Goal: Task Accomplishment & Management: Use online tool/utility

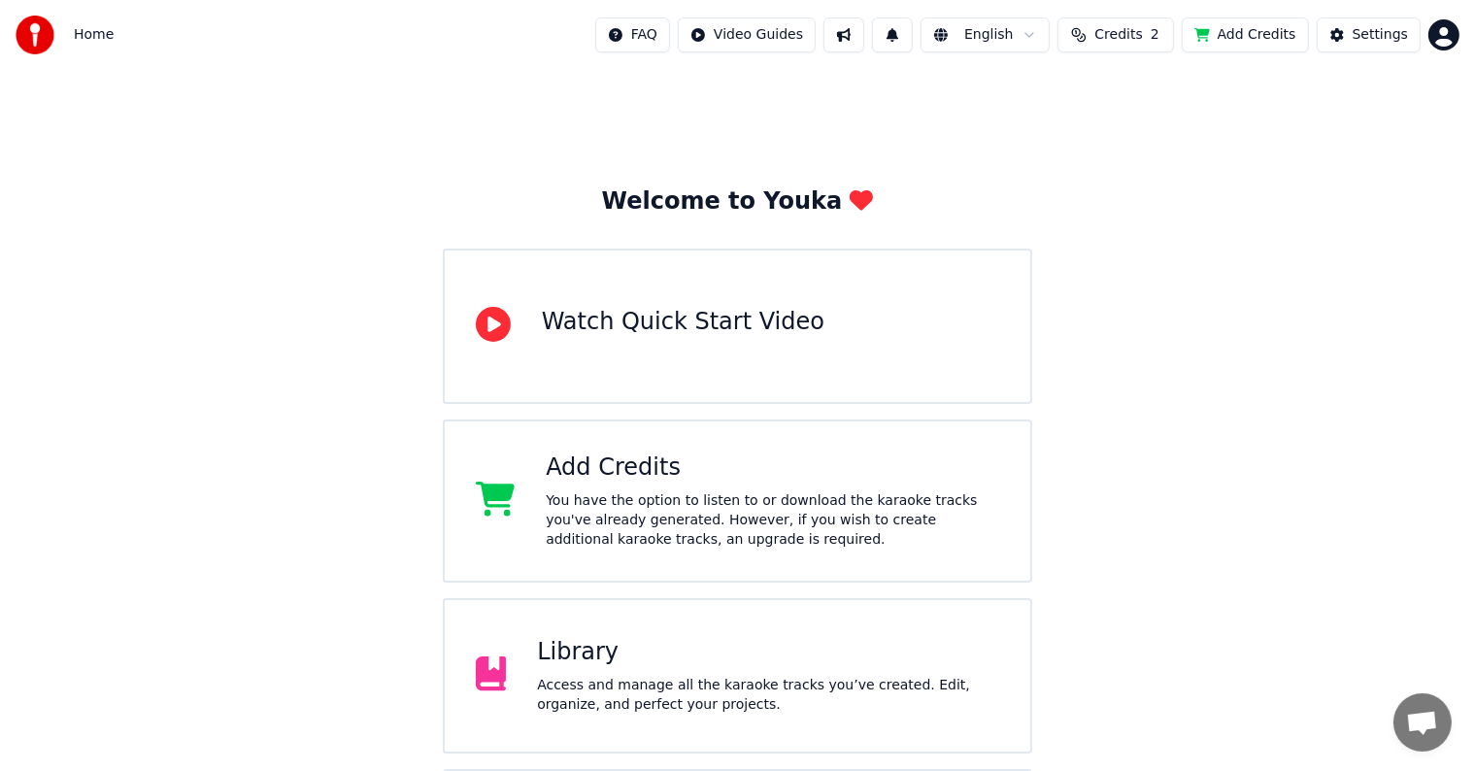
click at [555, 652] on div "Library" at bounding box center [768, 652] width 462 height 31
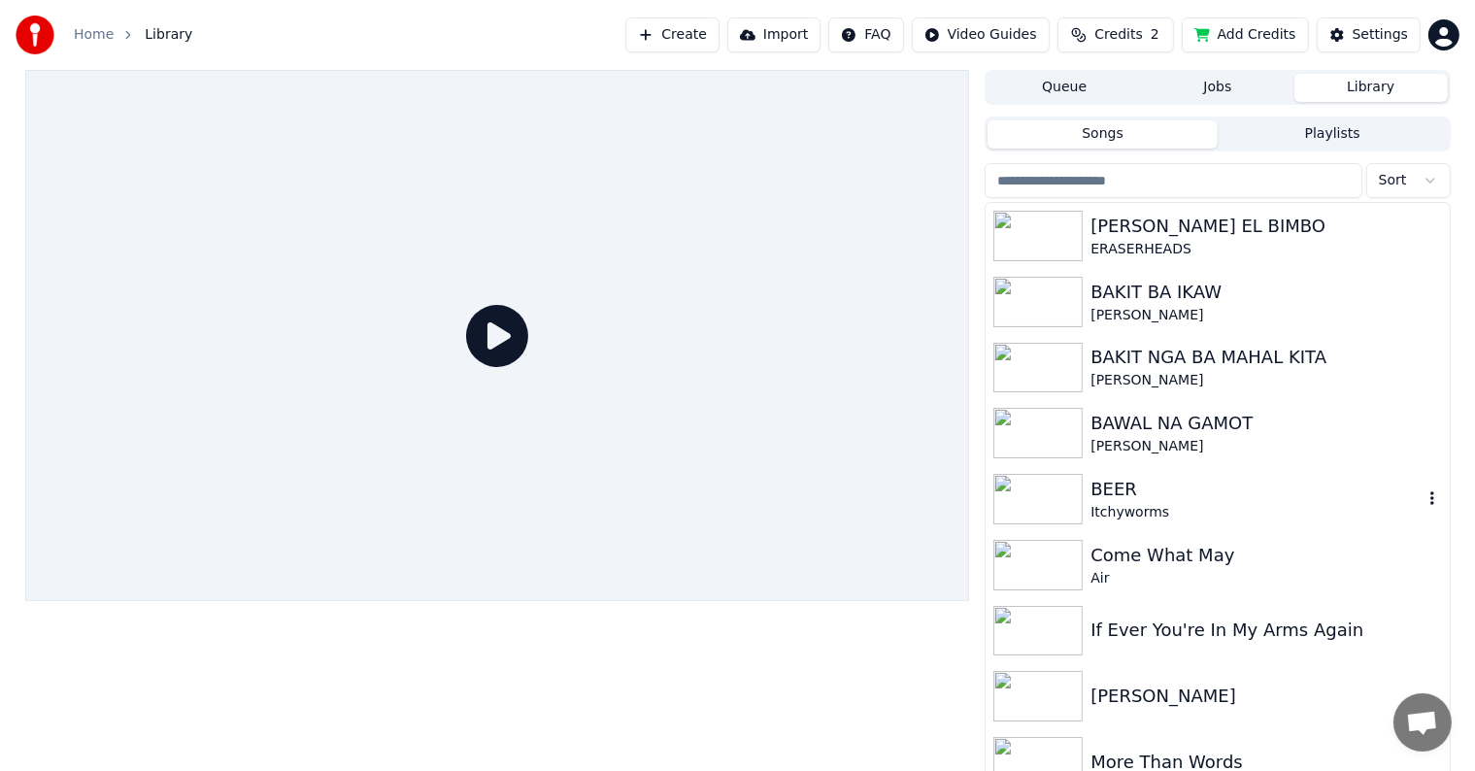
click at [1121, 507] on div "Itchyworms" at bounding box center [1255, 512] width 331 height 19
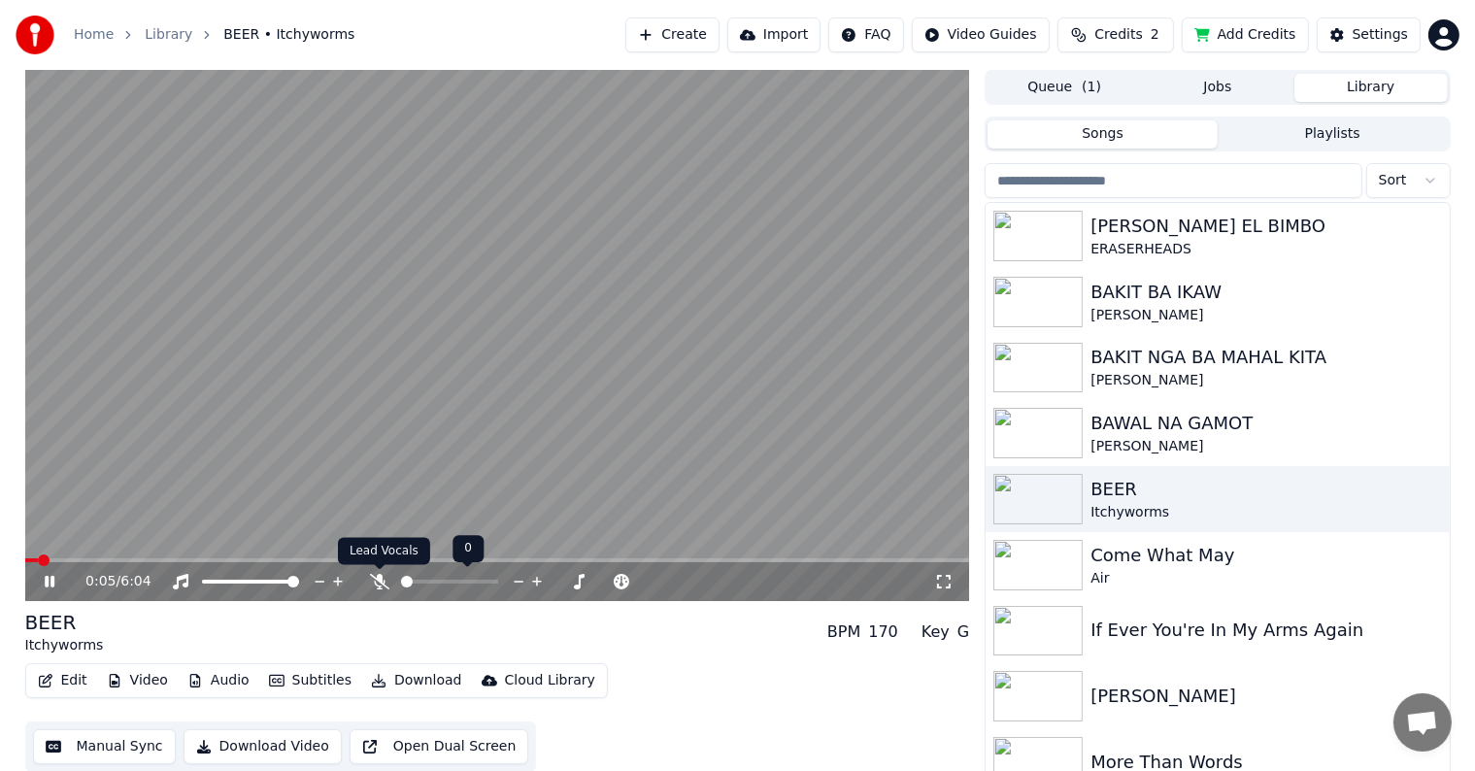
click at [375, 581] on icon at bounding box center [379, 582] width 19 height 16
click at [58, 582] on icon at bounding box center [64, 582] width 46 height 16
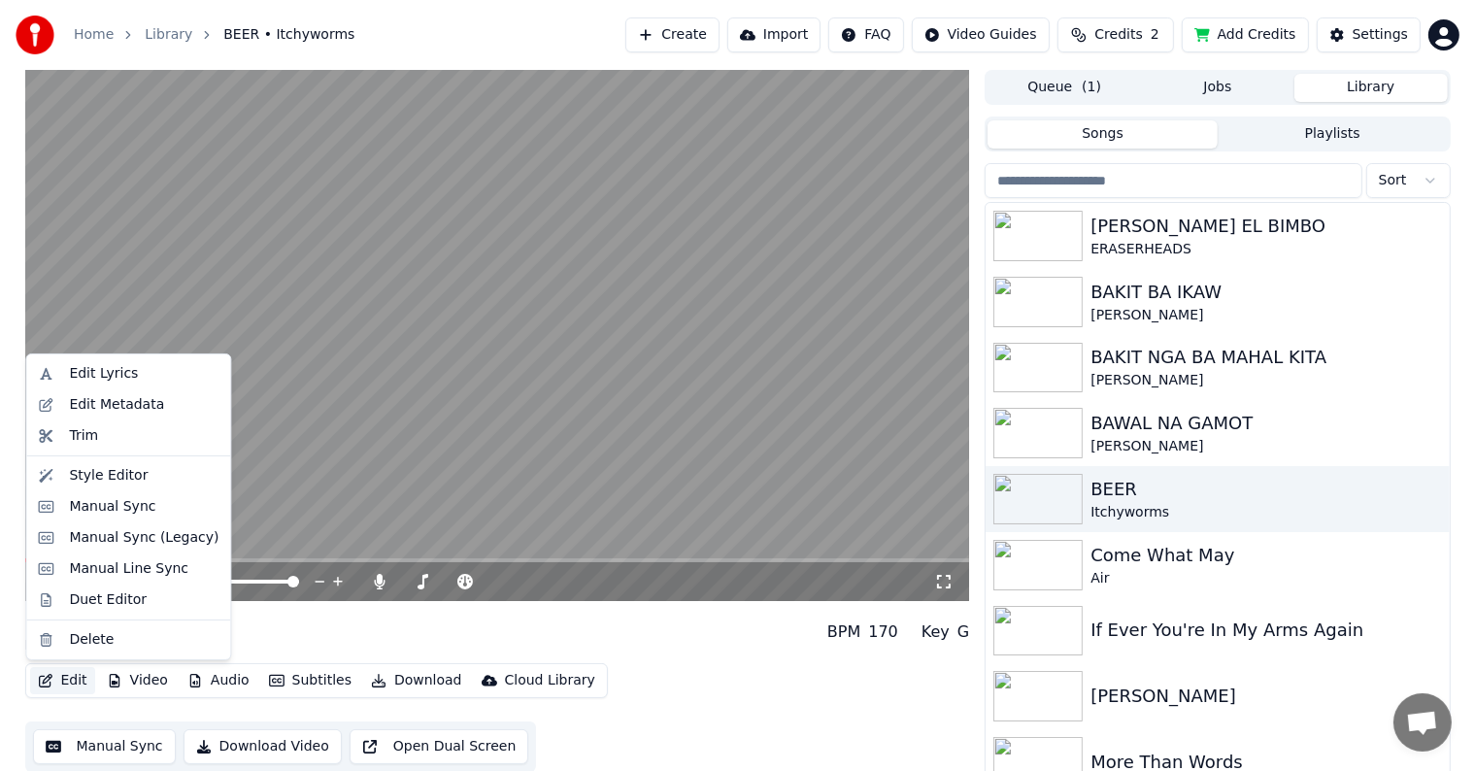
click at [62, 681] on button "Edit" at bounding box center [62, 680] width 65 height 27
click at [107, 504] on div "Manual Sync" at bounding box center [112, 506] width 86 height 19
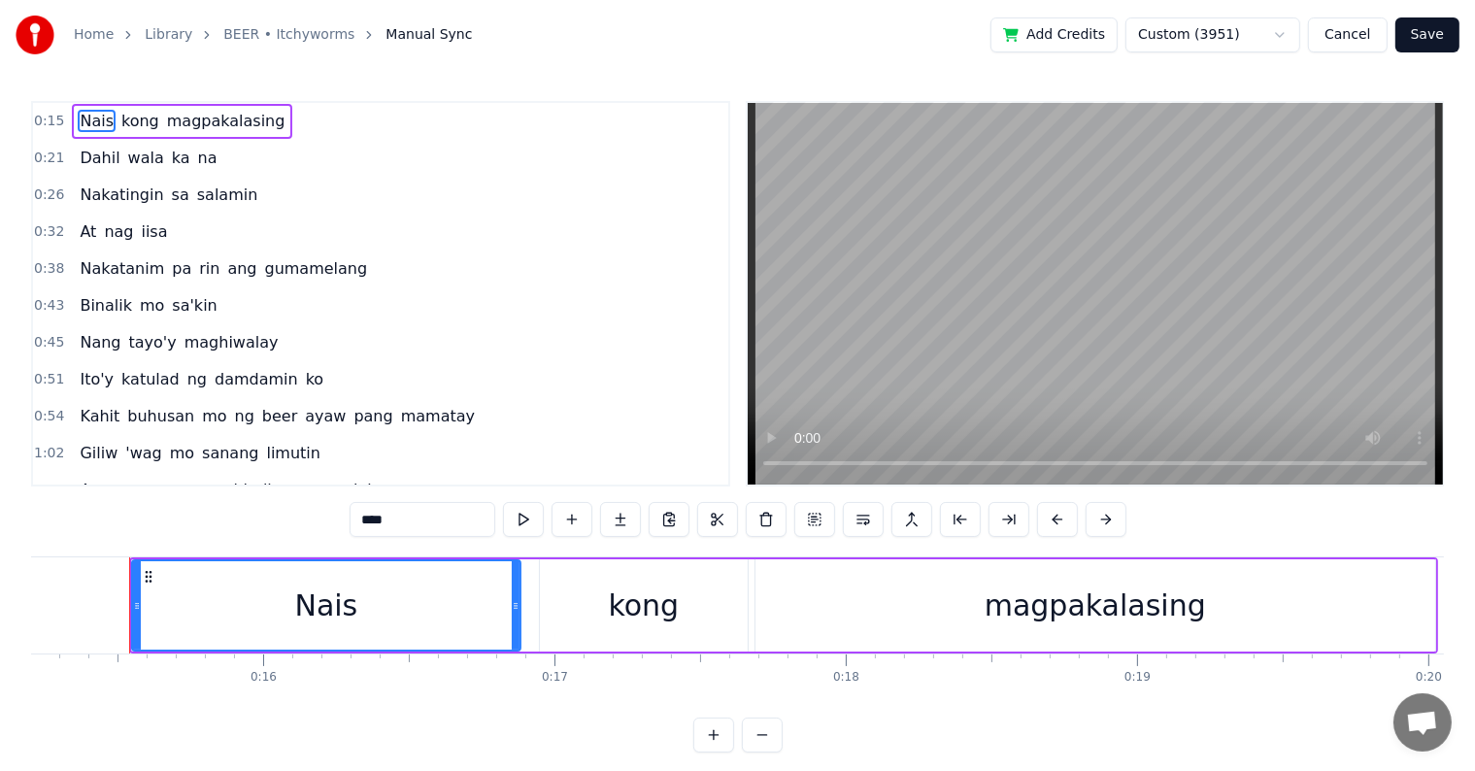
click at [170, 193] on span "sa" at bounding box center [180, 194] width 21 height 22
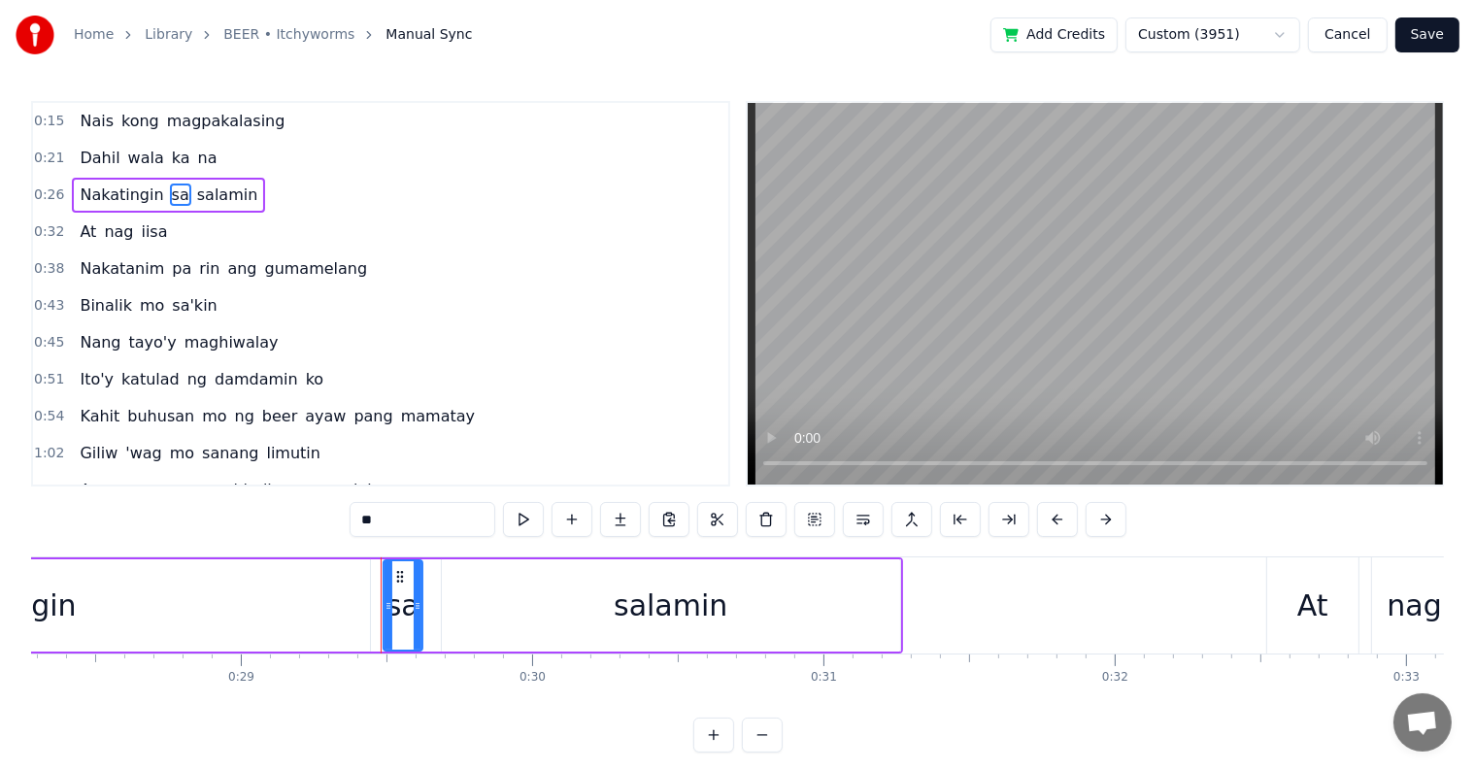
scroll to position [0, 7998]
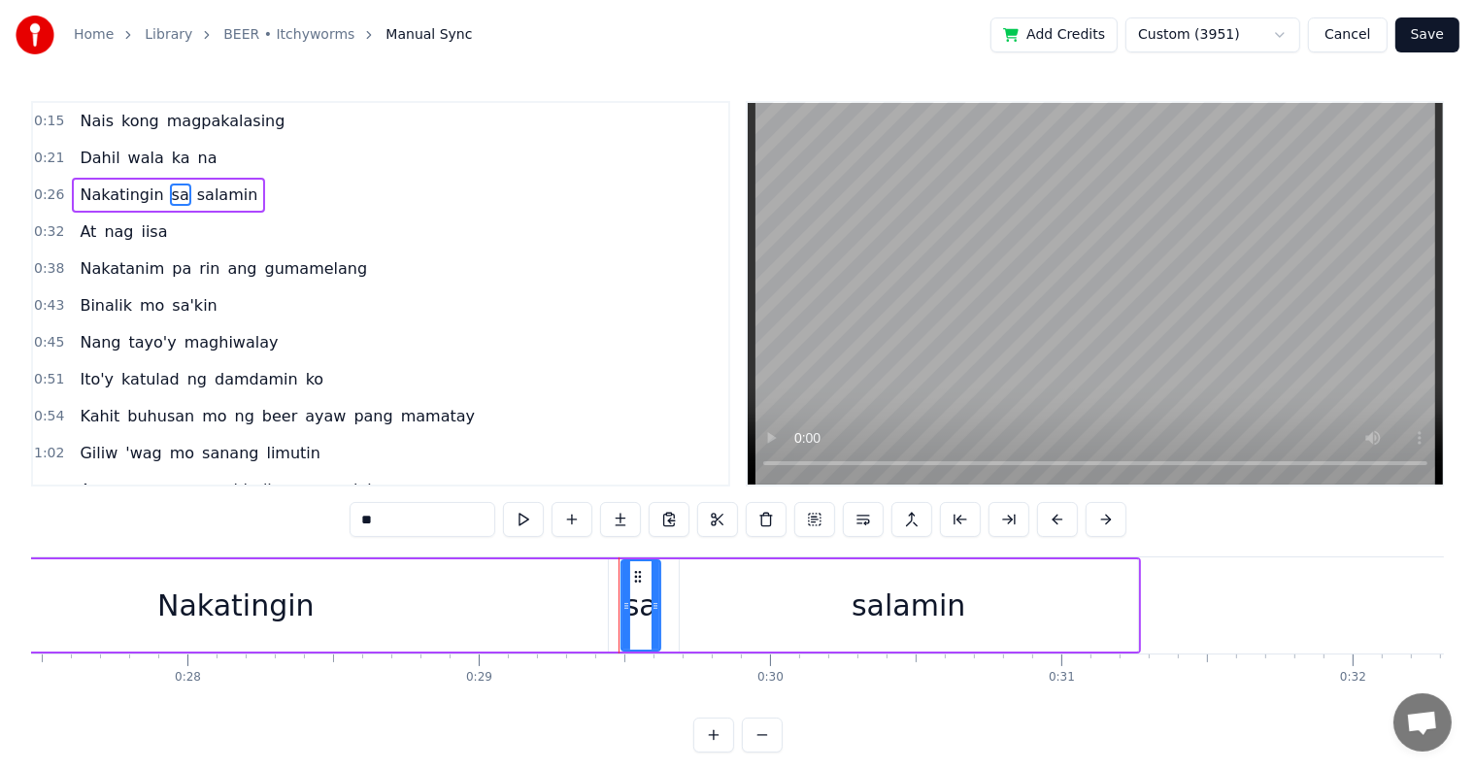
click at [189, 576] on div "Nakatingin" at bounding box center [236, 605] width 744 height 92
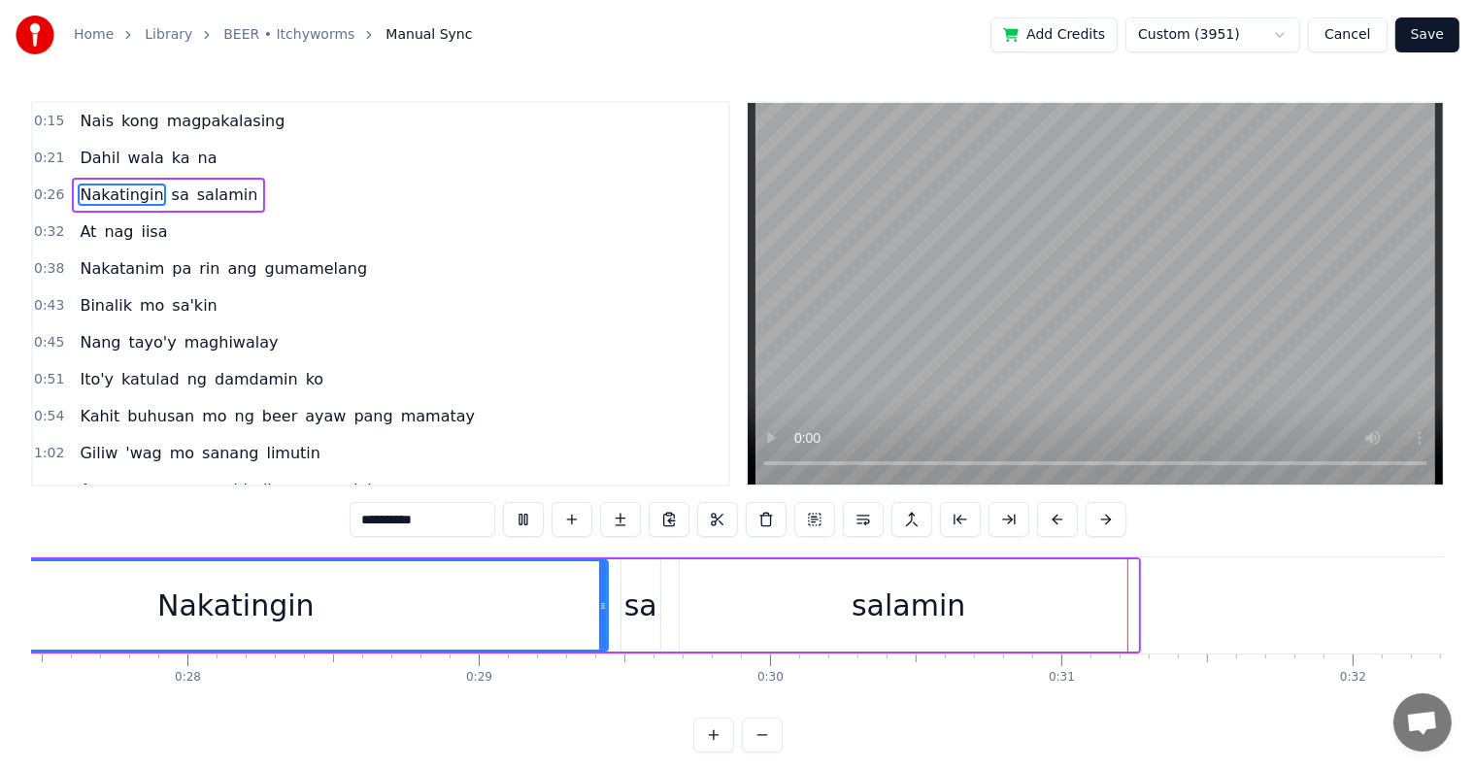
click at [210, 571] on div "Nakatingin" at bounding box center [236, 605] width 742 height 88
click at [642, 600] on div "sa" at bounding box center [640, 605] width 33 height 44
type input "**"
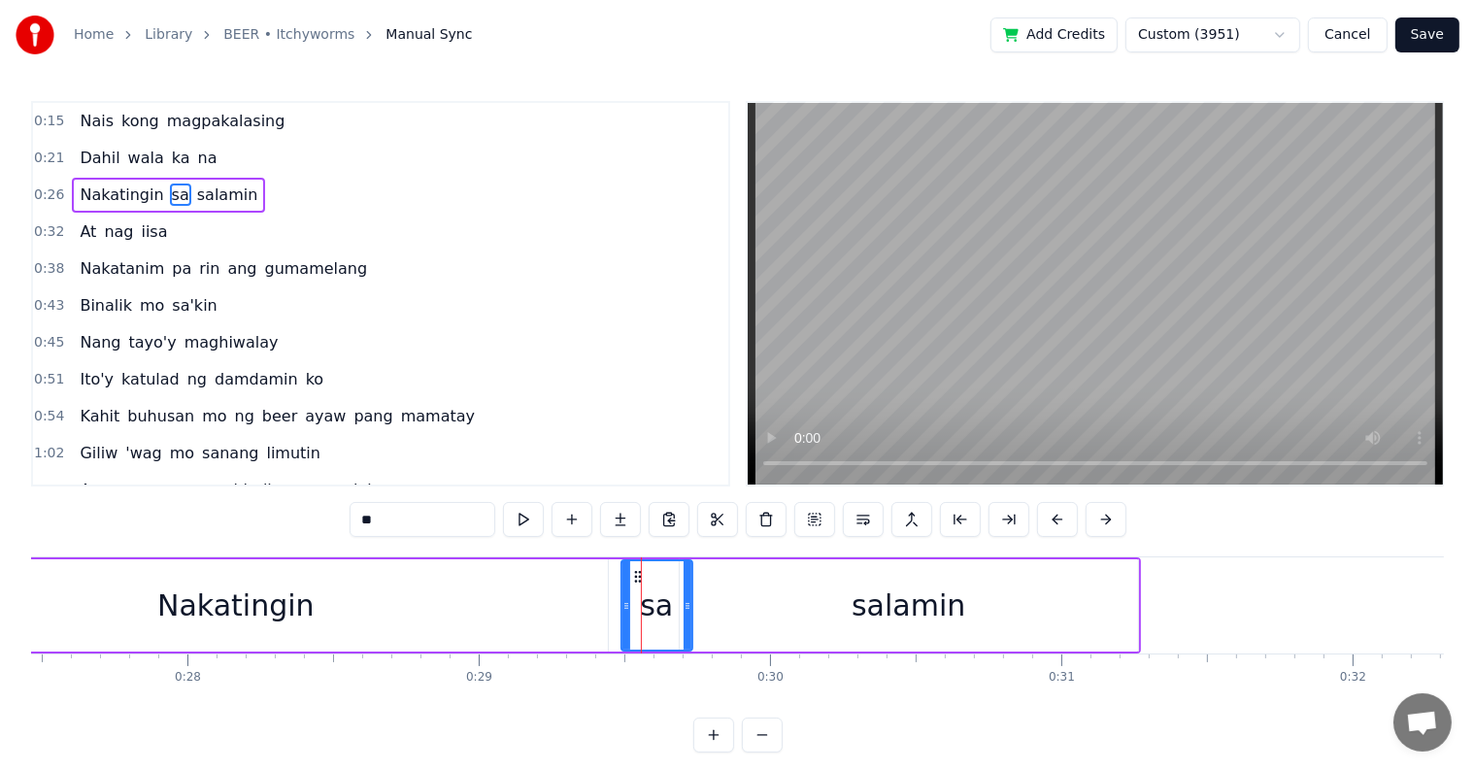
drag, startPoint x: 657, startPoint y: 604, endPoint x: 648, endPoint y: 599, distance: 10.0
click at [687, 605] on icon at bounding box center [687, 606] width 8 height 16
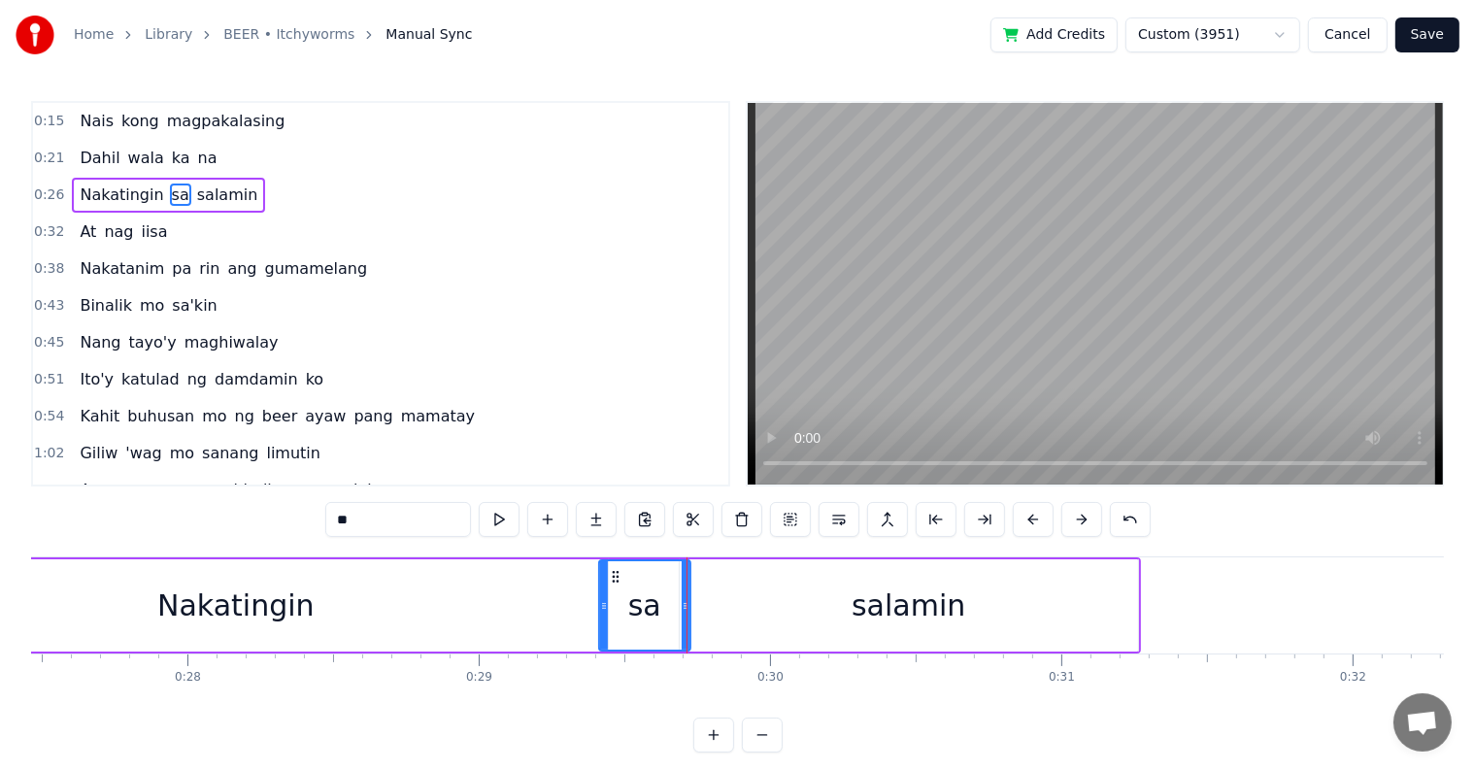
drag, startPoint x: 624, startPoint y: 601, endPoint x: 602, endPoint y: 602, distance: 22.3
click at [602, 602] on icon at bounding box center [604, 606] width 8 height 16
click at [1418, 32] on button "Save" at bounding box center [1427, 34] width 64 height 35
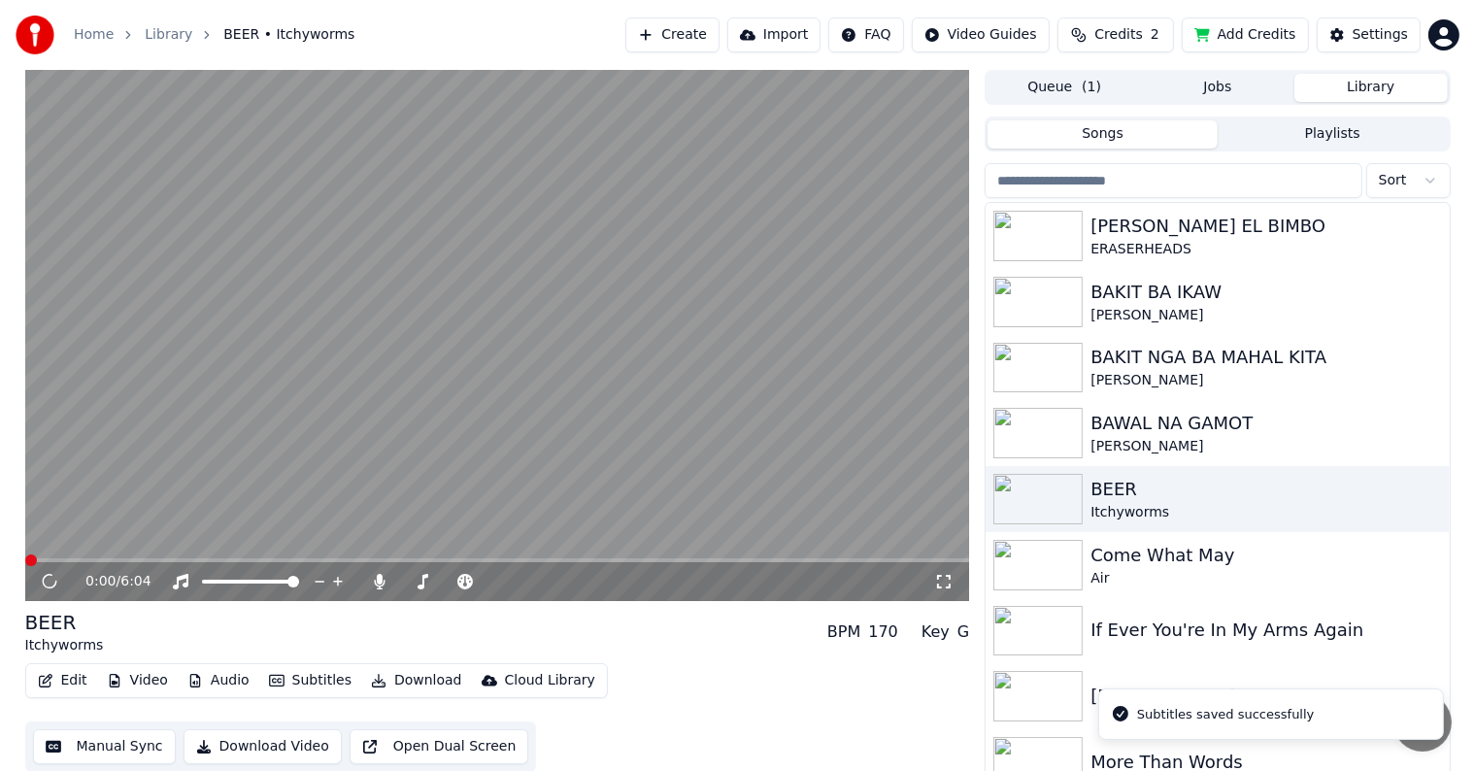
click at [175, 559] on span at bounding box center [497, 560] width 945 height 4
click at [137, 559] on span at bounding box center [497, 560] width 945 height 4
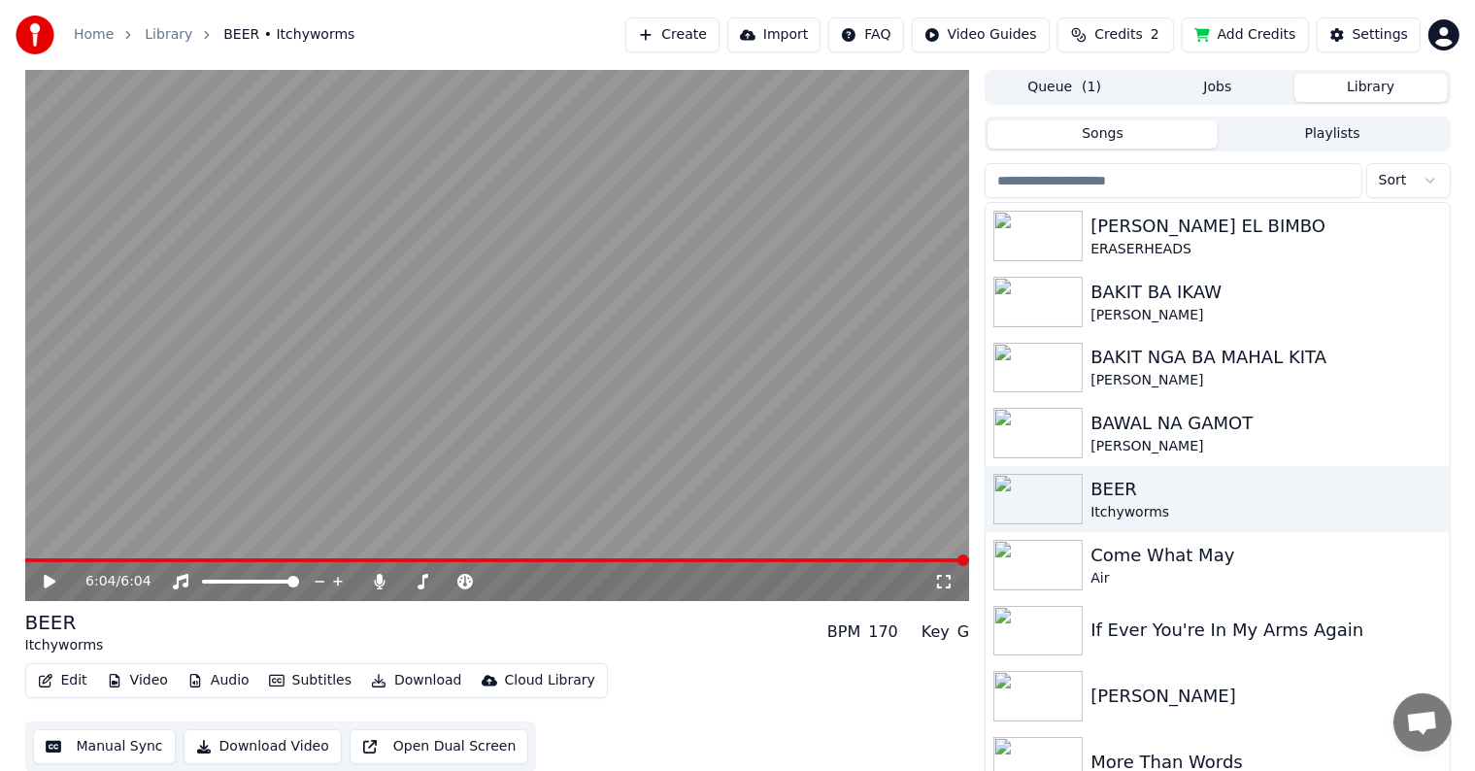
click at [404, 676] on button "Download" at bounding box center [416, 680] width 107 height 27
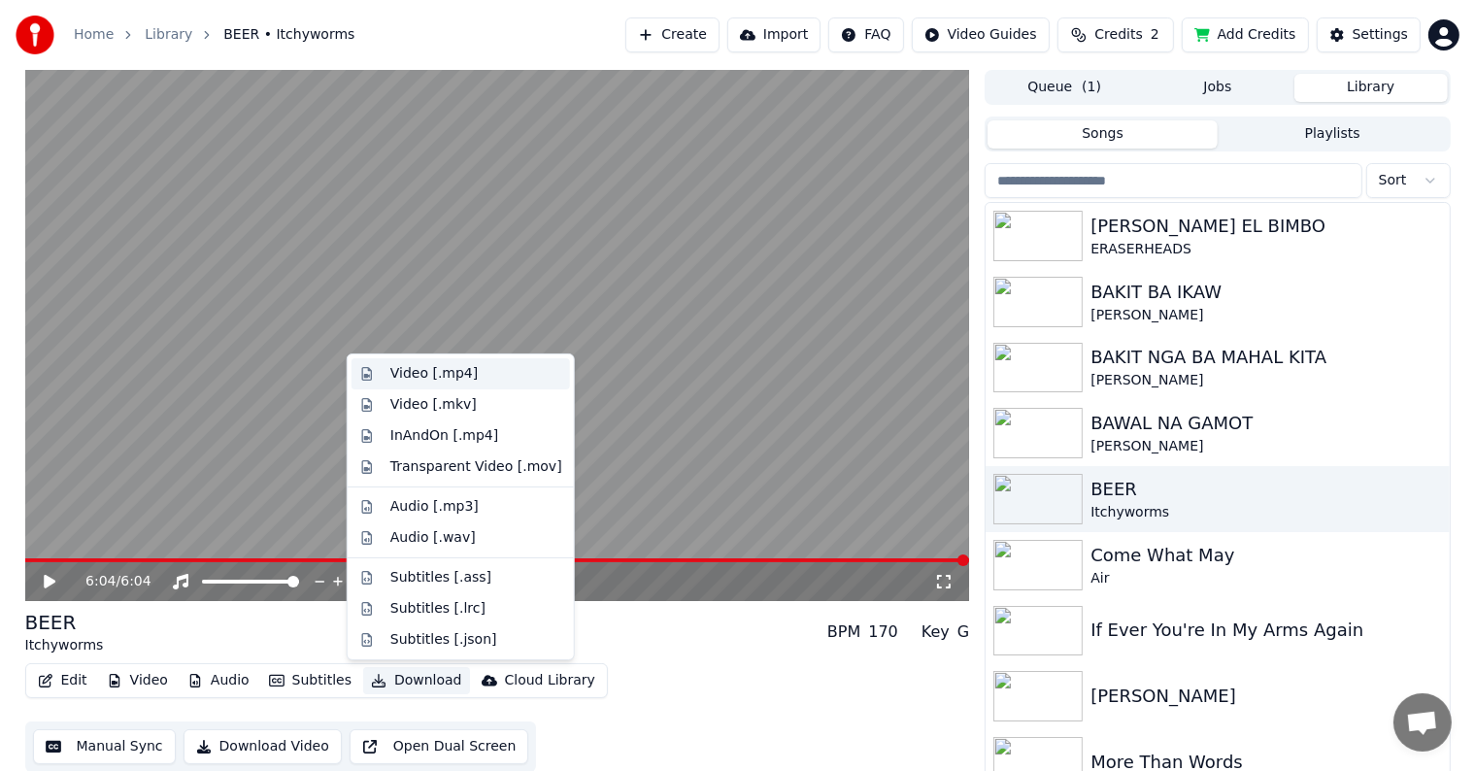
click at [442, 377] on div "Video [.mp4]" at bounding box center [433, 373] width 87 height 19
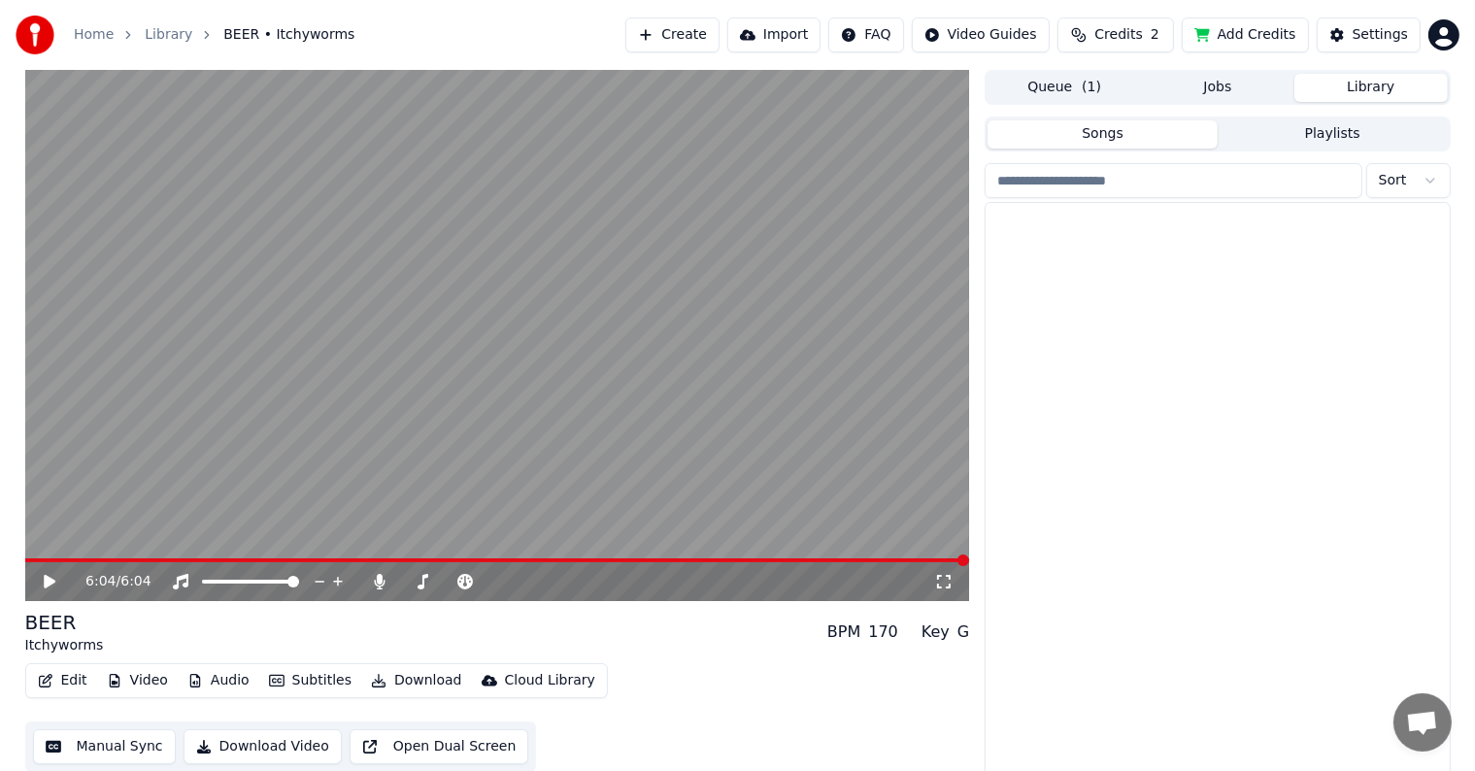
click at [1394, 82] on button "Library" at bounding box center [1370, 88] width 153 height 28
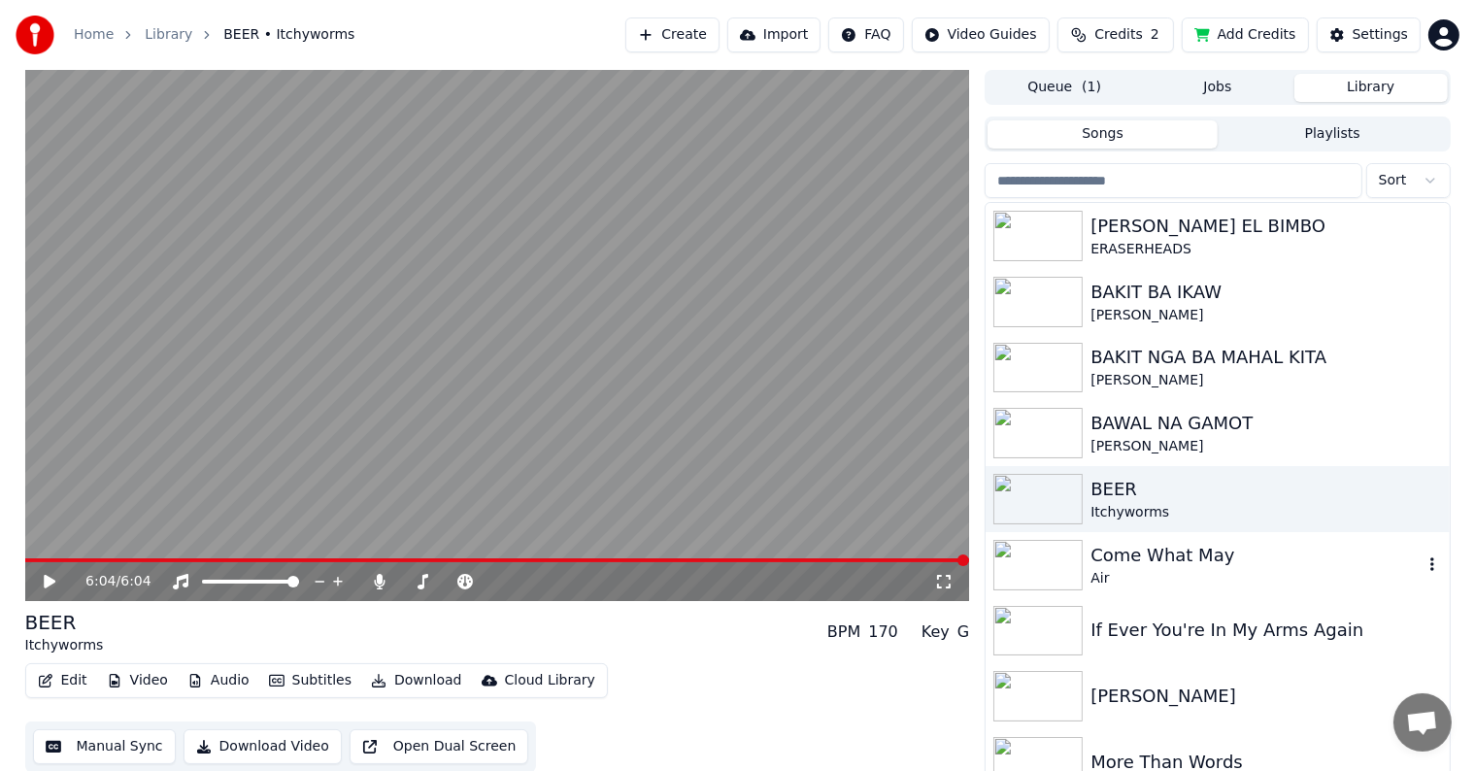
click at [1134, 554] on div "Come What May" at bounding box center [1255, 555] width 331 height 27
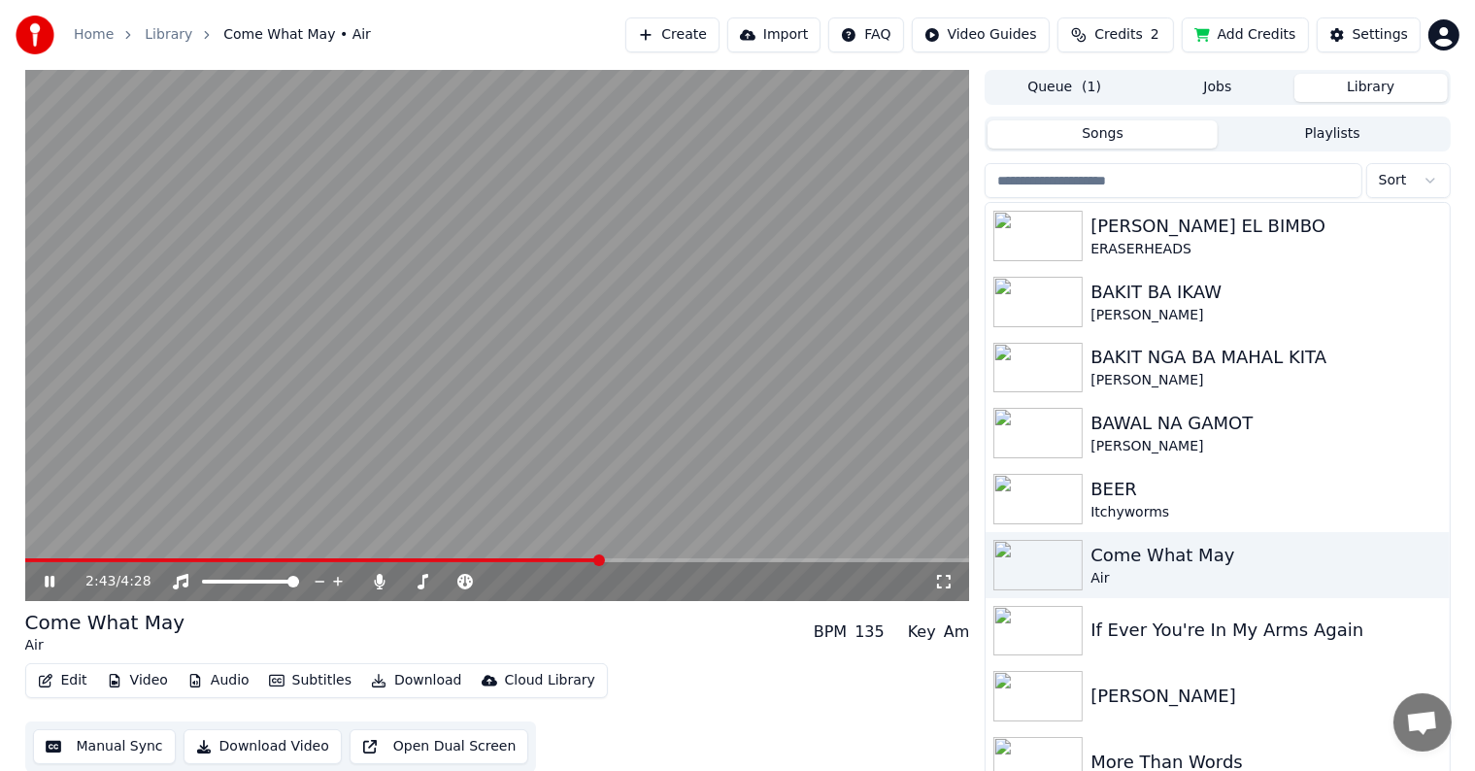
click at [54, 580] on icon at bounding box center [64, 582] width 46 height 16
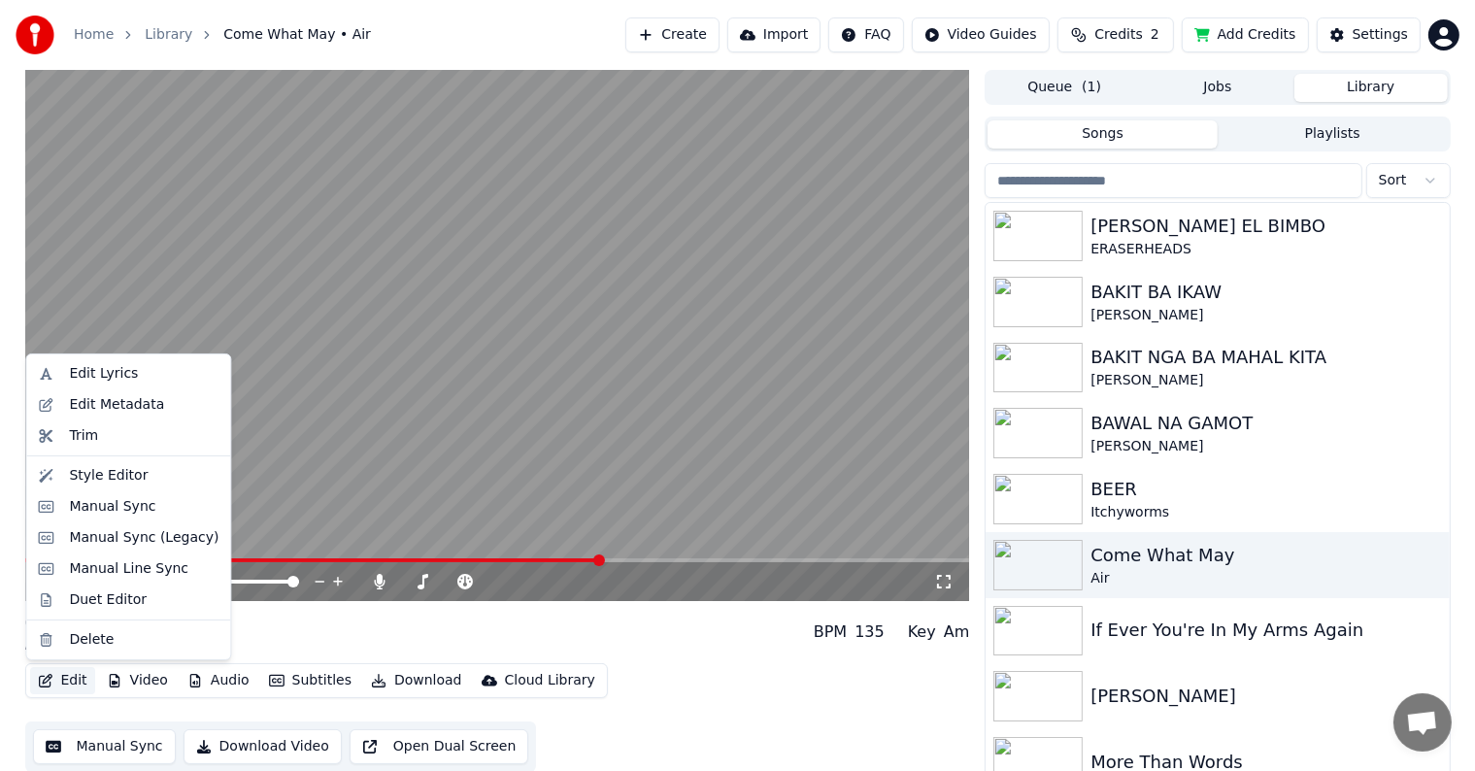
click at [68, 681] on button "Edit" at bounding box center [62, 680] width 65 height 27
click at [80, 506] on div "Manual Sync" at bounding box center [112, 506] width 86 height 19
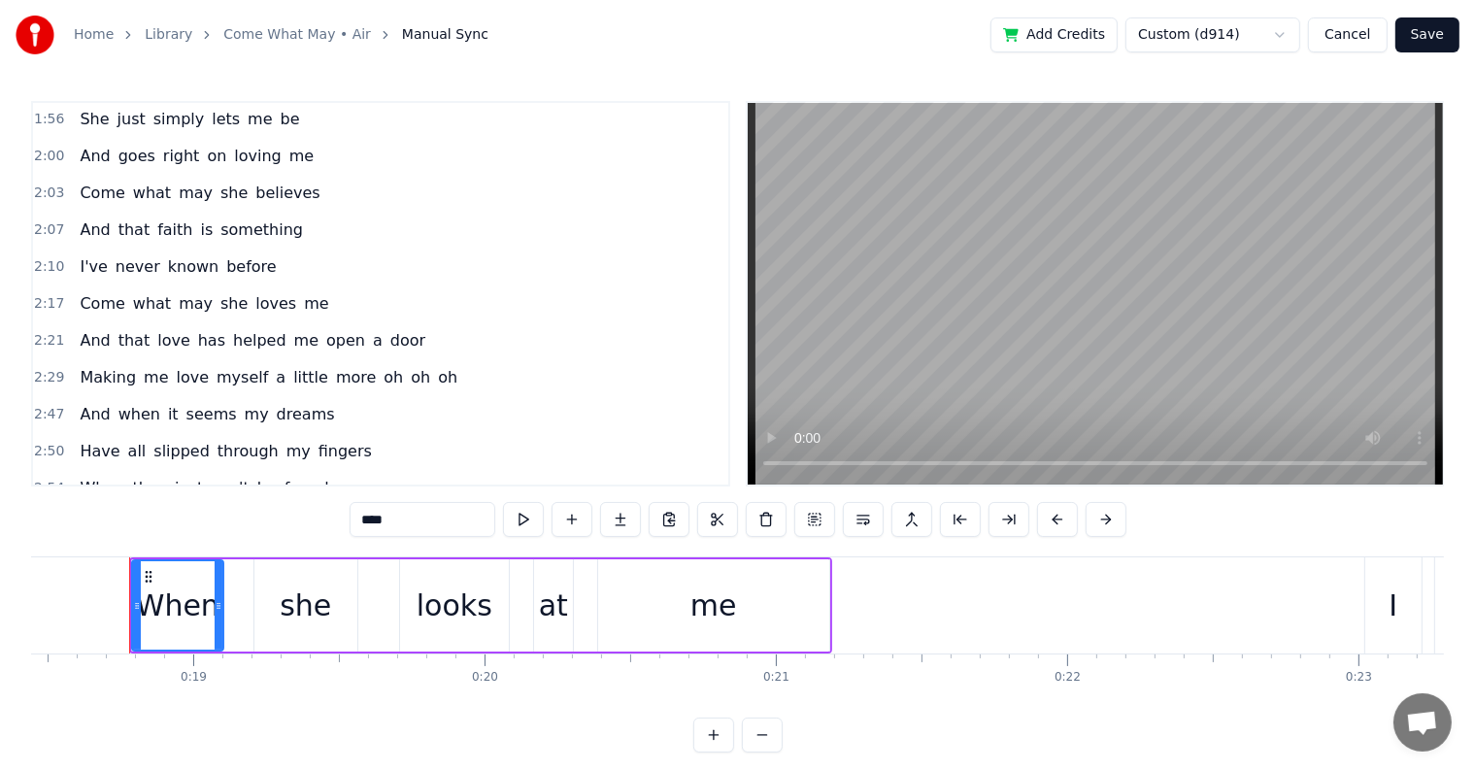
scroll to position [874, 0]
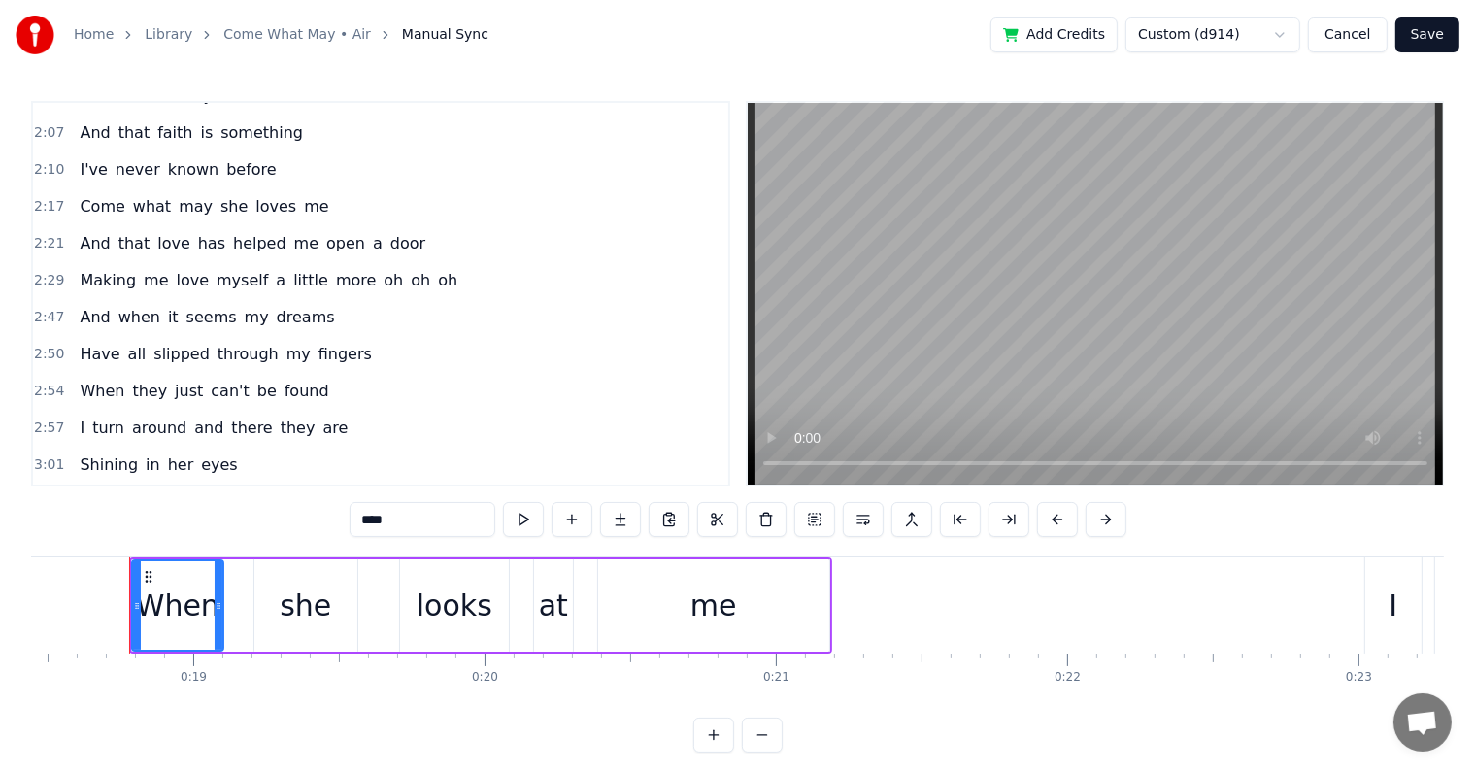
click at [179, 269] on span "love" at bounding box center [193, 280] width 37 height 22
type input "****"
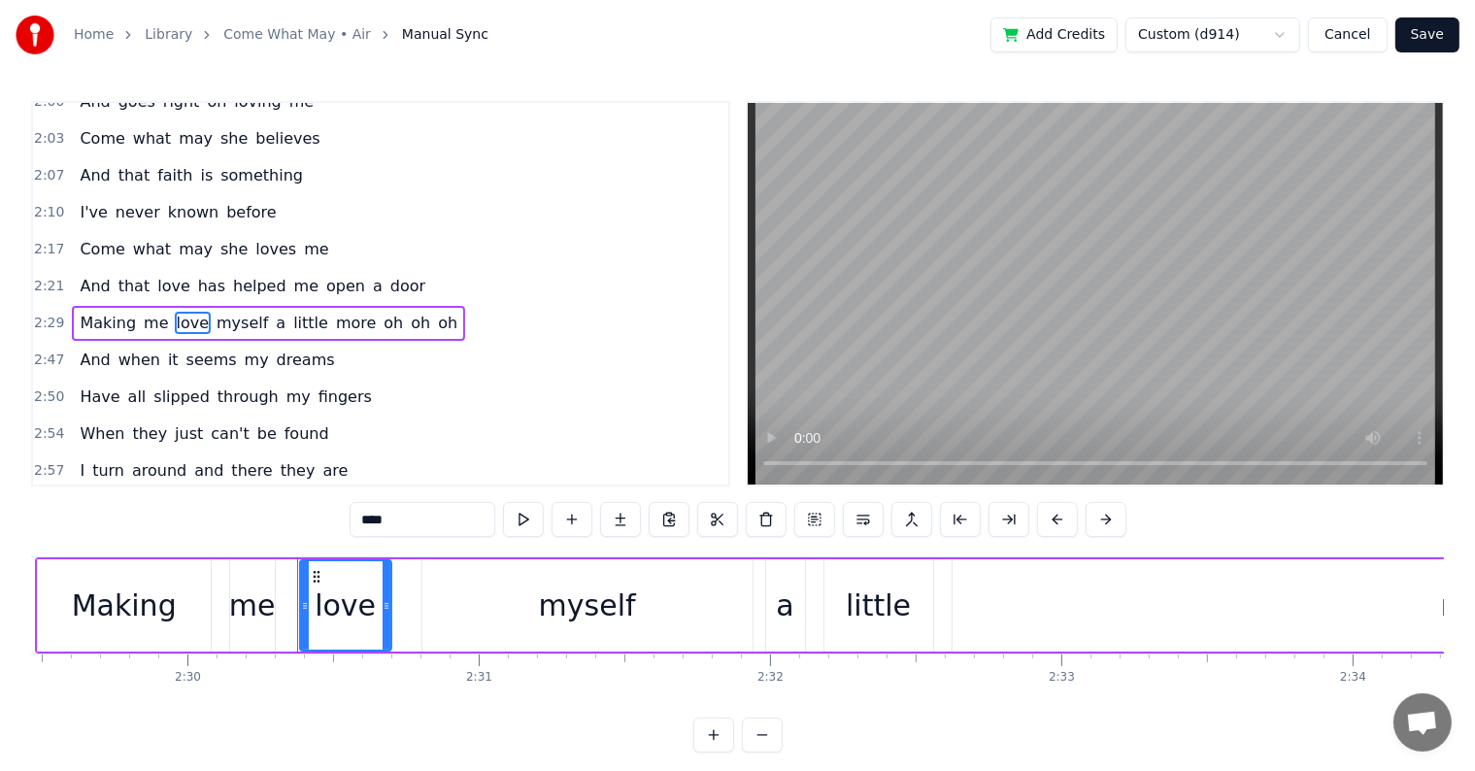
scroll to position [0, 43697]
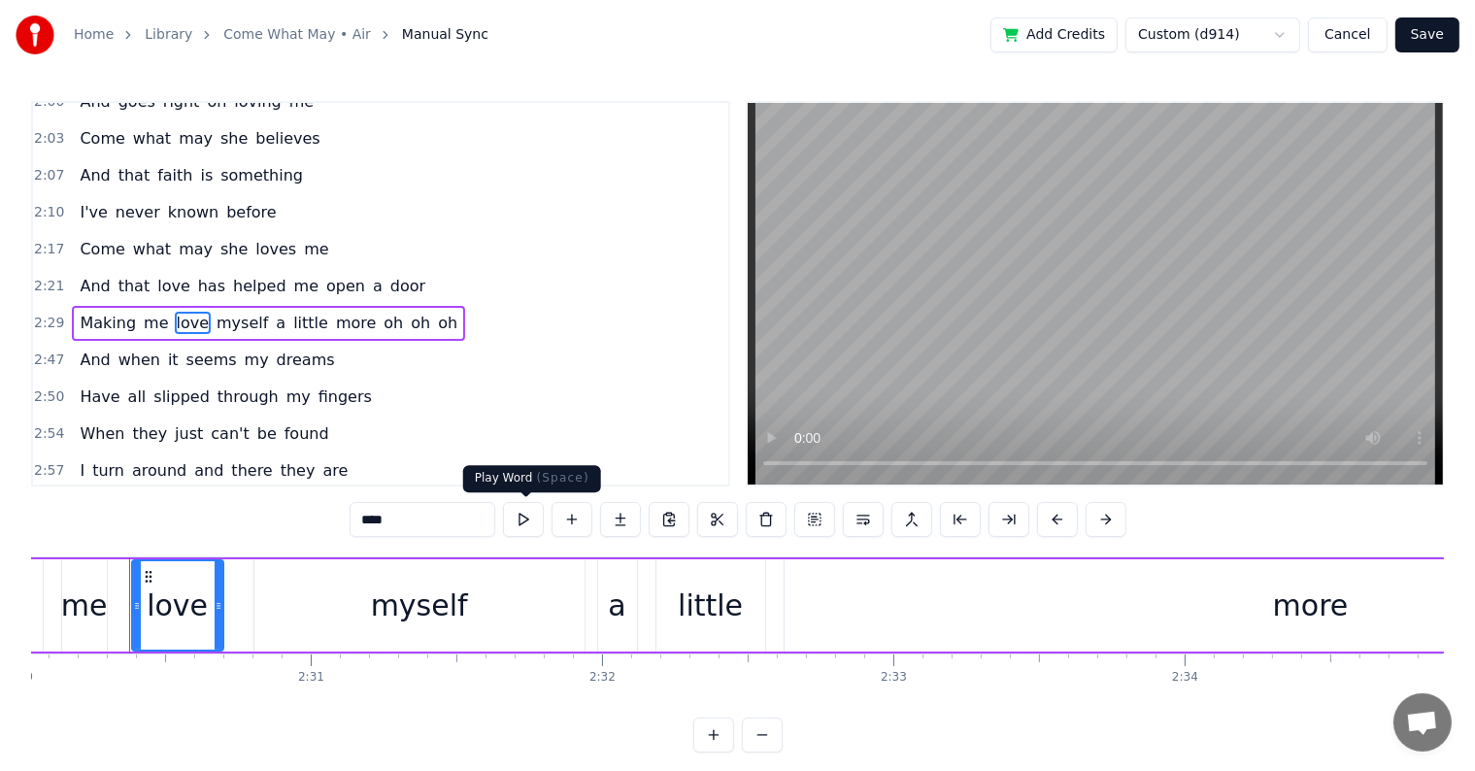
click at [520, 519] on button at bounding box center [523, 519] width 41 height 35
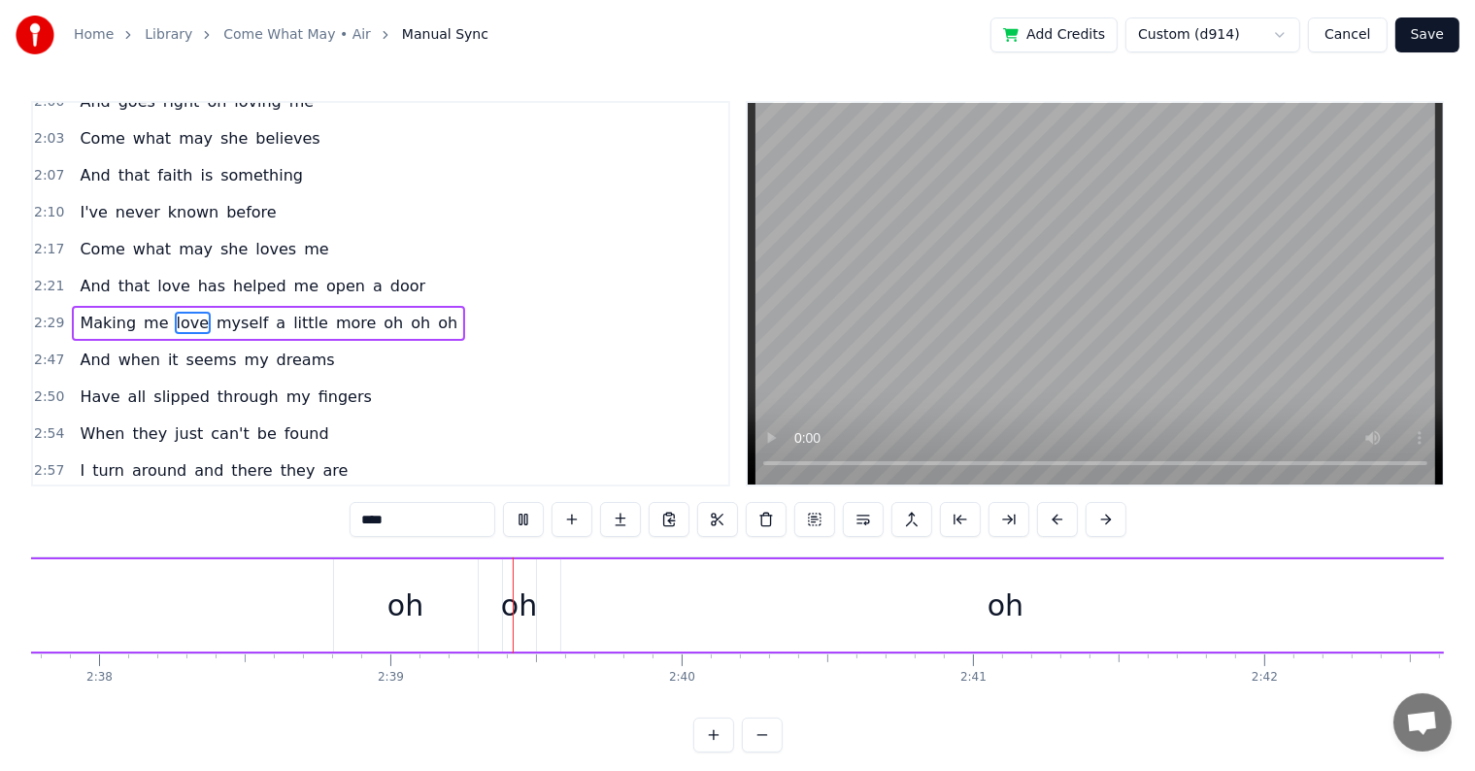
scroll to position [0, 46184]
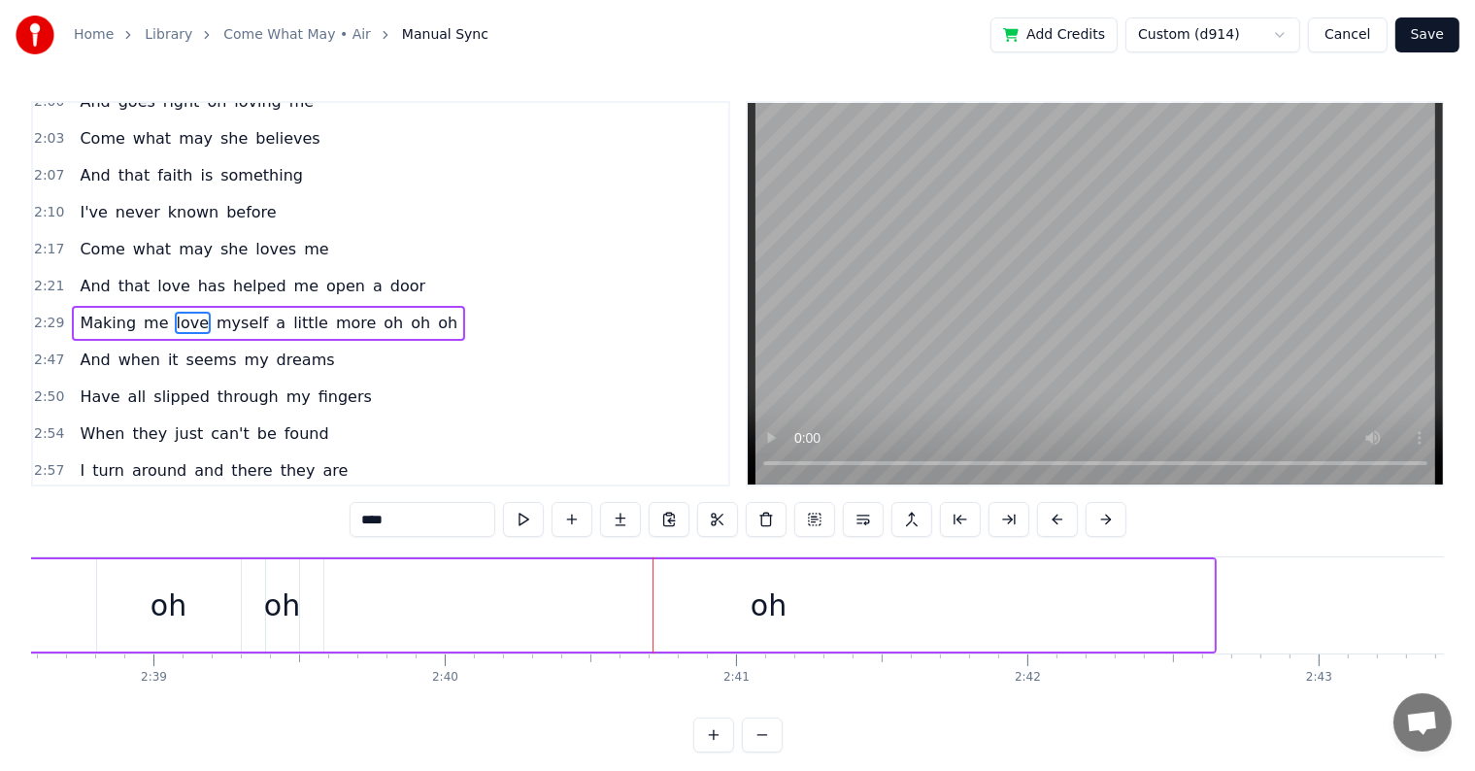
click at [71, 542] on div "0:18 When she looks at me 0:23 I know the girl sees things 0:25 Nobody else can…" at bounding box center [737, 426] width 1412 height 651
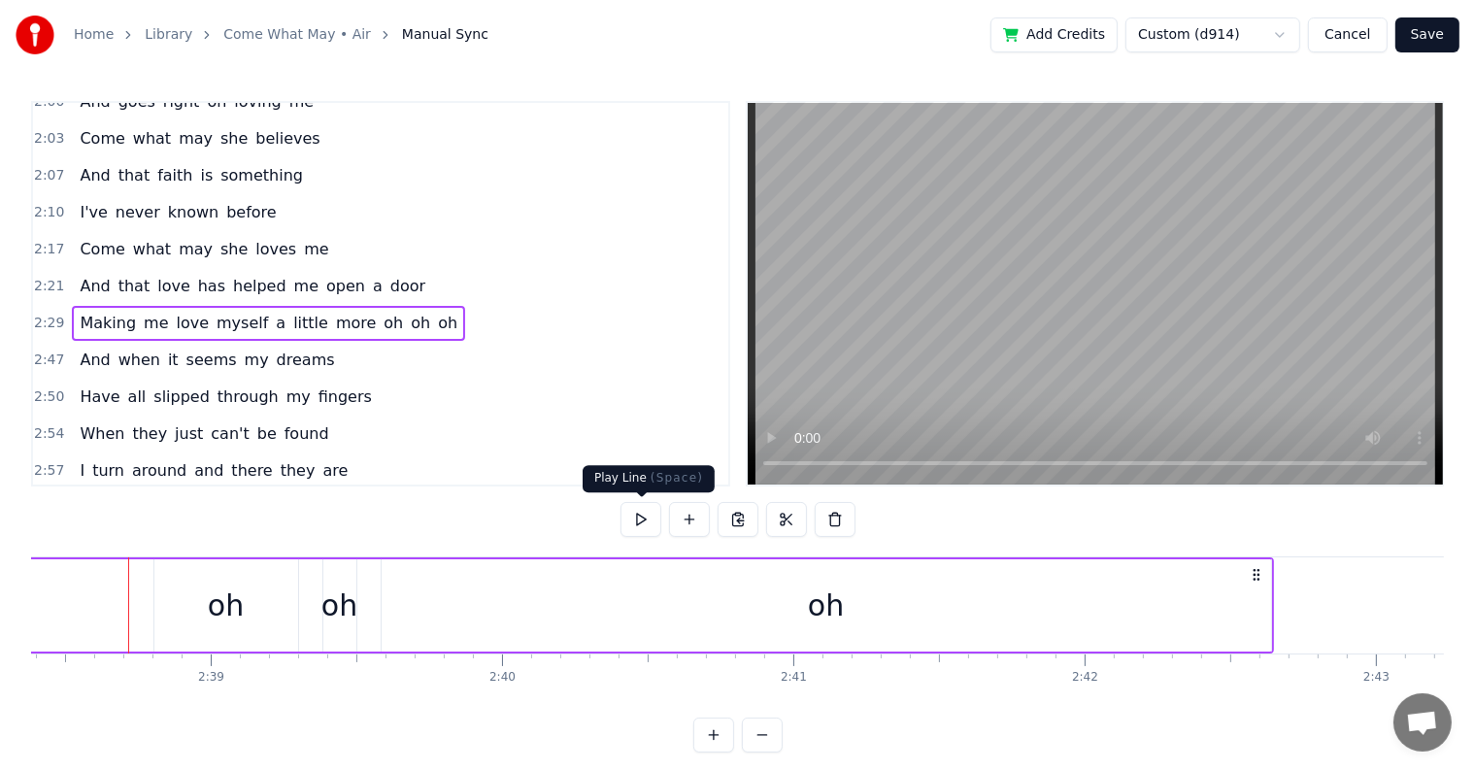
click at [645, 515] on button at bounding box center [640, 519] width 41 height 35
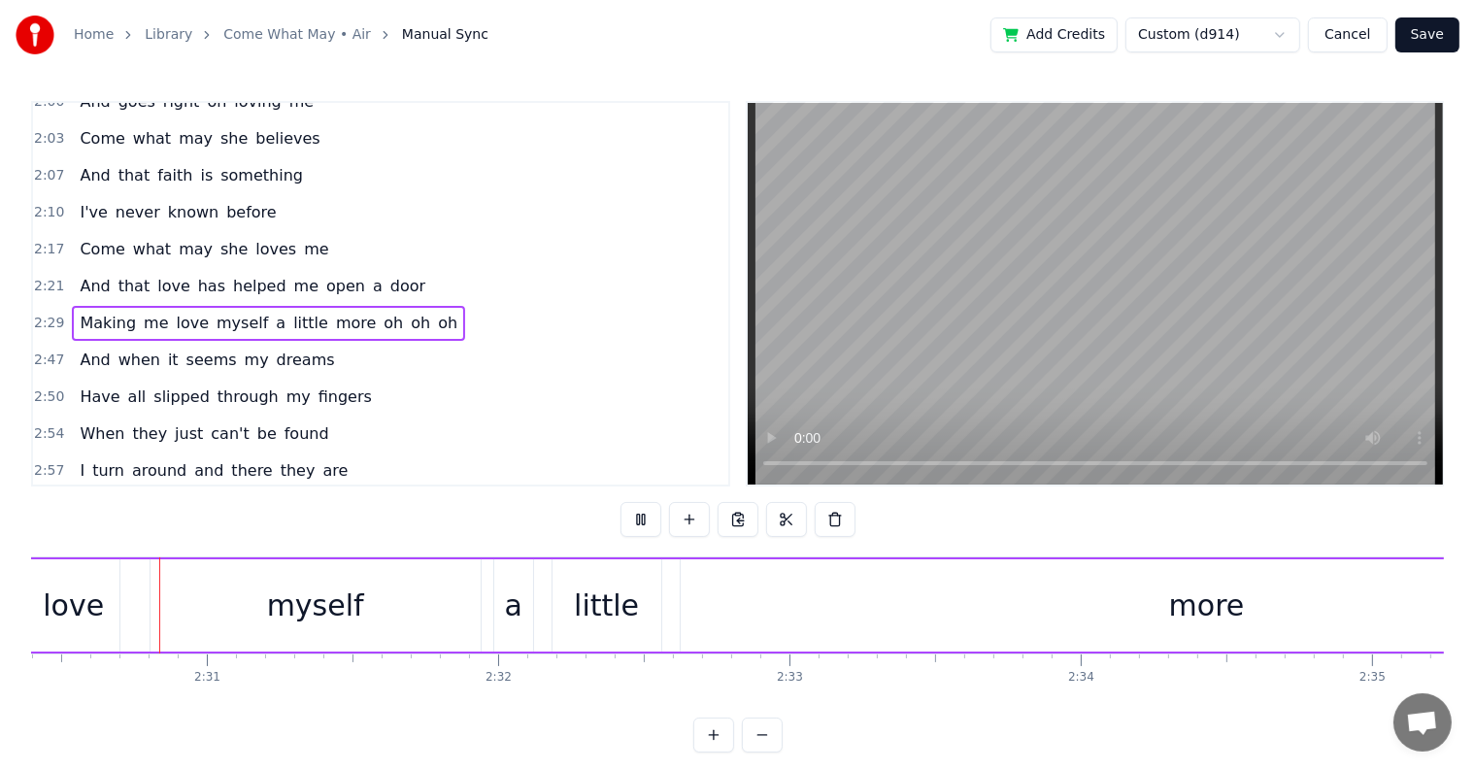
click at [645, 515] on button at bounding box center [640, 519] width 41 height 35
click at [638, 521] on button at bounding box center [640, 519] width 41 height 35
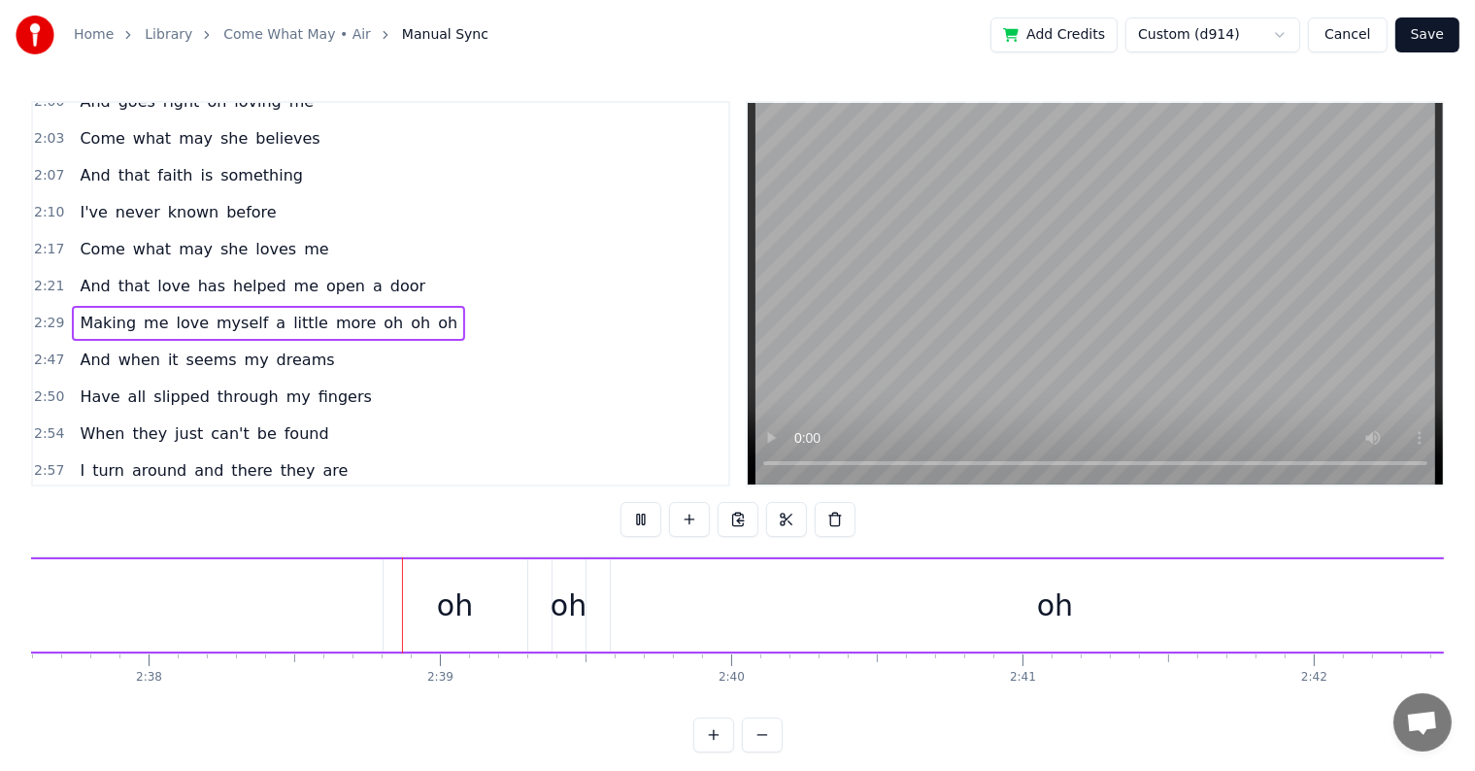
scroll to position [0, 45973]
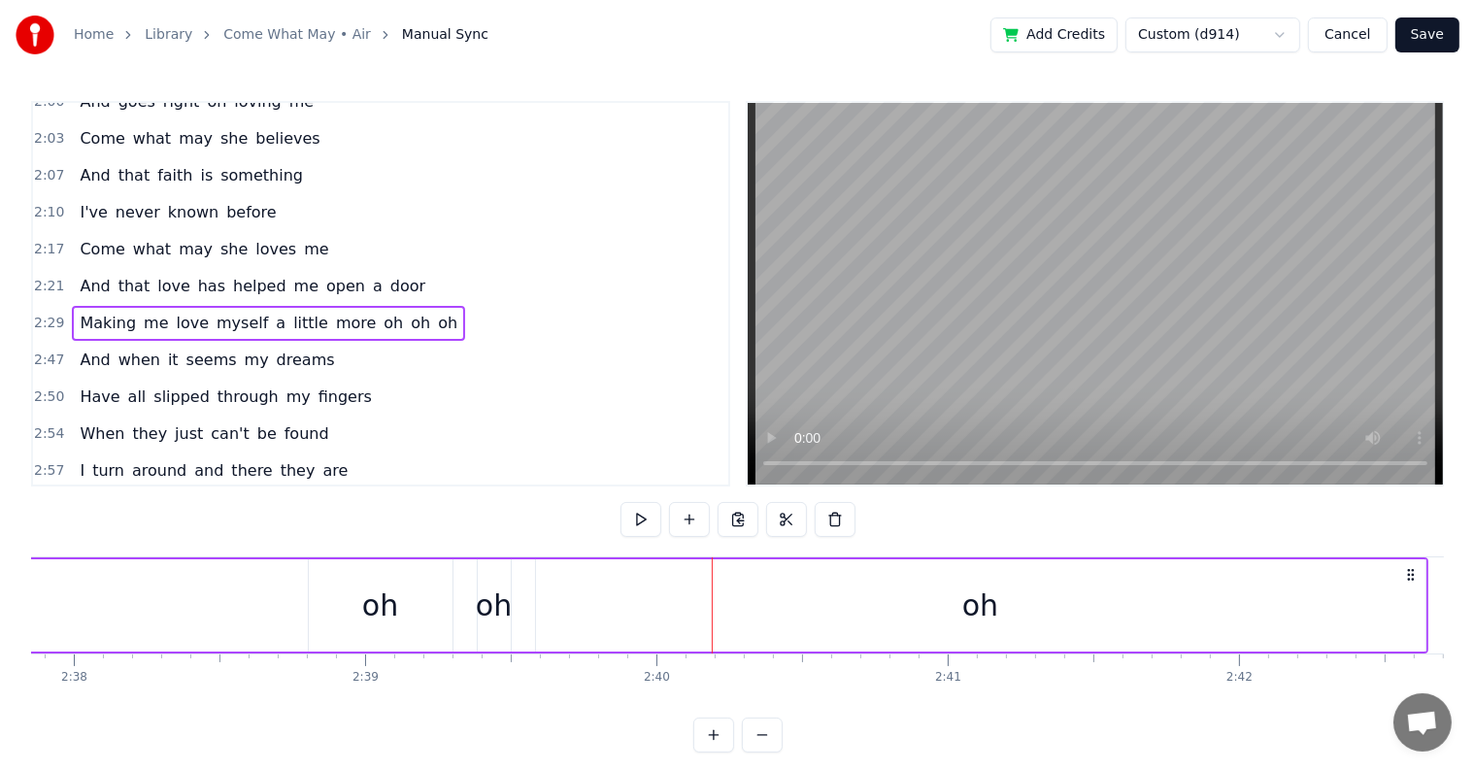
click at [488, 604] on div "oh" at bounding box center [494, 605] width 36 height 44
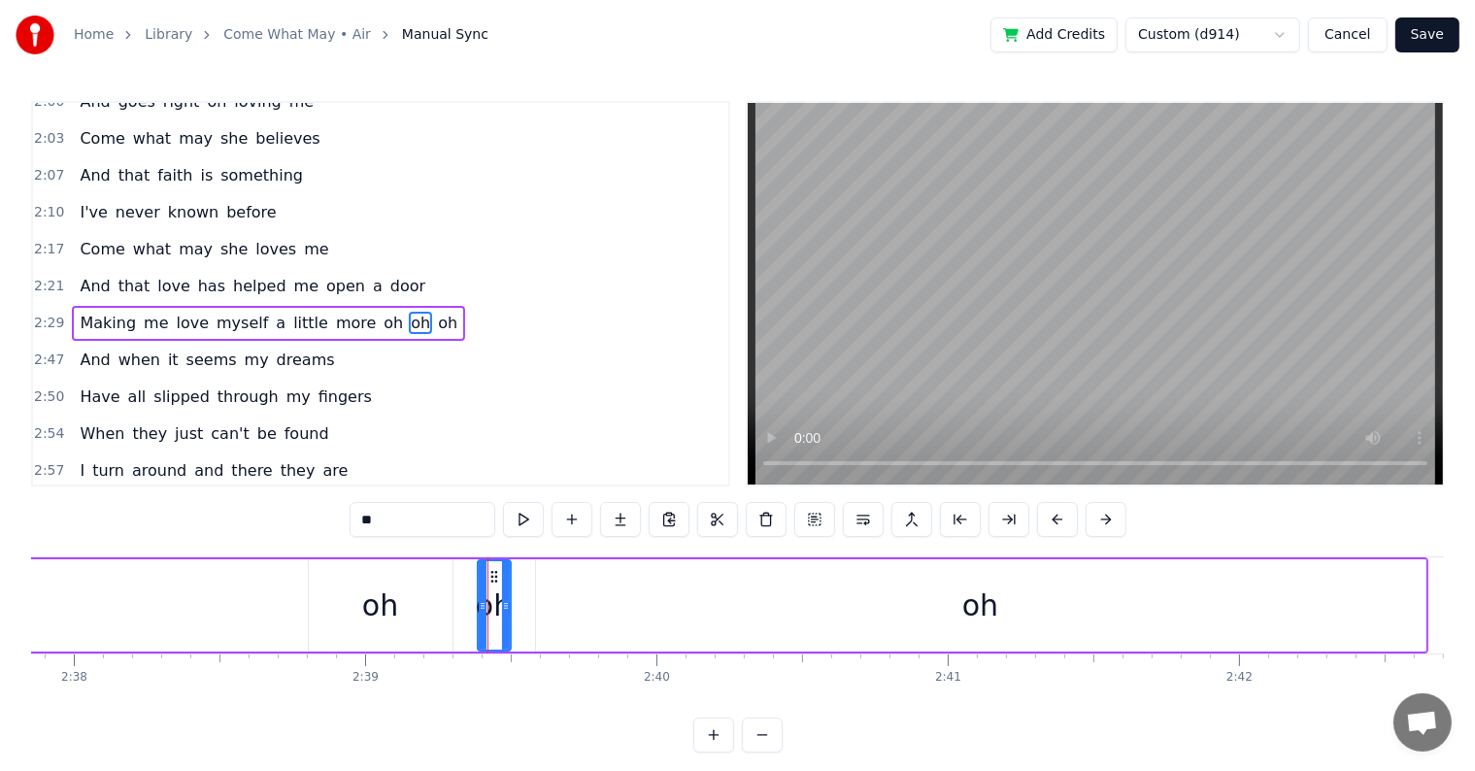
scroll to position [827, 0]
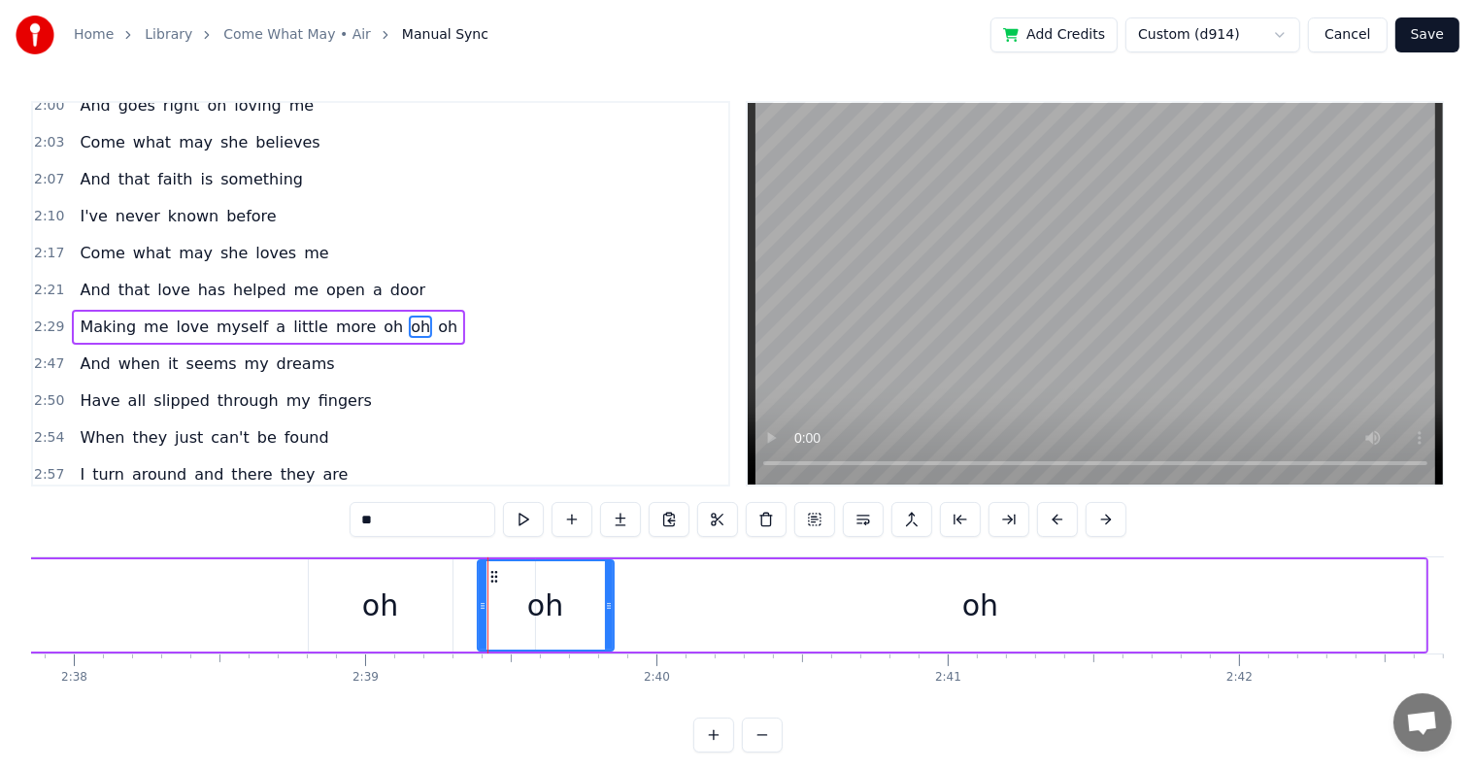
drag, startPoint x: 505, startPoint y: 605, endPoint x: 608, endPoint y: 619, distance: 103.9
click at [608, 619] on div at bounding box center [609, 605] width 8 height 88
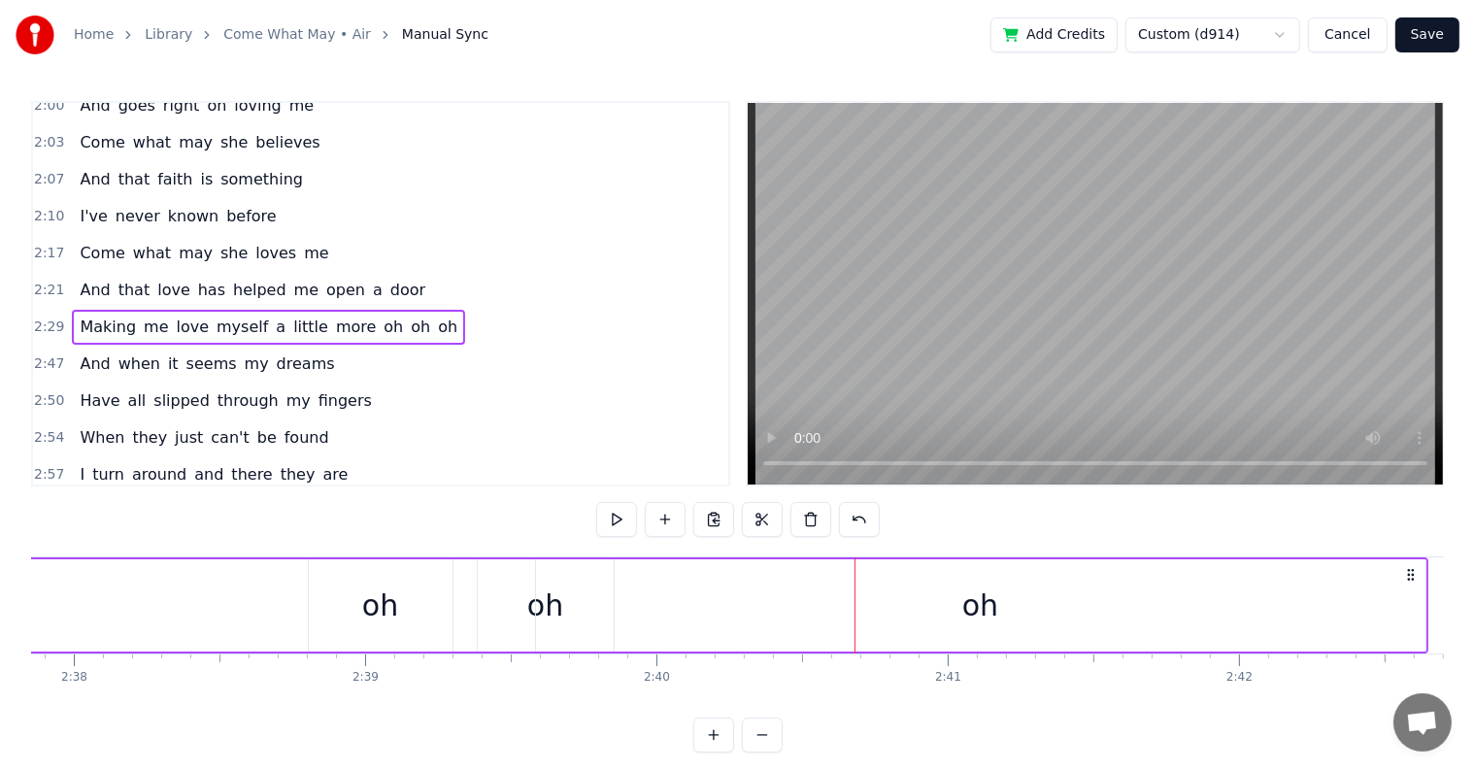
click at [520, 601] on div "oh" at bounding box center [546, 605] width 136 height 92
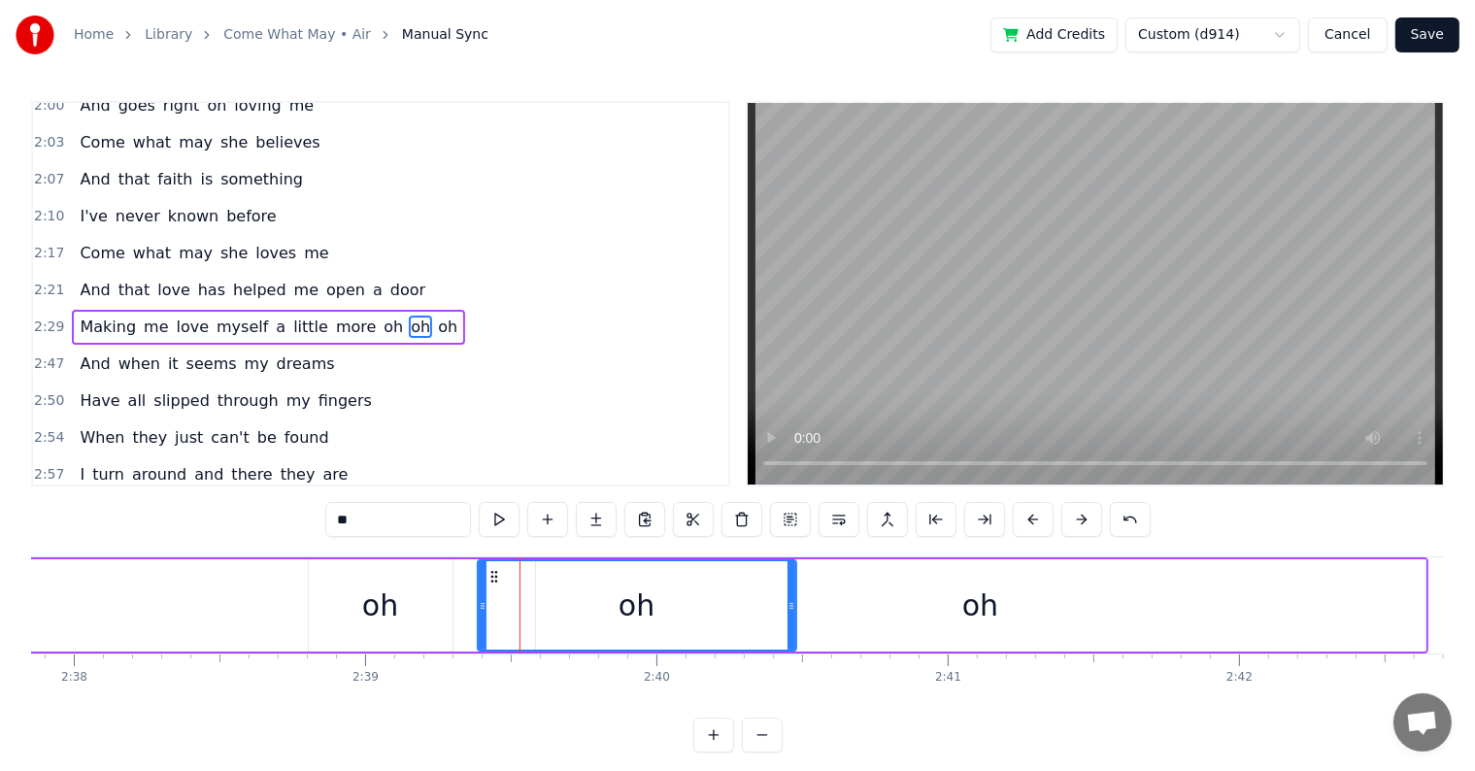
drag, startPoint x: 610, startPoint y: 601, endPoint x: 792, endPoint y: 600, distance: 182.5
click at [792, 600] on icon at bounding box center [791, 606] width 8 height 16
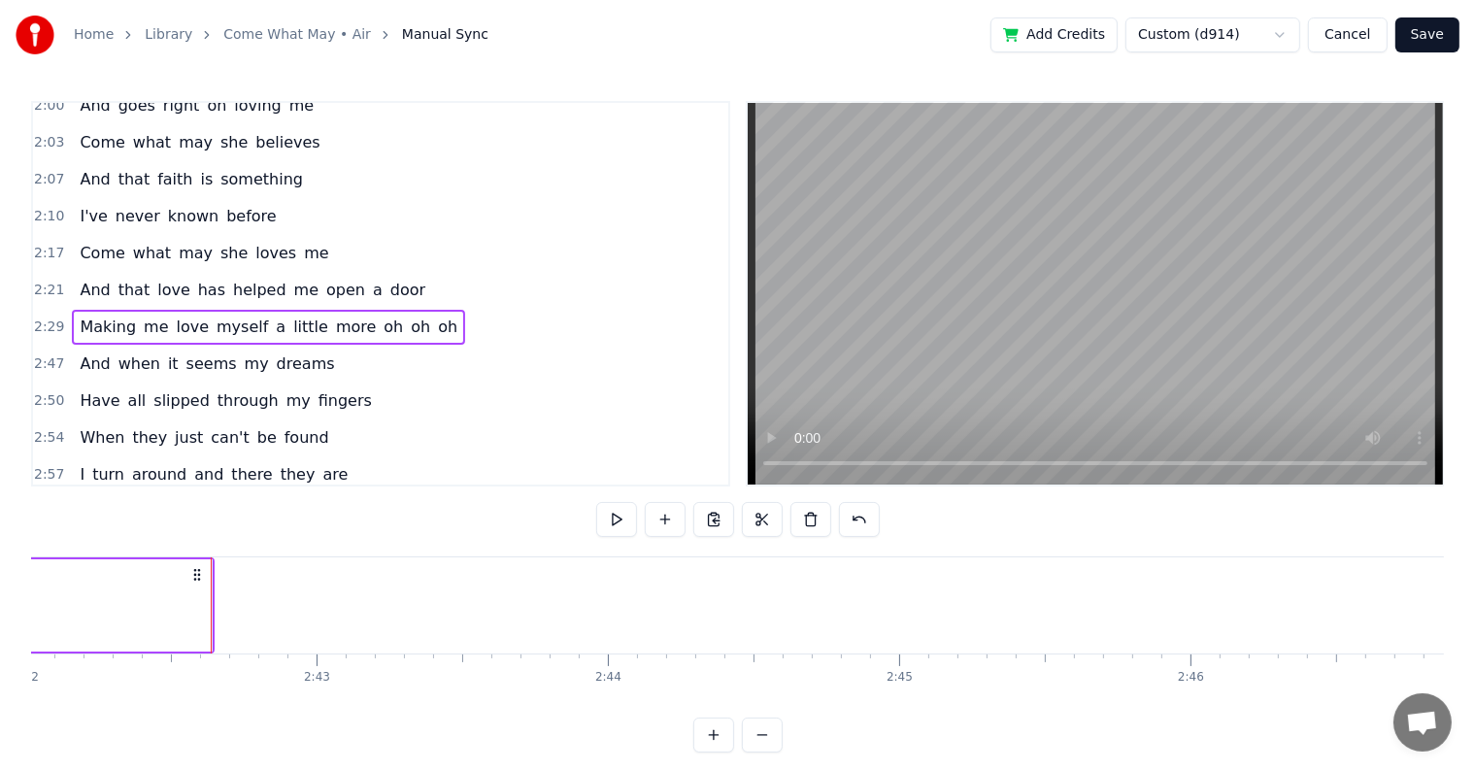
scroll to position [0, 47210]
click at [1420, 36] on button "Save" at bounding box center [1427, 34] width 64 height 35
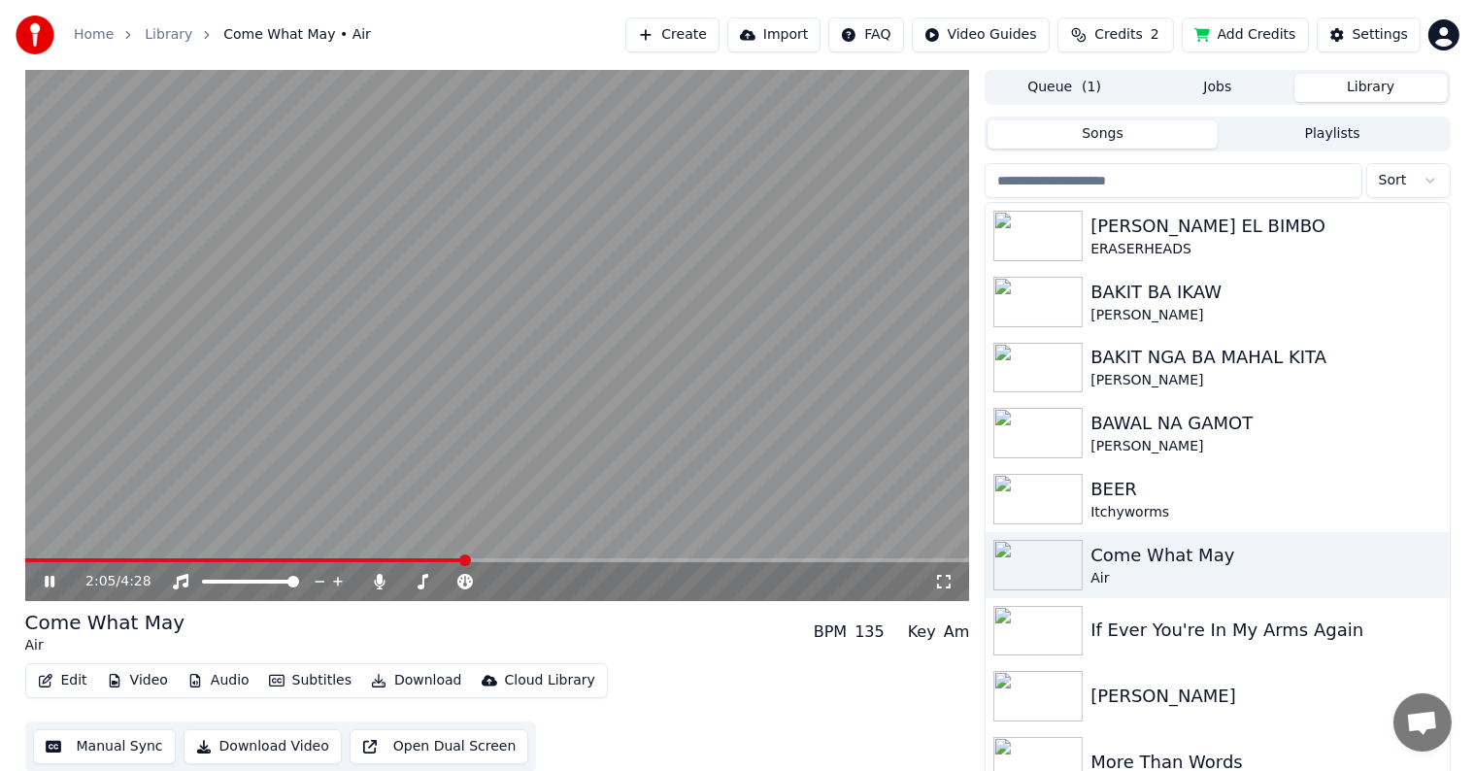
click at [462, 559] on span at bounding box center [497, 560] width 945 height 4
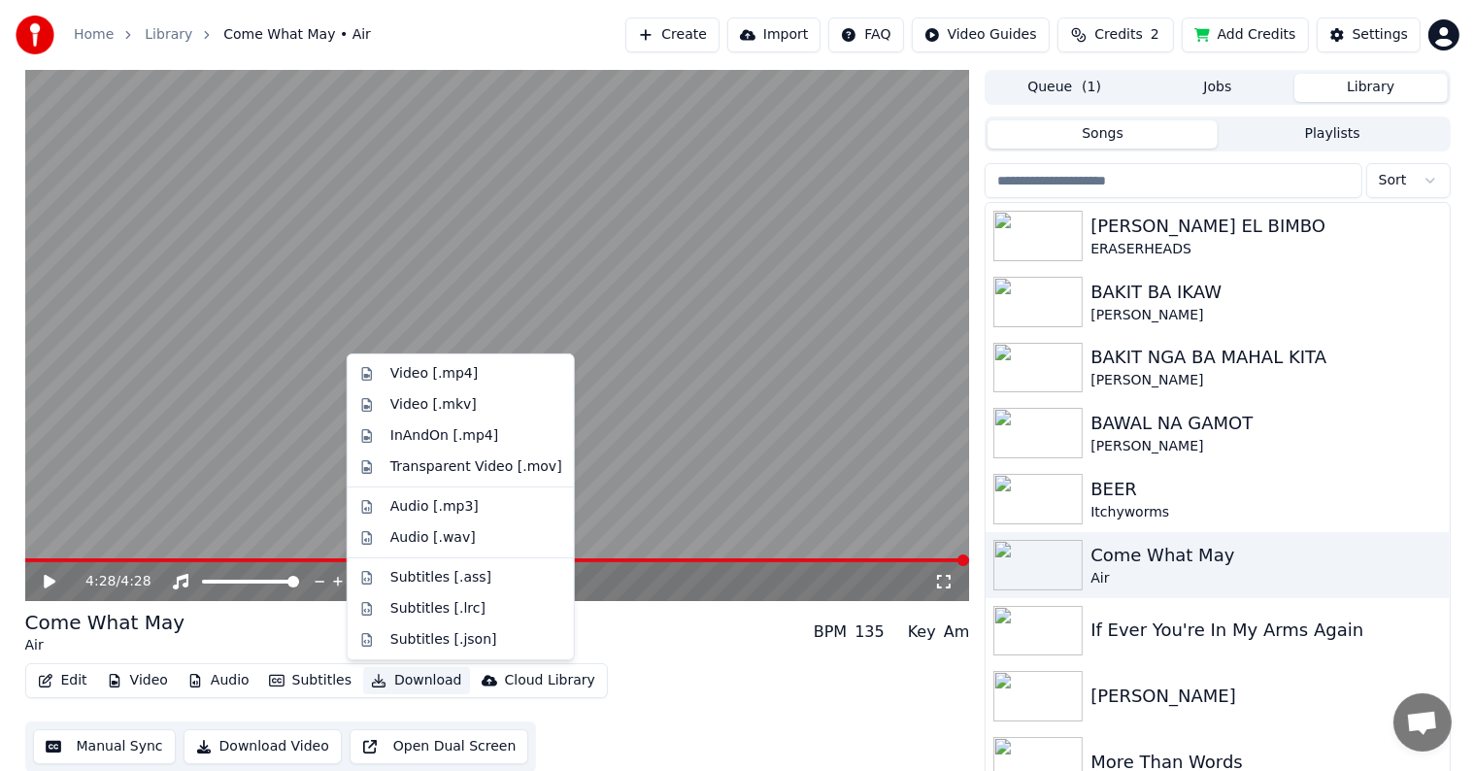
click at [392, 675] on button "Download" at bounding box center [416, 680] width 107 height 27
click at [434, 375] on div "Video [.mp4]" at bounding box center [433, 373] width 87 height 19
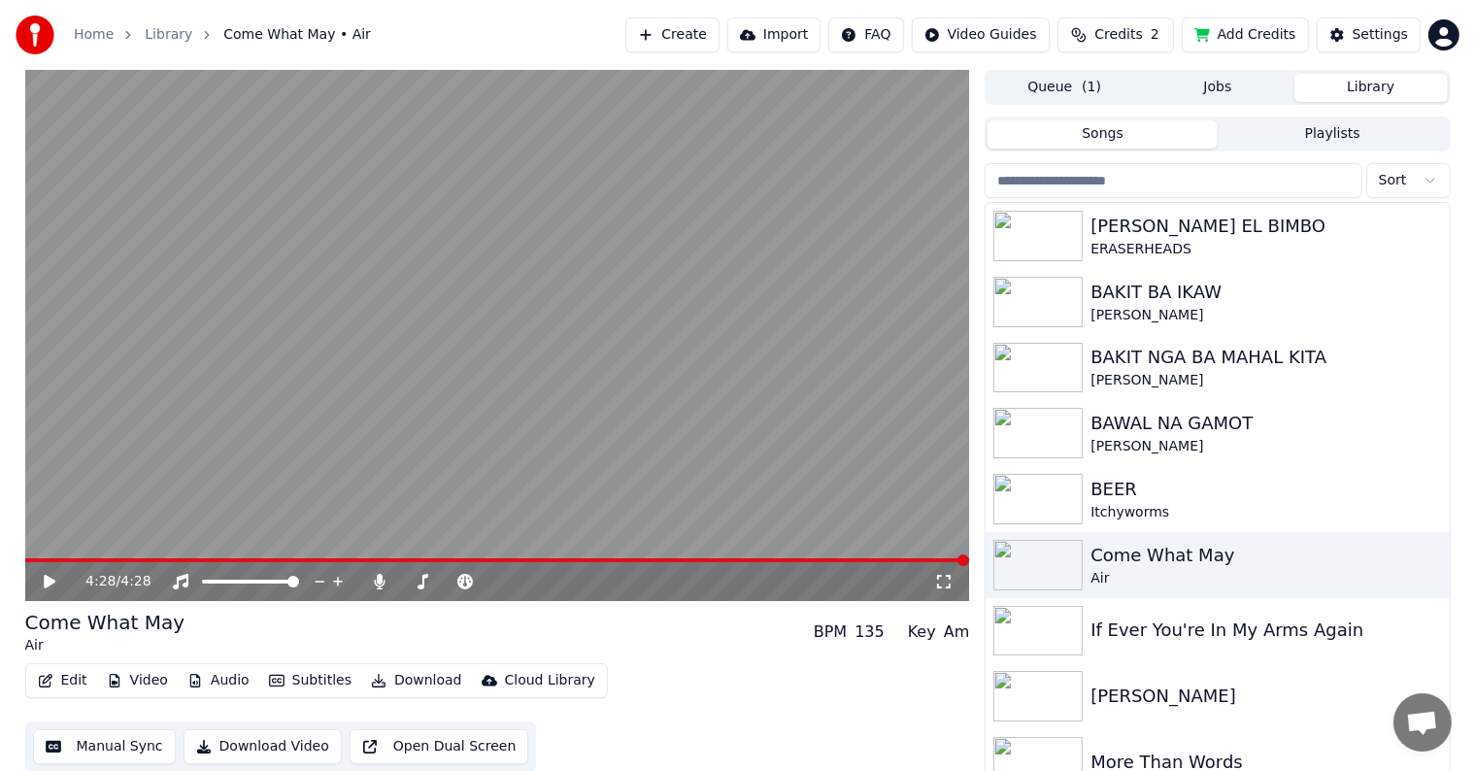
click at [1357, 81] on button "Library" at bounding box center [1370, 88] width 153 height 28
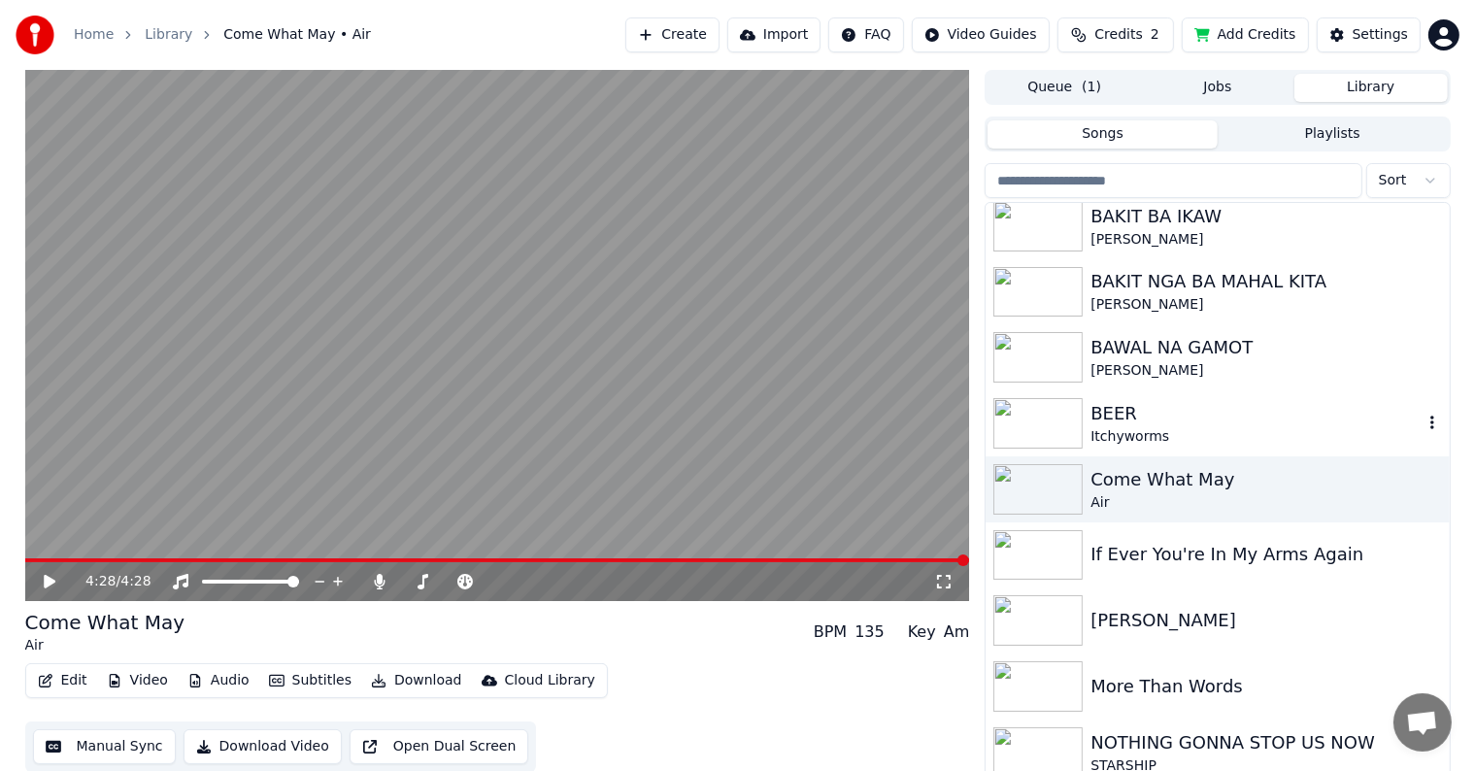
scroll to position [97, 0]
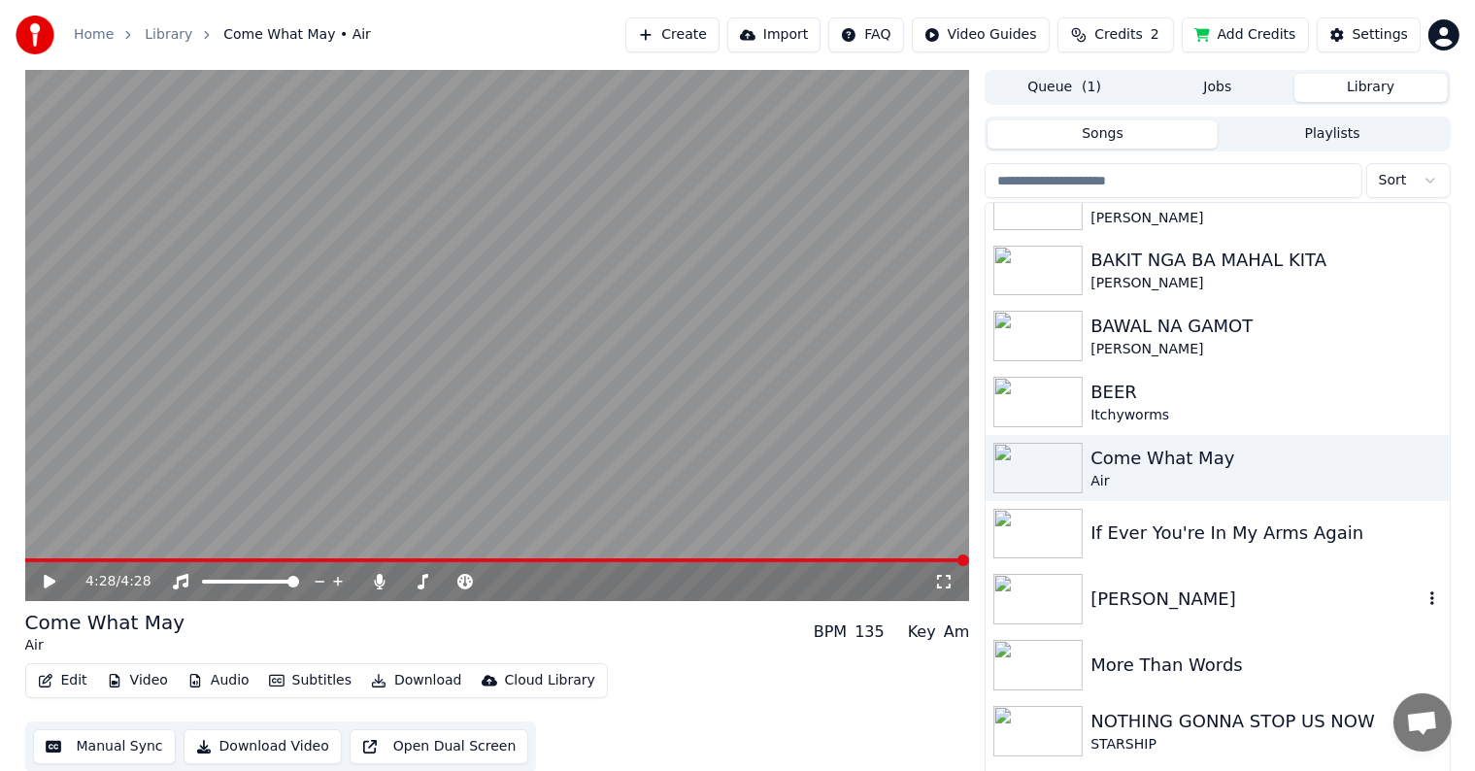
click at [1208, 585] on div "[PERSON_NAME]" at bounding box center [1255, 598] width 331 height 27
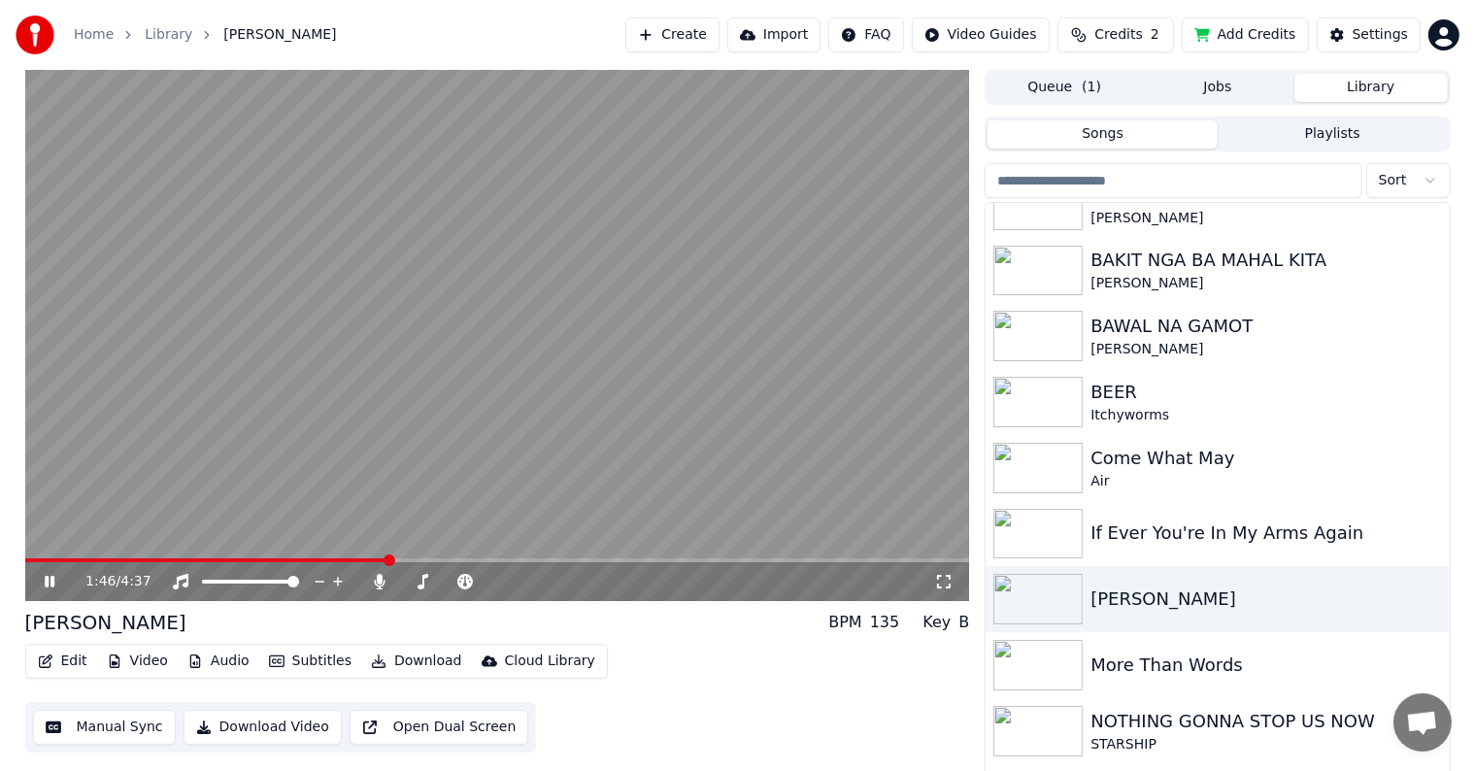
click at [52, 575] on icon at bounding box center [64, 582] width 46 height 16
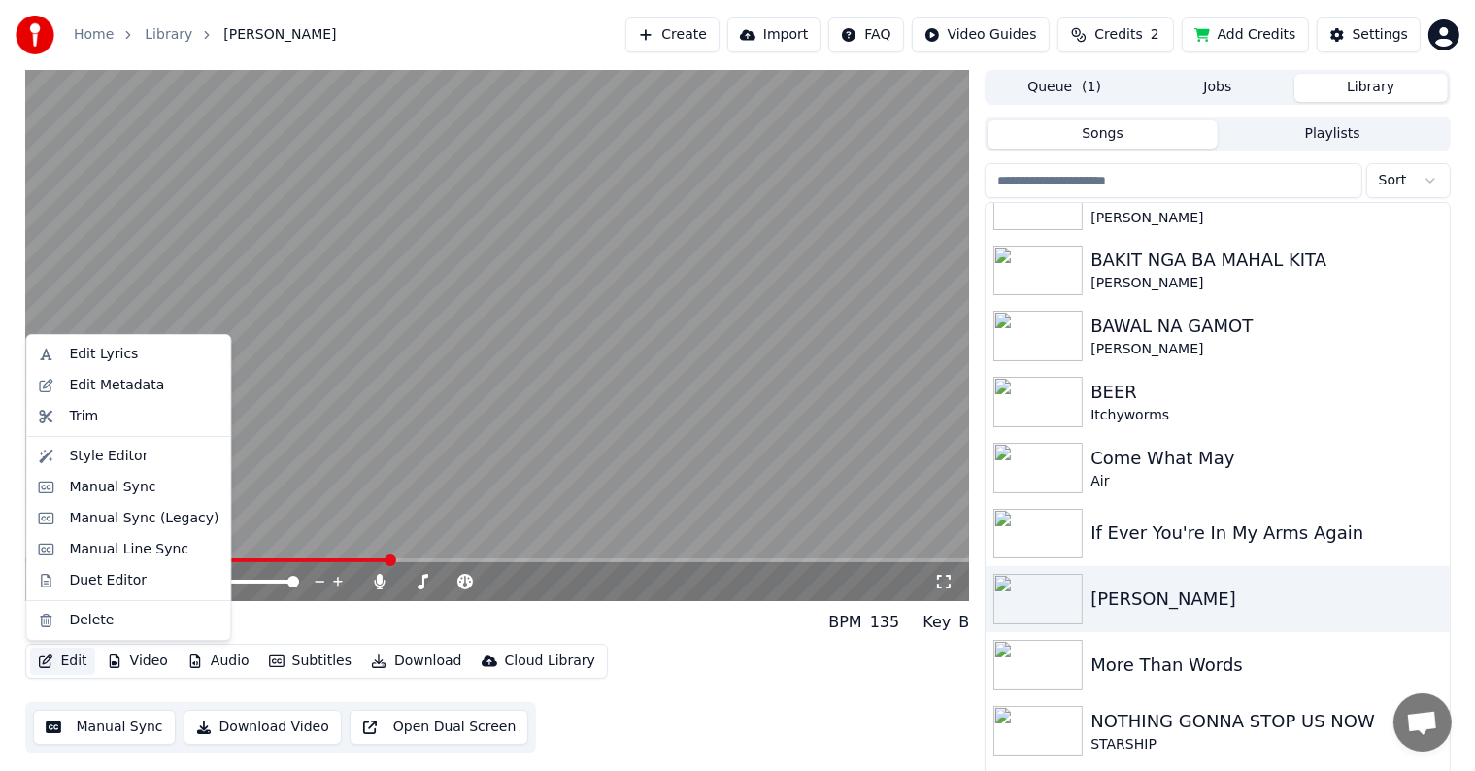
click at [73, 658] on button "Edit" at bounding box center [62, 661] width 65 height 27
click at [112, 482] on div "Manual Sync" at bounding box center [112, 487] width 86 height 19
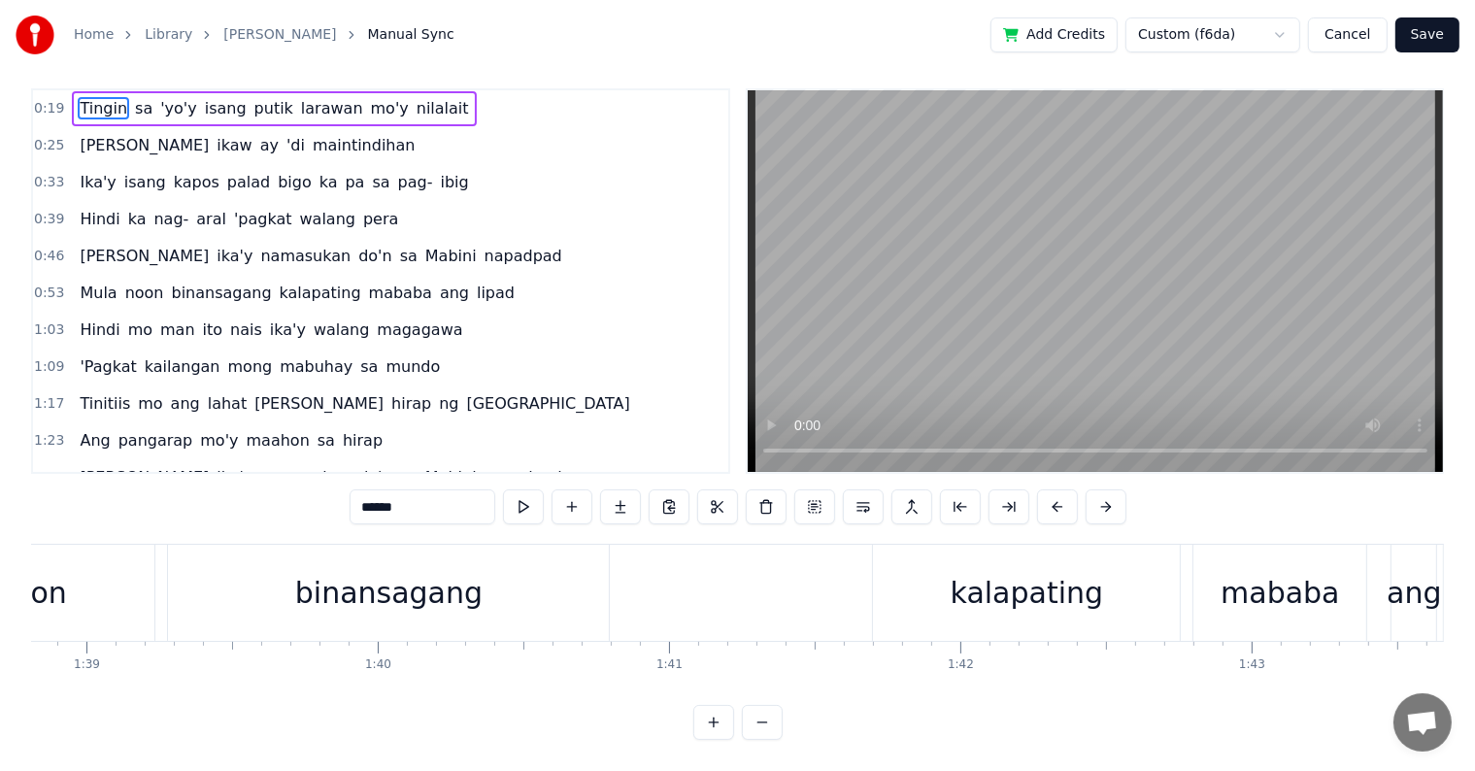
scroll to position [0, 29140]
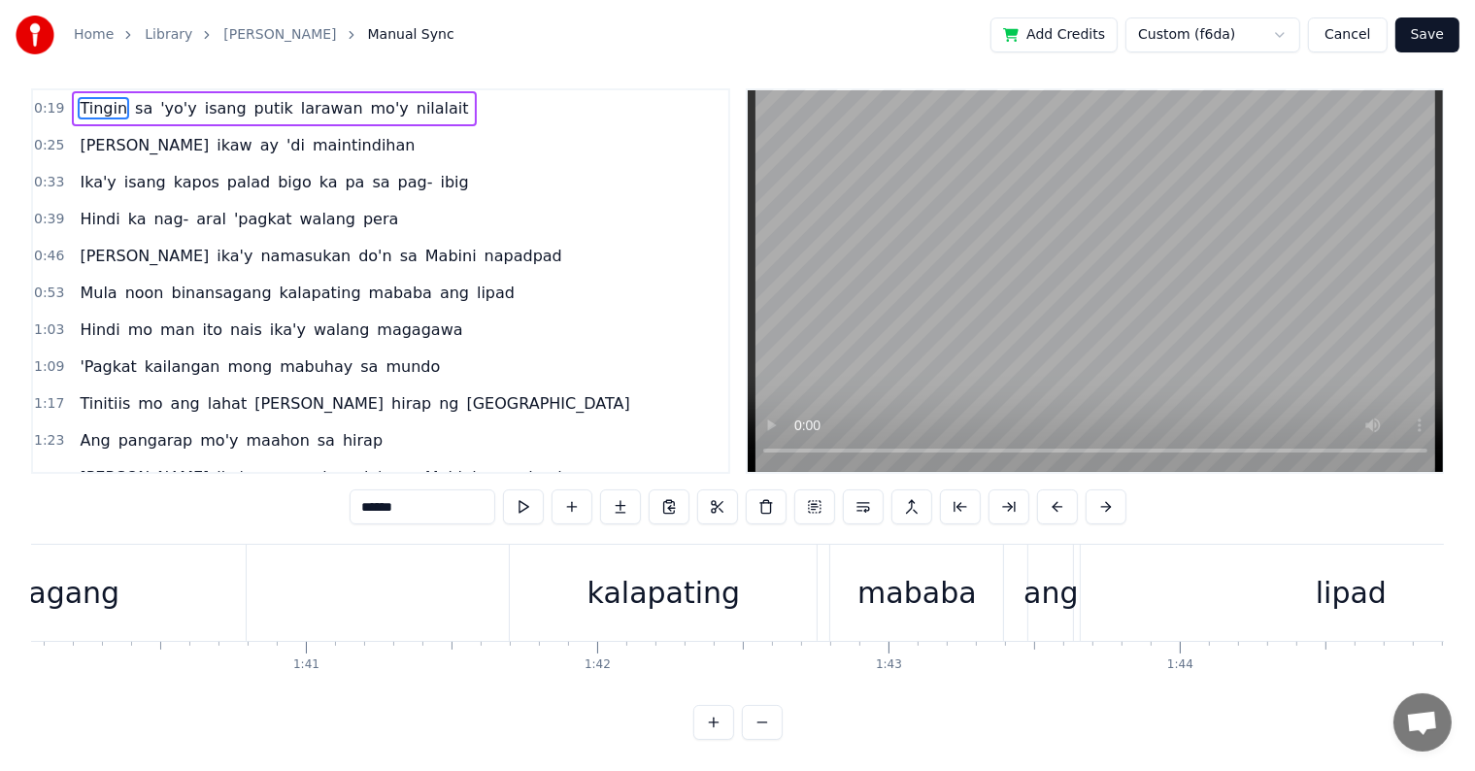
click at [467, 565] on div "Mula noon binansagang kalapating mababa ang lipad" at bounding box center [526, 593] width 2200 height 96
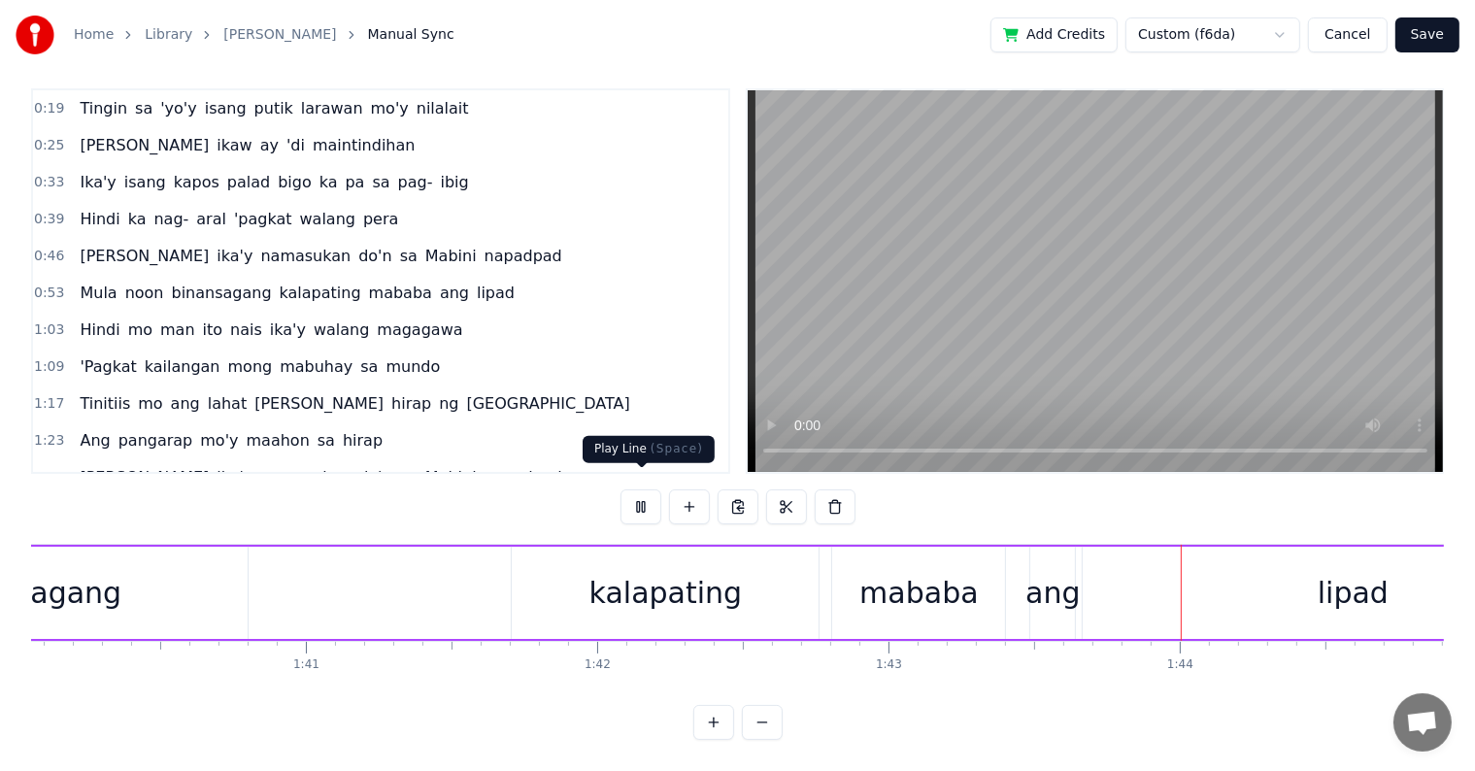
click at [645, 489] on button at bounding box center [640, 506] width 41 height 35
click at [1055, 574] on div "ang" at bounding box center [1052, 593] width 54 height 44
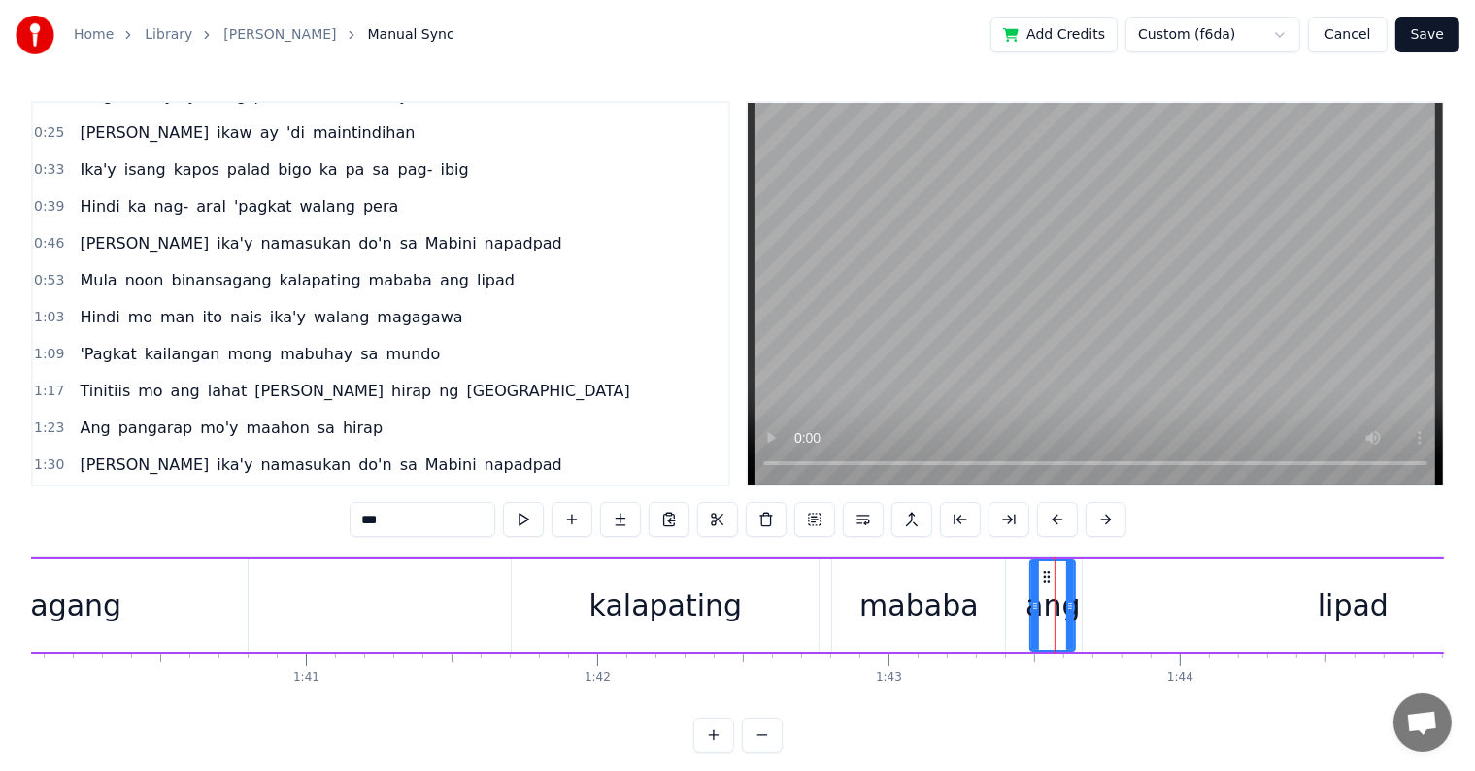
scroll to position [219, 0]
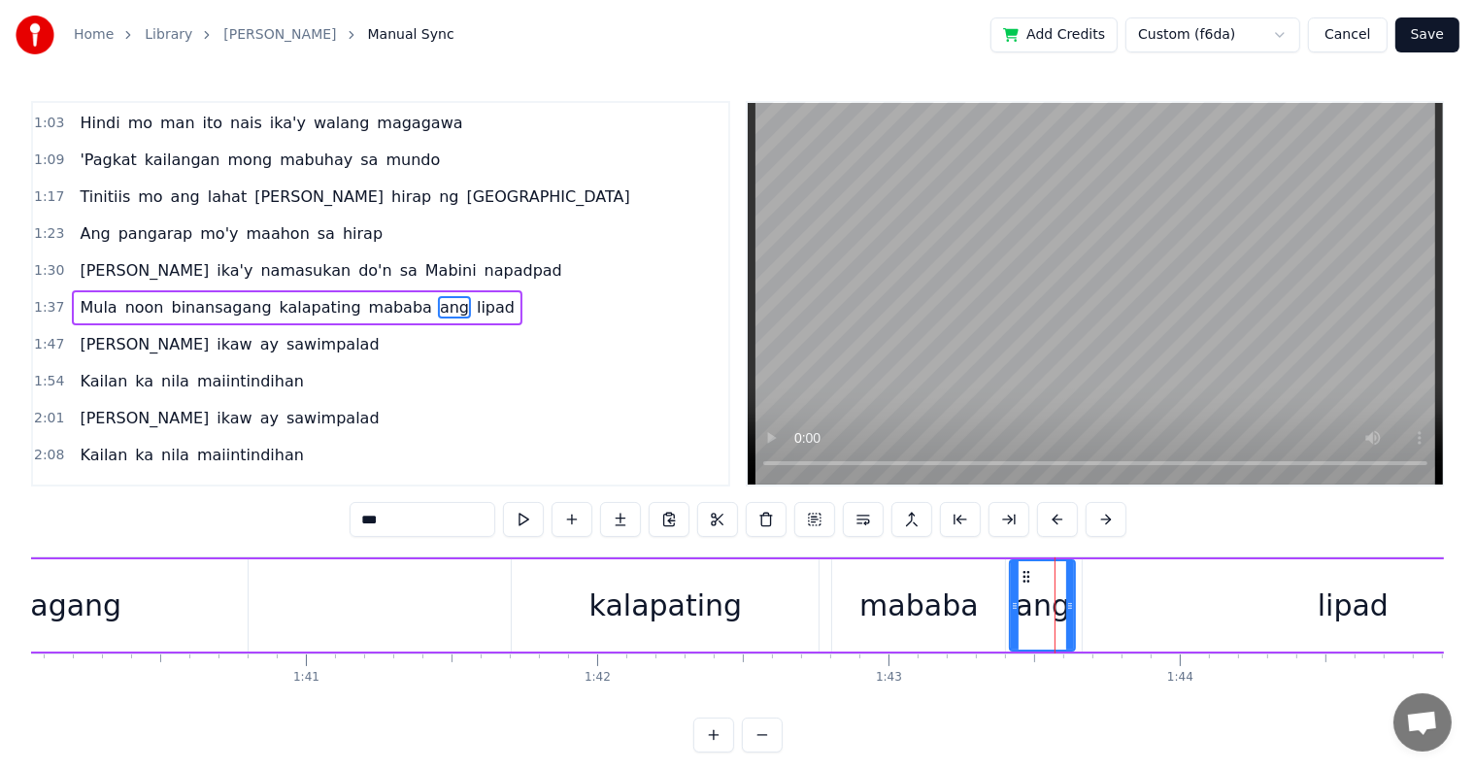
drag, startPoint x: 1030, startPoint y: 601, endPoint x: 1010, endPoint y: 603, distance: 20.5
click at [1011, 603] on icon at bounding box center [1015, 606] width 8 height 16
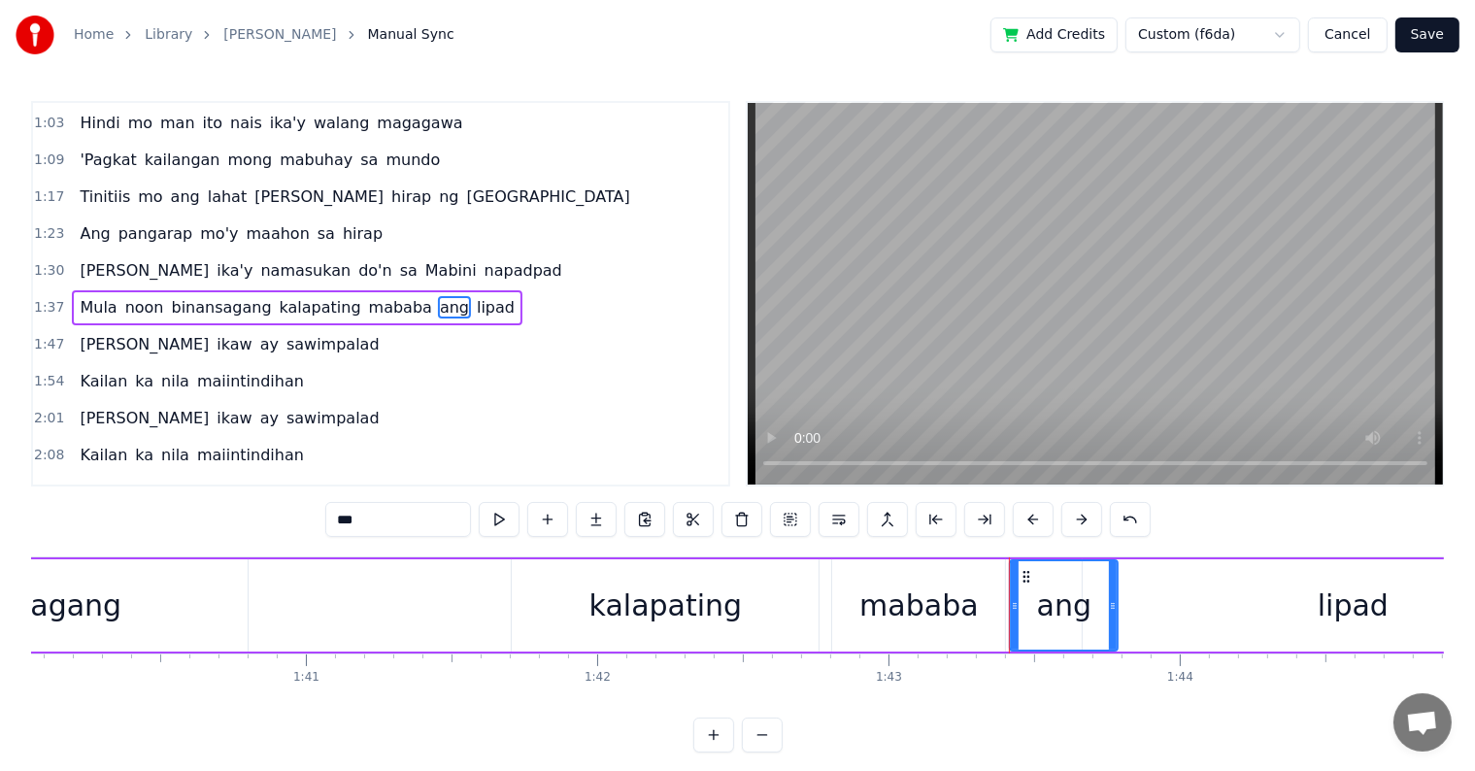
drag, startPoint x: 1070, startPoint y: 600, endPoint x: 1113, endPoint y: 606, distance: 43.1
click at [1113, 606] on icon at bounding box center [1113, 606] width 8 height 16
click at [428, 610] on div "Mula noon binansagang kalapating mababa ang lipad" at bounding box center [526, 605] width 2200 height 96
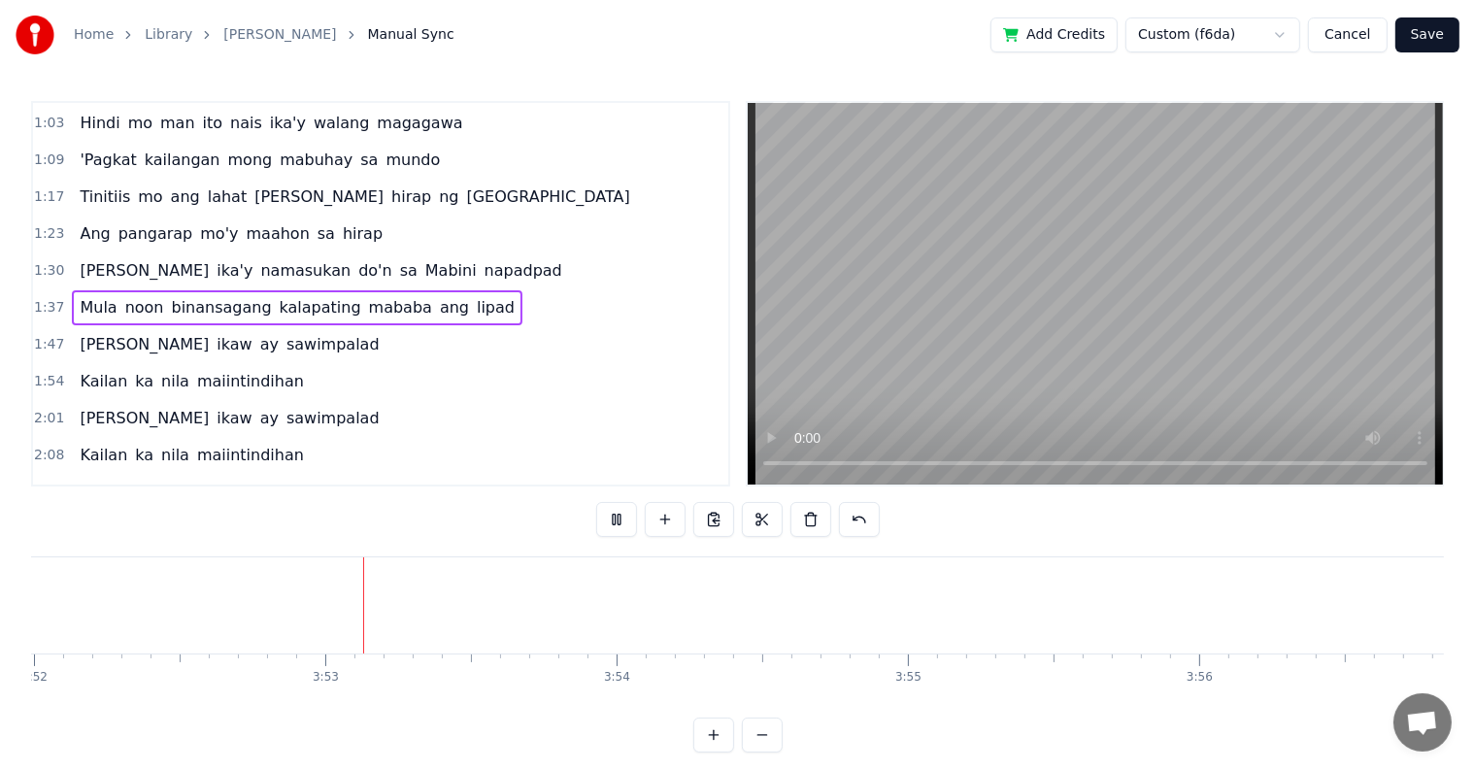
scroll to position [0, 67643]
click at [621, 520] on button at bounding box center [616, 519] width 41 height 35
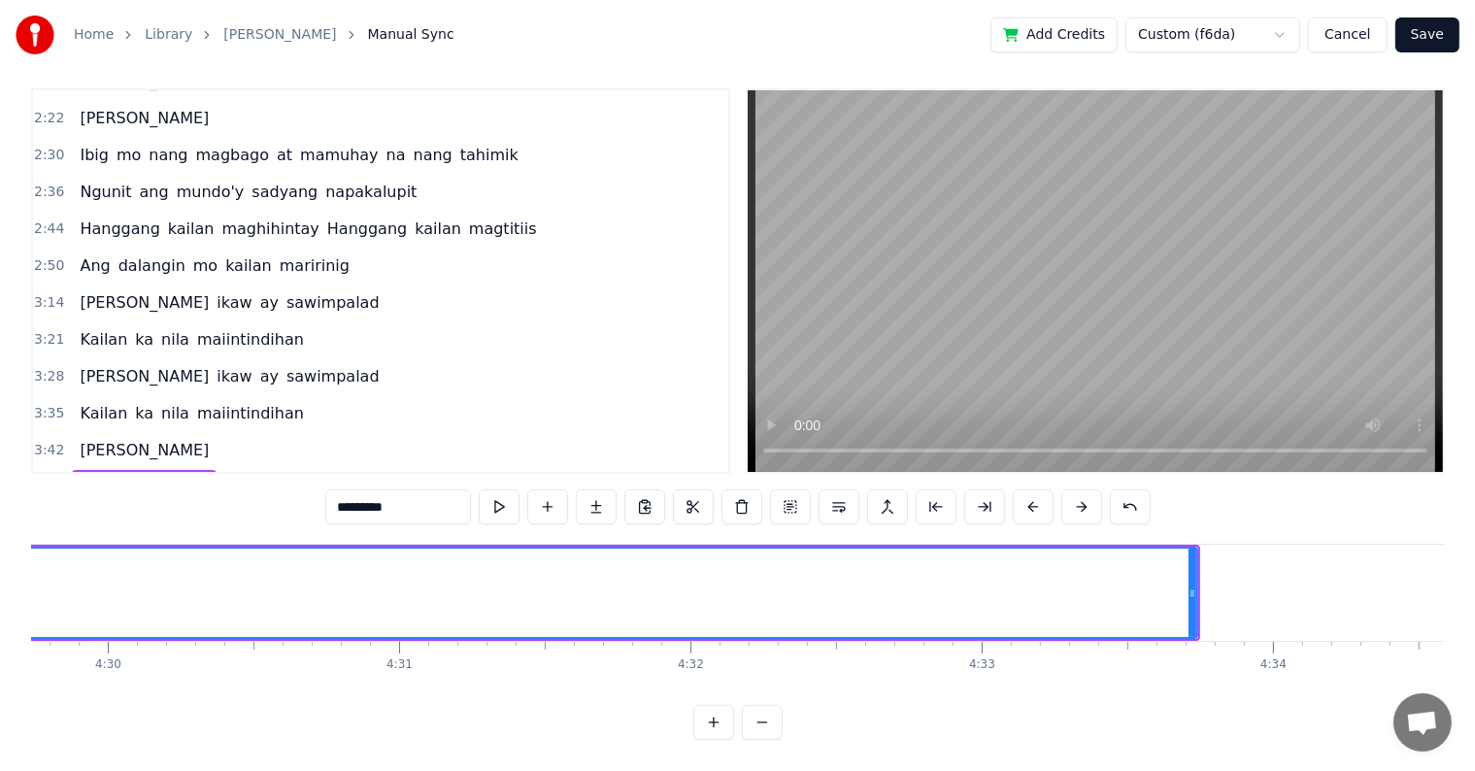
scroll to position [0, 78785]
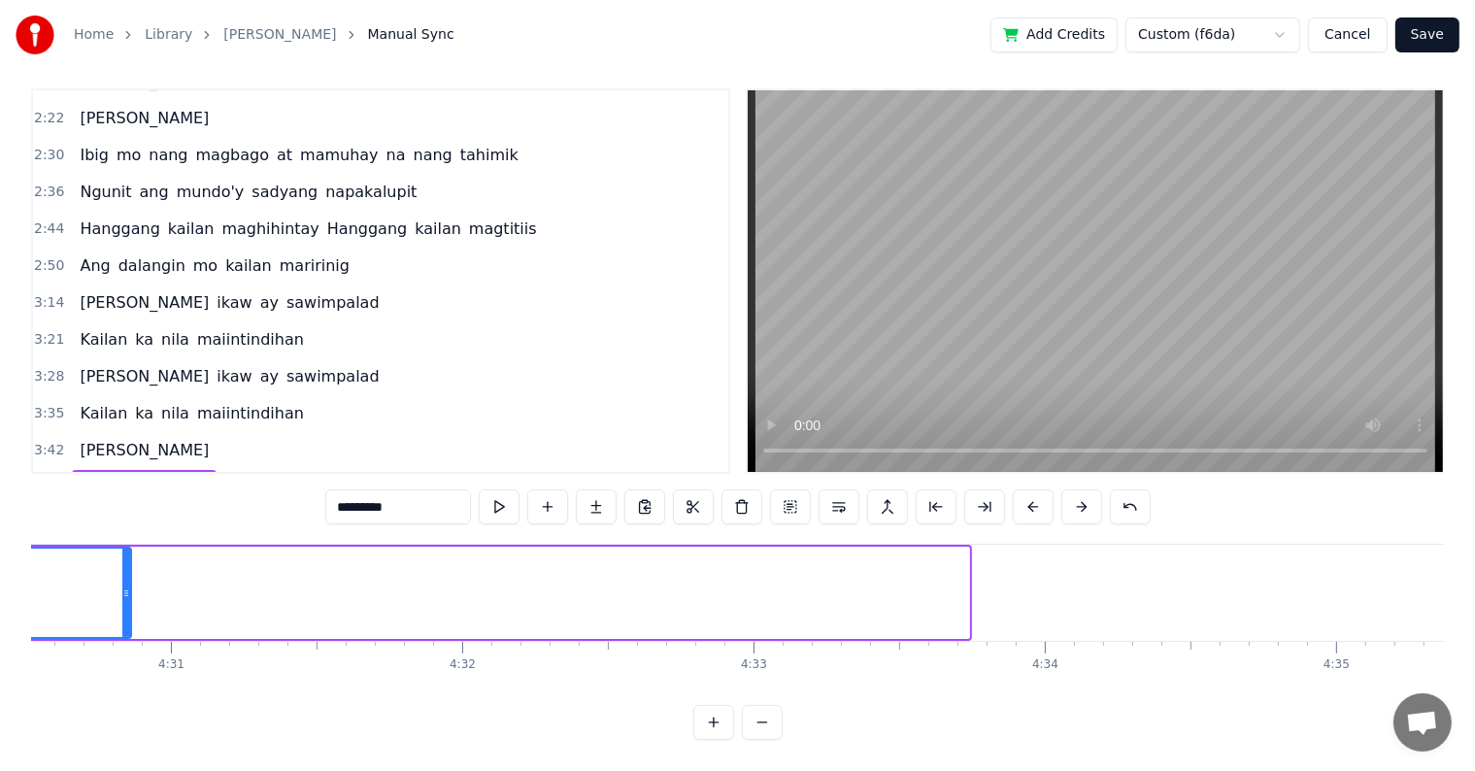
drag, startPoint x: 965, startPoint y: 562, endPoint x: 127, endPoint y: 586, distance: 838.1
click at [127, 586] on div at bounding box center [126, 592] width 8 height 88
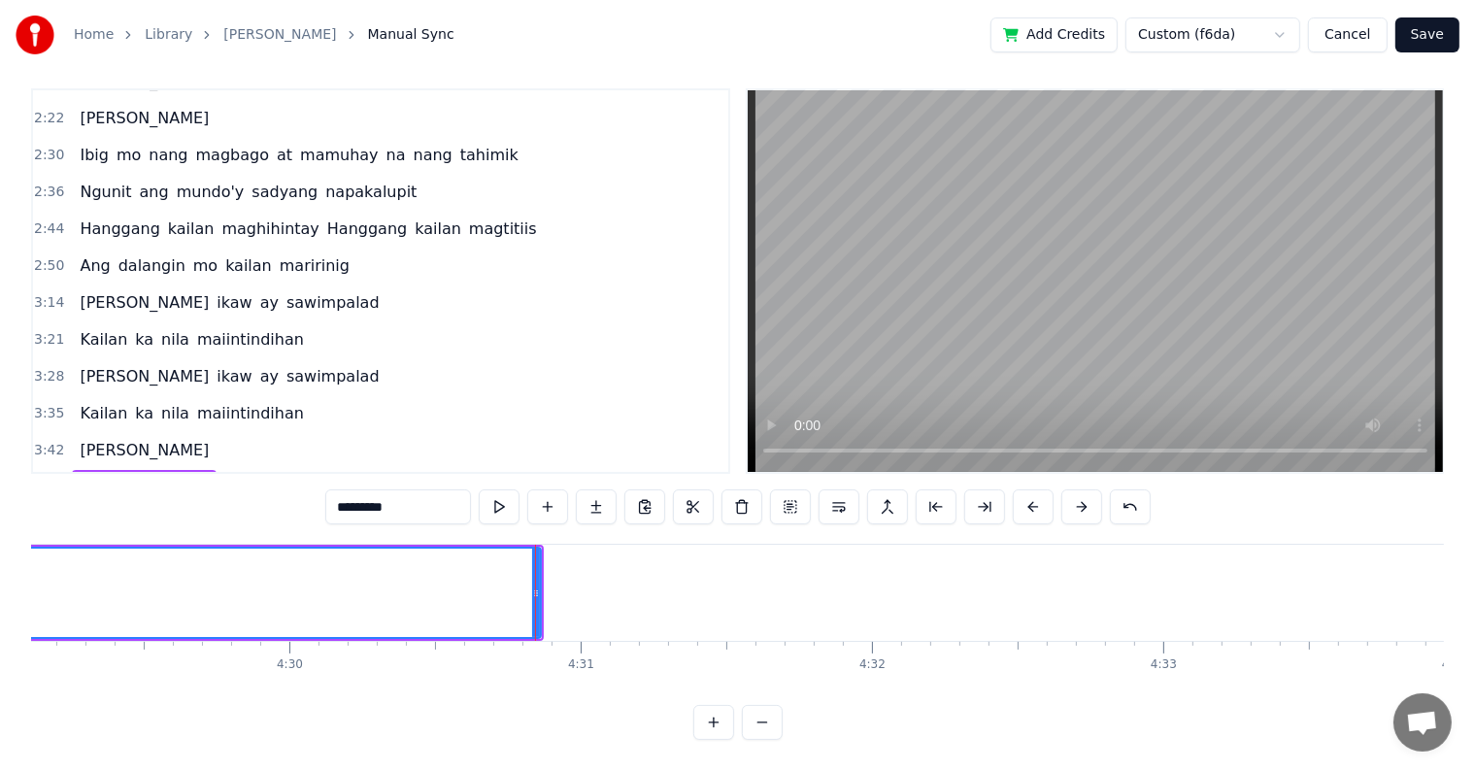
scroll to position [0, 77784]
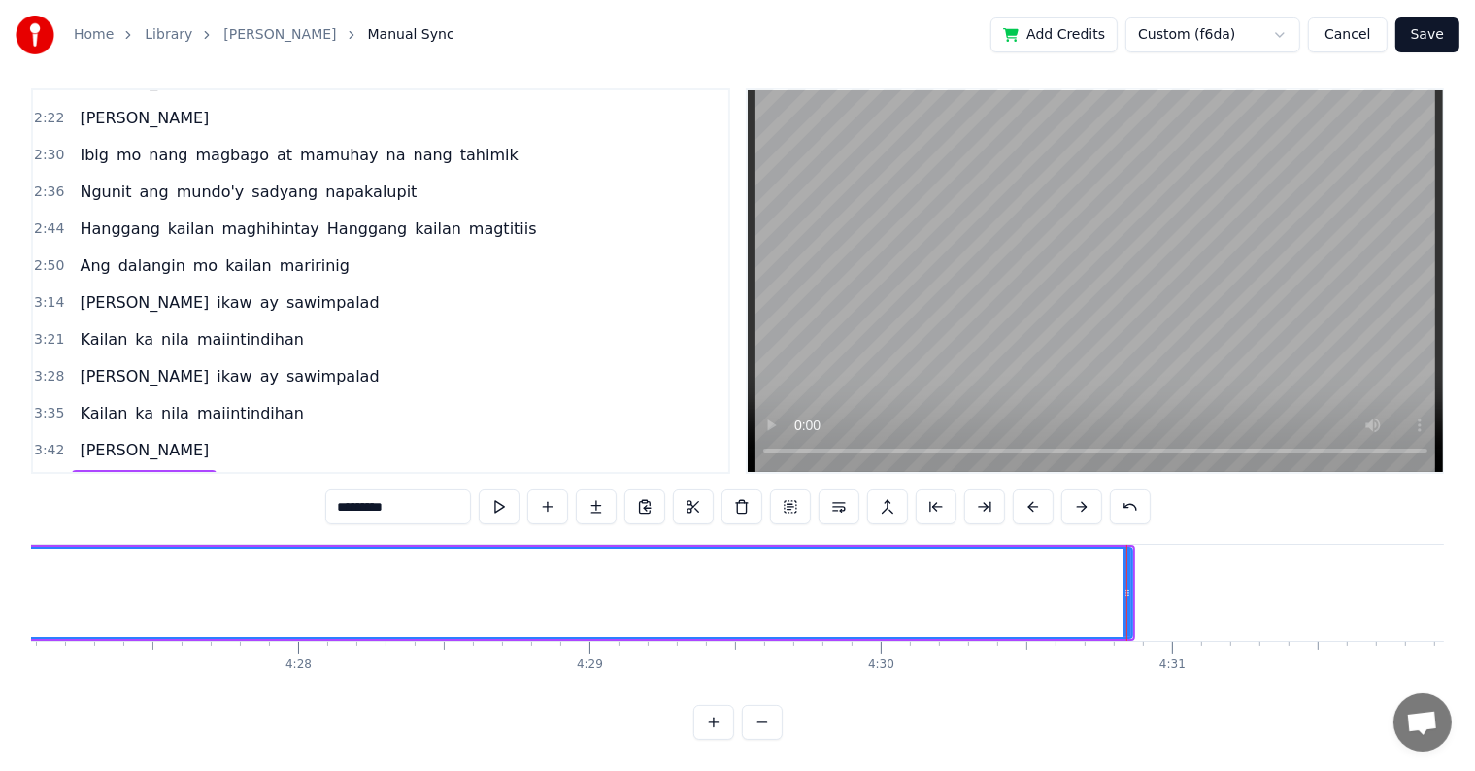
drag, startPoint x: 1126, startPoint y: 572, endPoint x: 540, endPoint y: 604, distance: 587.2
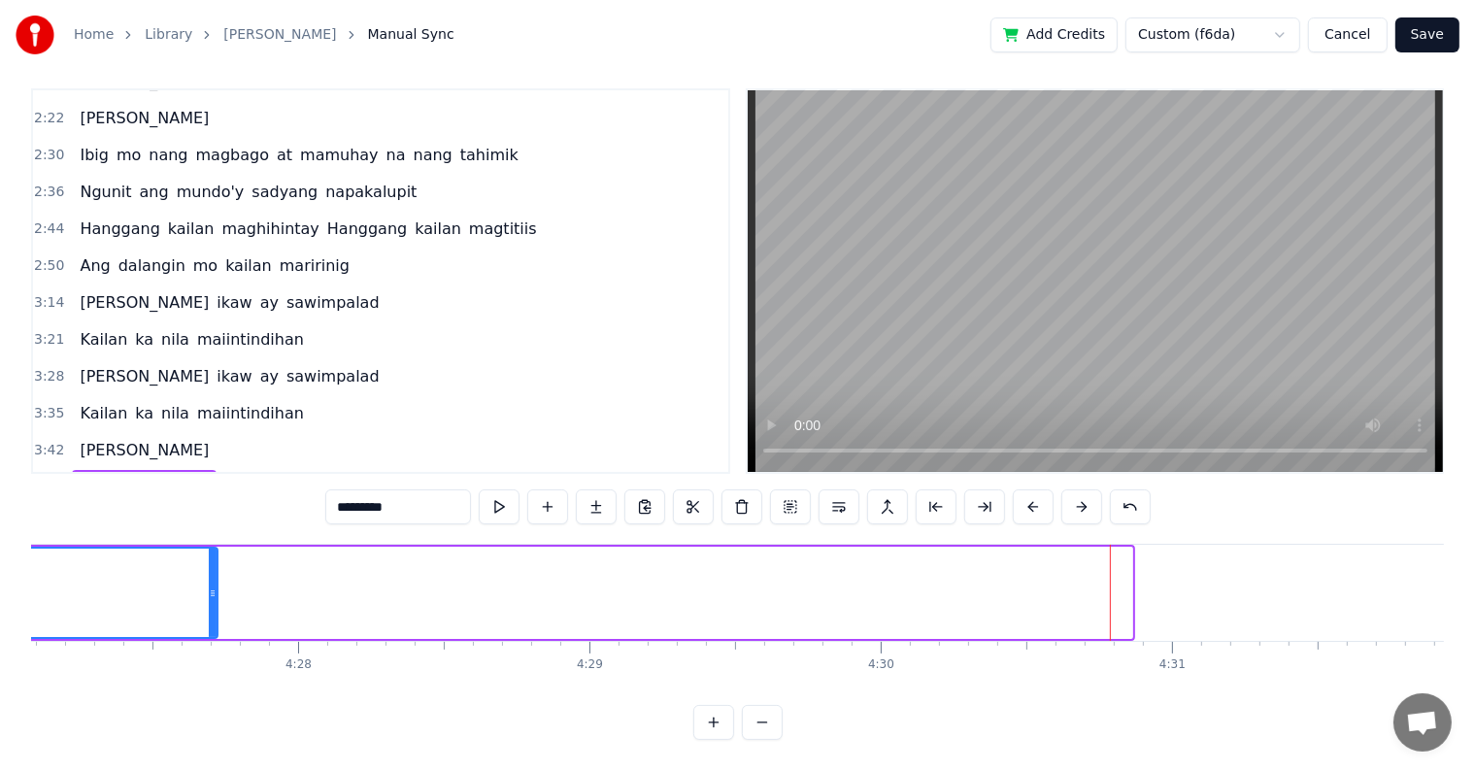
drag, startPoint x: 1127, startPoint y: 575, endPoint x: 232, endPoint y: 625, distance: 896.5
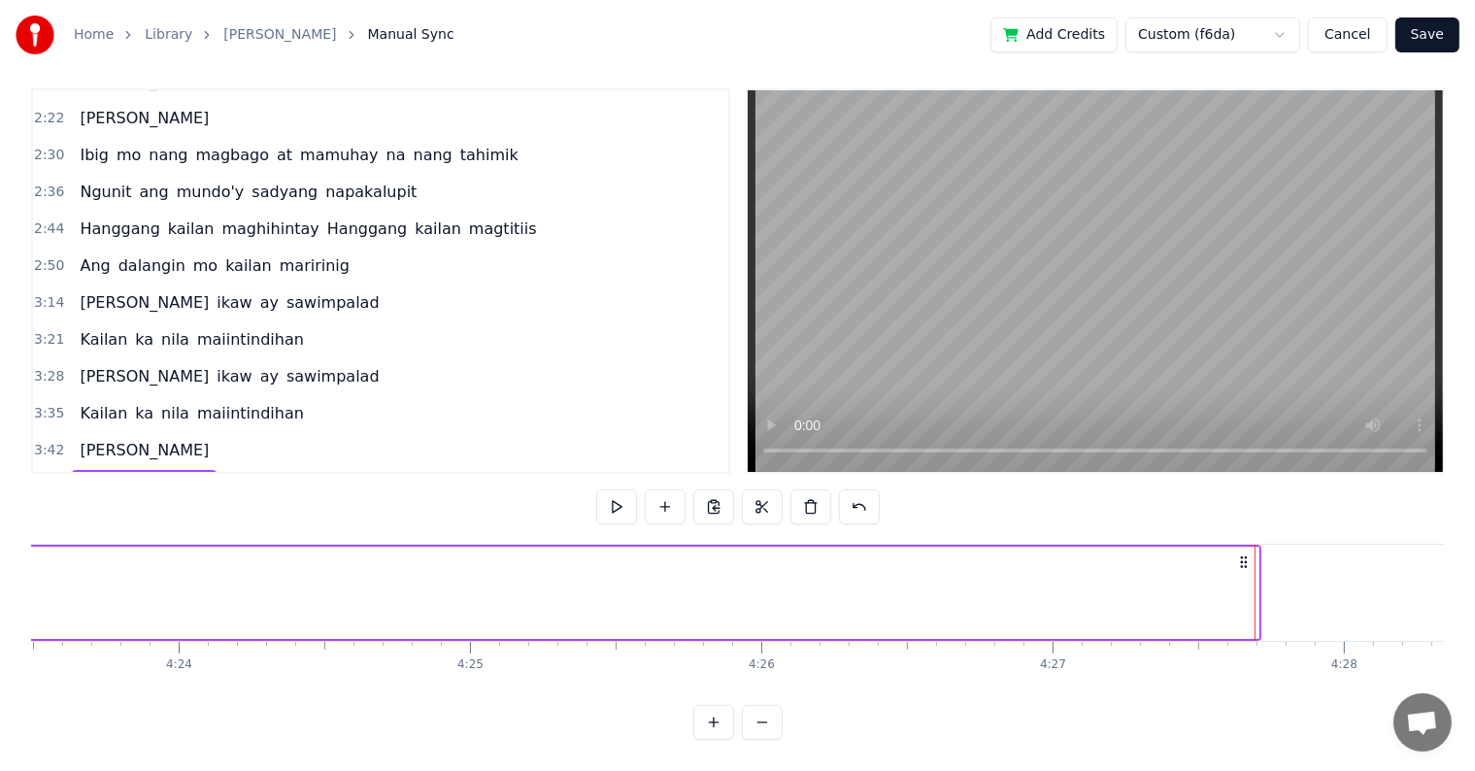
scroll to position [0, 76739]
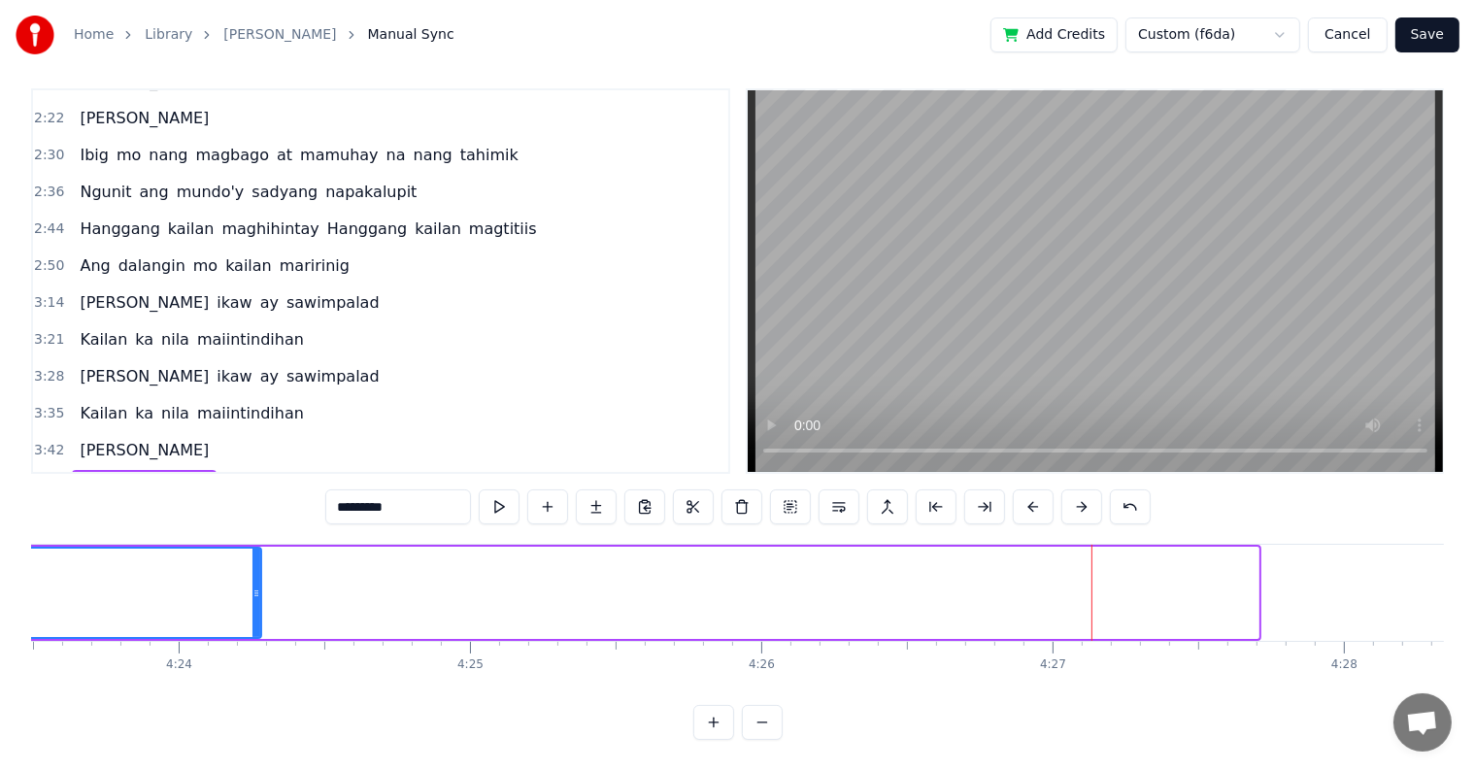
drag, startPoint x: 1251, startPoint y: 575, endPoint x: 254, endPoint y: 646, distance: 999.5
click at [254, 646] on div "Tingin sa 'yo'y isang putik larawan mo'y nilalait [PERSON_NAME] ikaw ay 'di mai…" at bounding box center [737, 617] width 1412 height 146
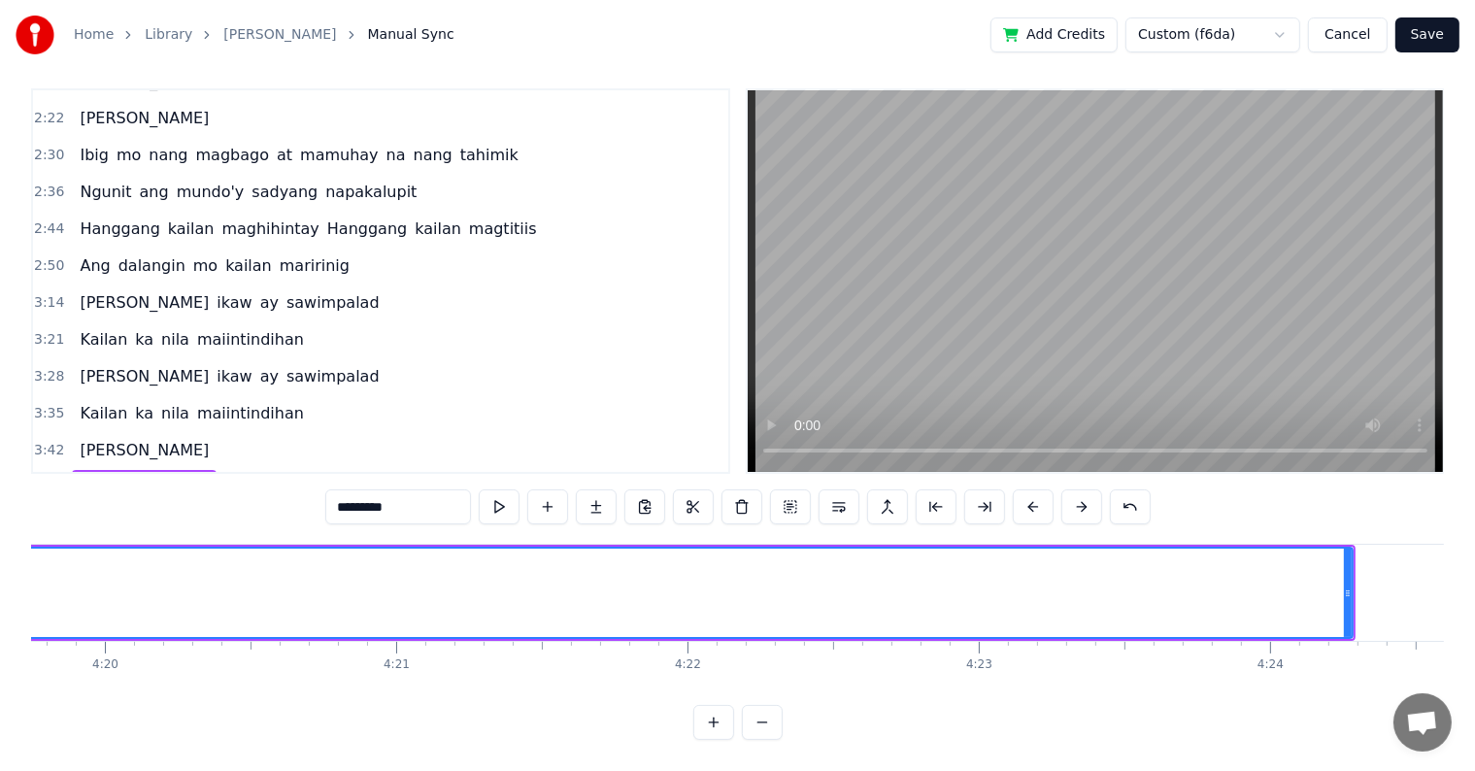
scroll to position [0, 75693]
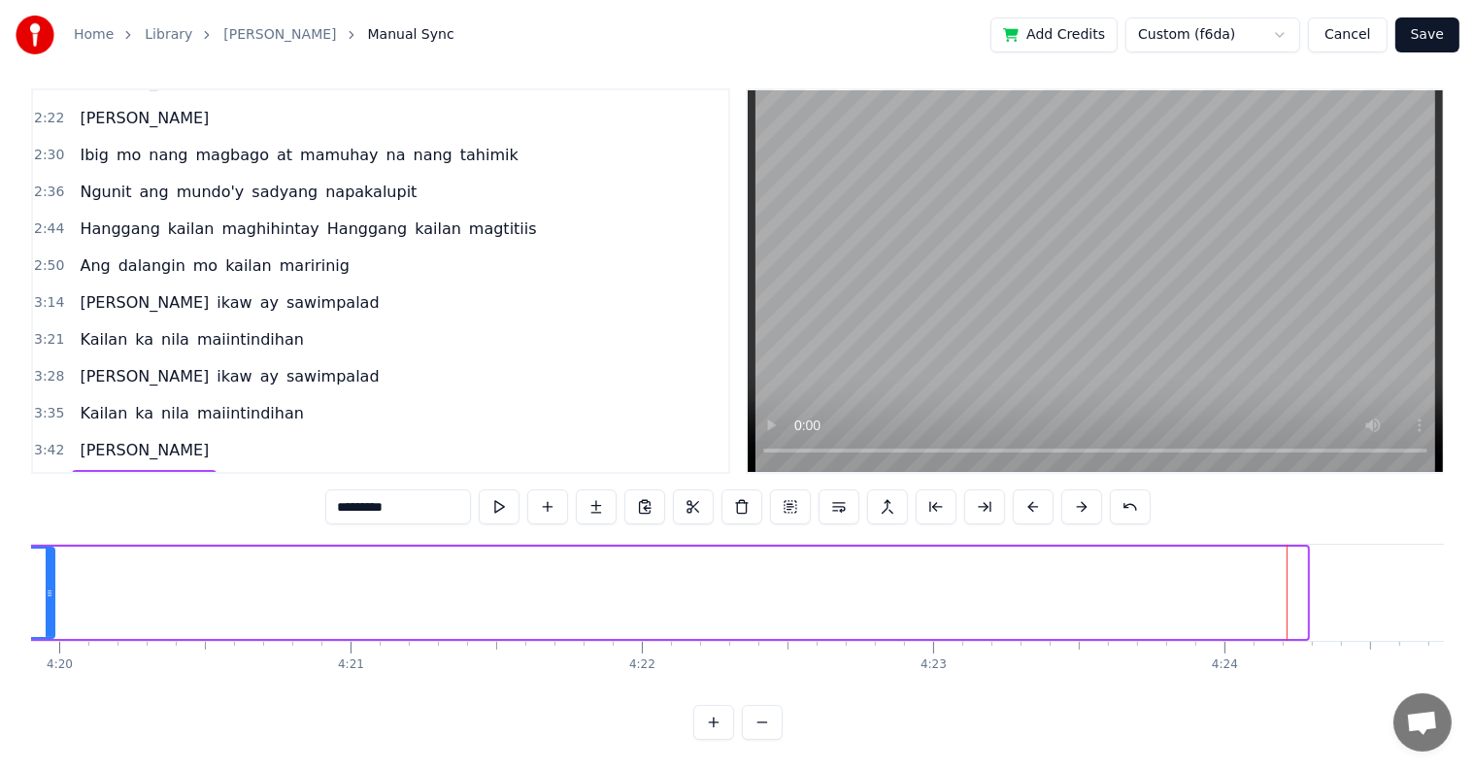
drag, startPoint x: 1300, startPoint y: 575, endPoint x: 50, endPoint y: 581, distance: 1250.4
click at [50, 585] on icon at bounding box center [50, 593] width 8 height 16
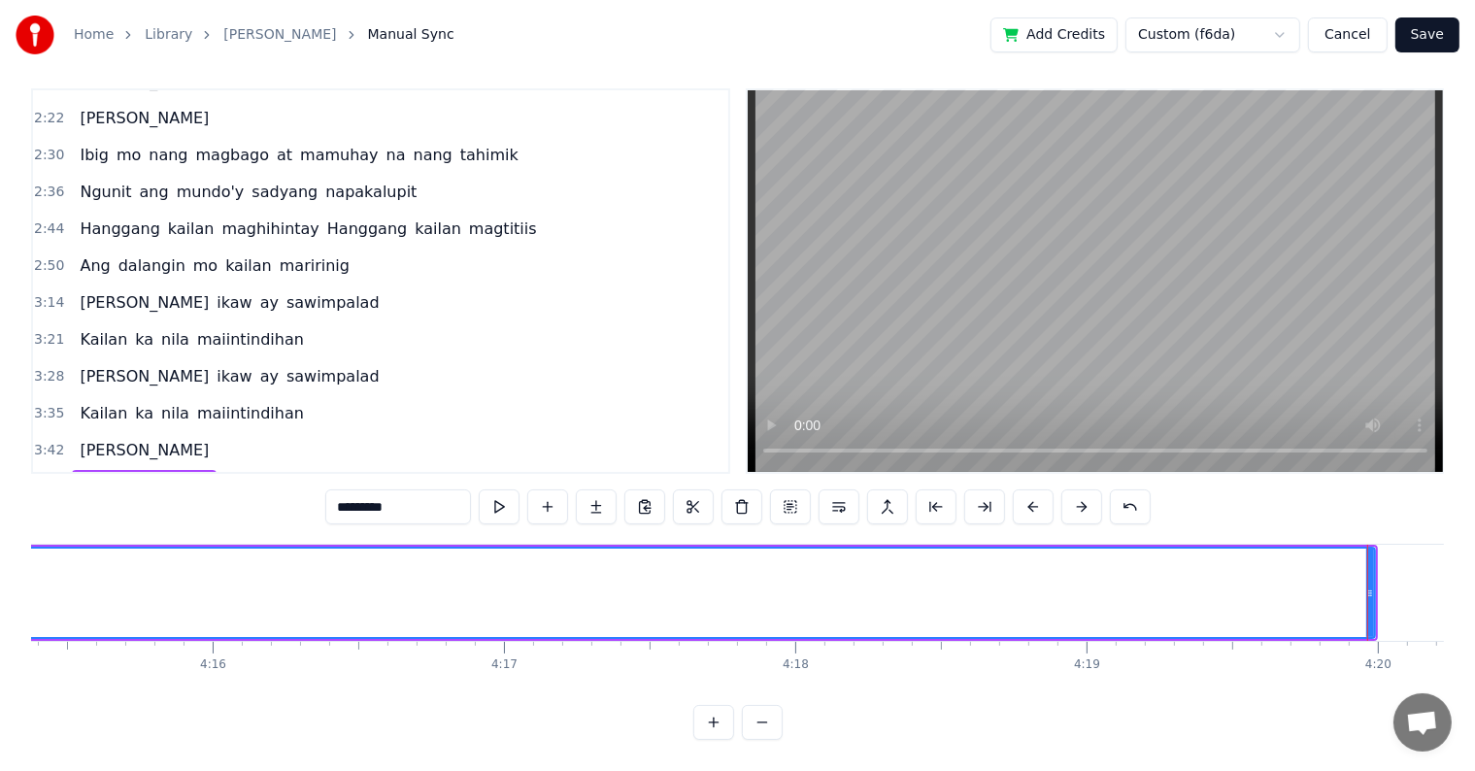
scroll to position [0, 74421]
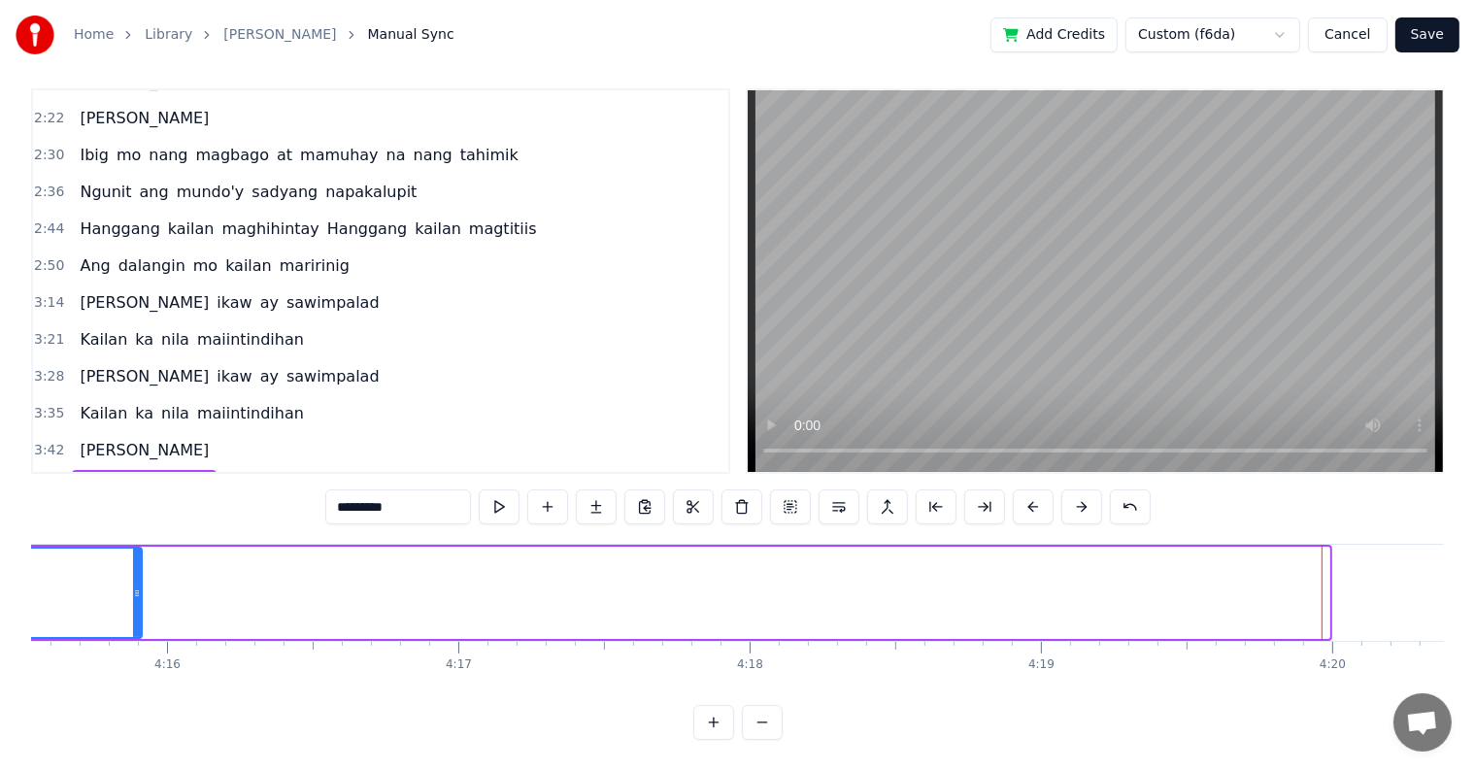
drag, startPoint x: 1320, startPoint y: 577, endPoint x: 133, endPoint y: 579, distance: 1187.3
click at [133, 585] on icon at bounding box center [137, 593] width 8 height 16
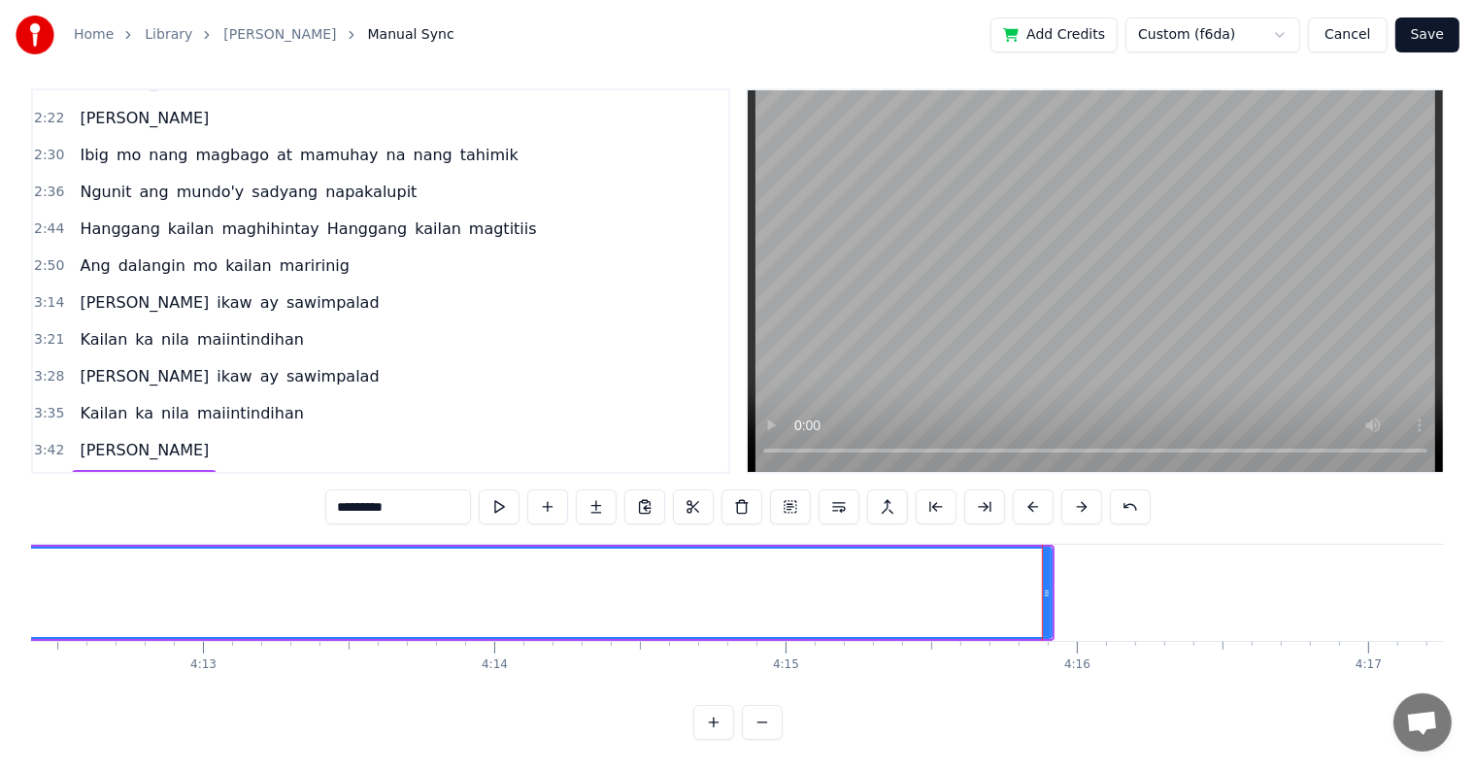
scroll to position [0, 73512]
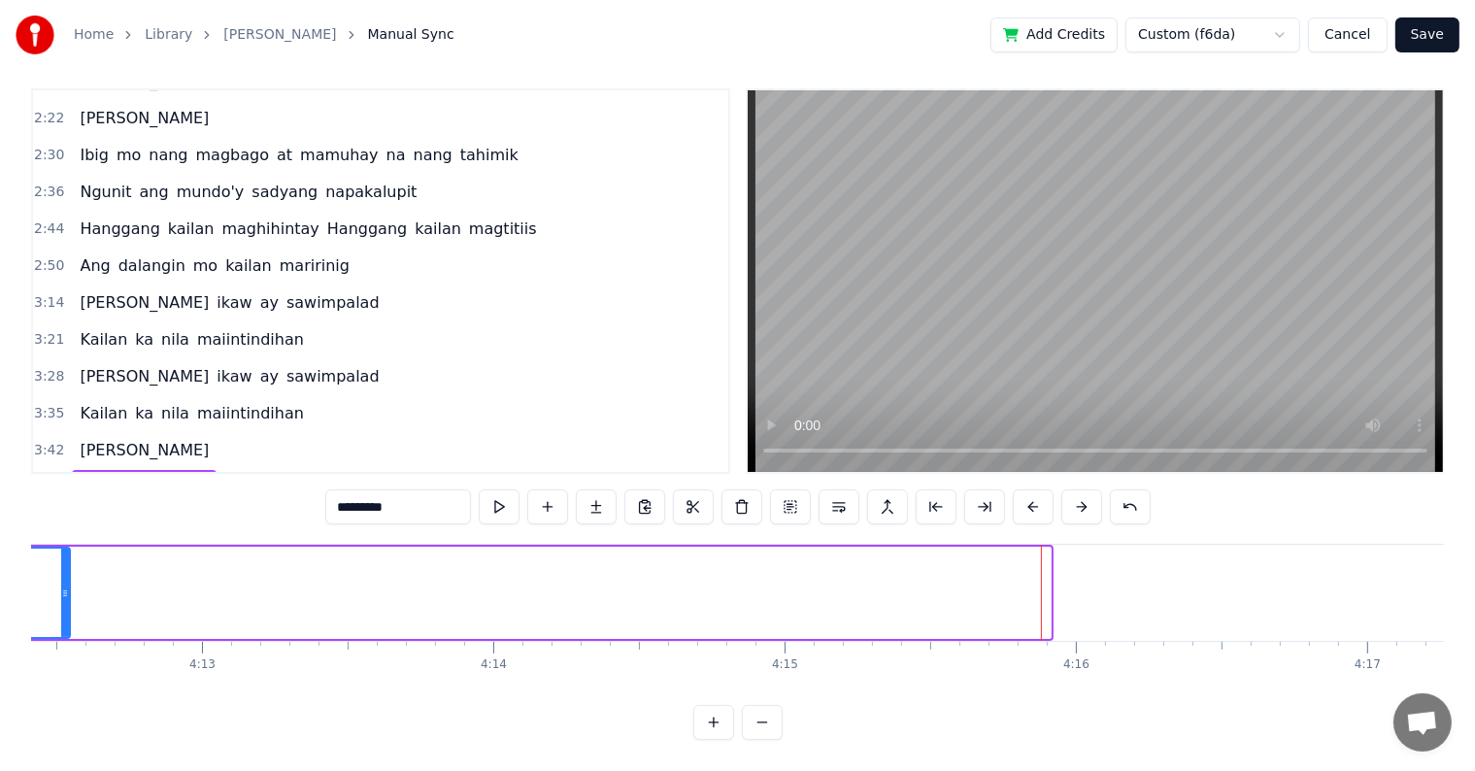
drag, startPoint x: 1047, startPoint y: 571, endPoint x: 66, endPoint y: 615, distance: 981.5
click at [66, 615] on div at bounding box center [65, 592] width 8 height 88
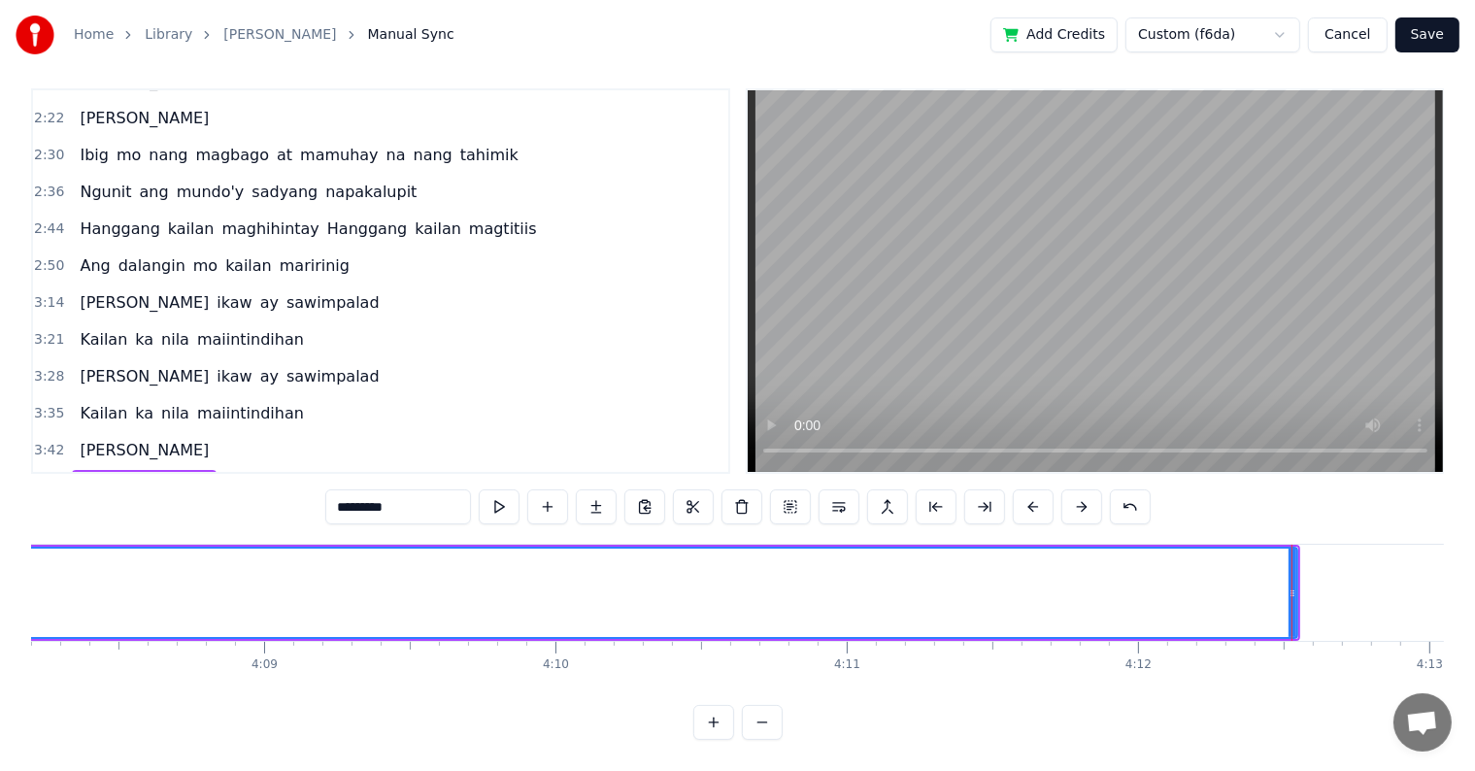
scroll to position [0, 72283]
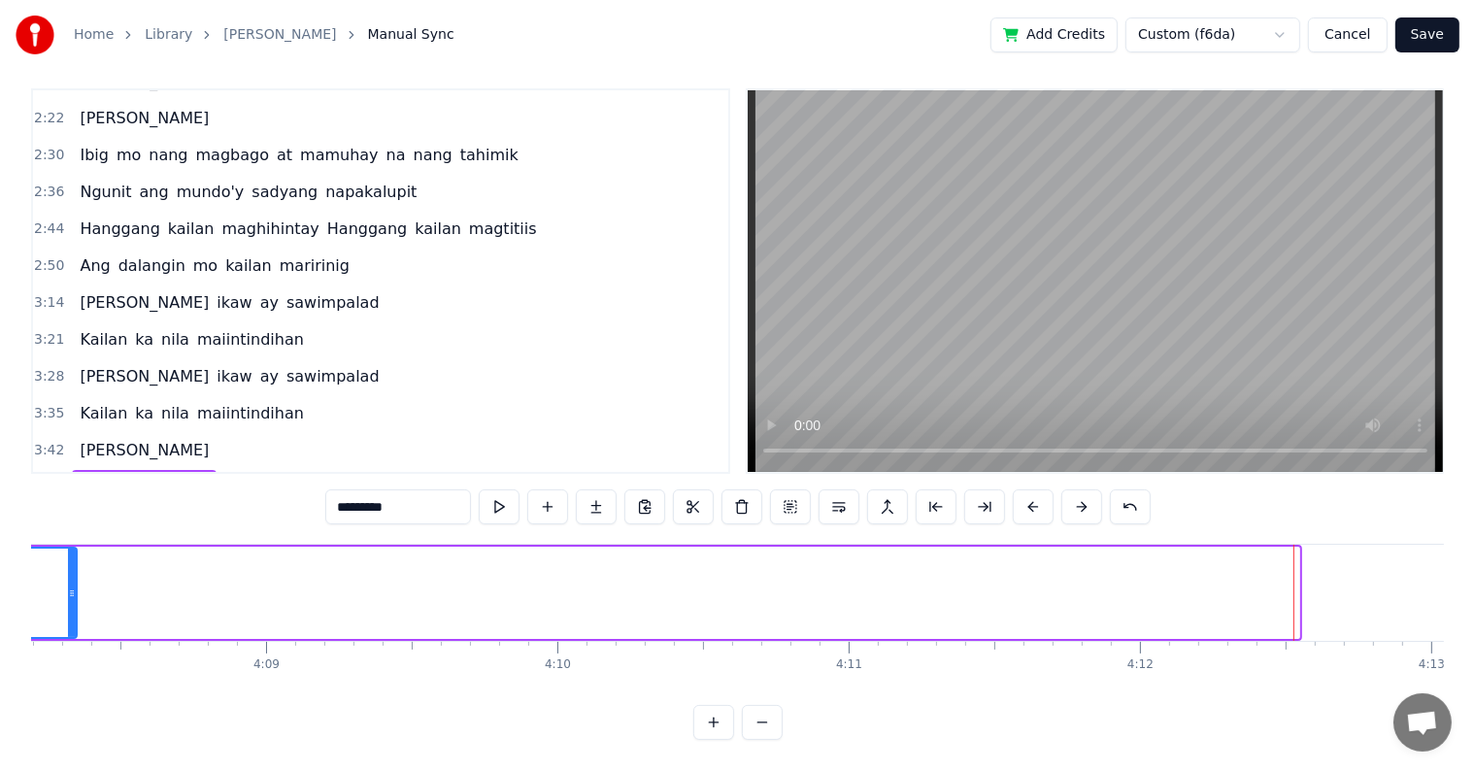
drag, startPoint x: 1292, startPoint y: 573, endPoint x: 70, endPoint y: 630, distance: 1223.6
click at [70, 630] on div "Tingin sa 'yo'y isang putik larawan mo'y nilalait [PERSON_NAME] ikaw ay 'di mai…" at bounding box center [737, 617] width 1412 height 146
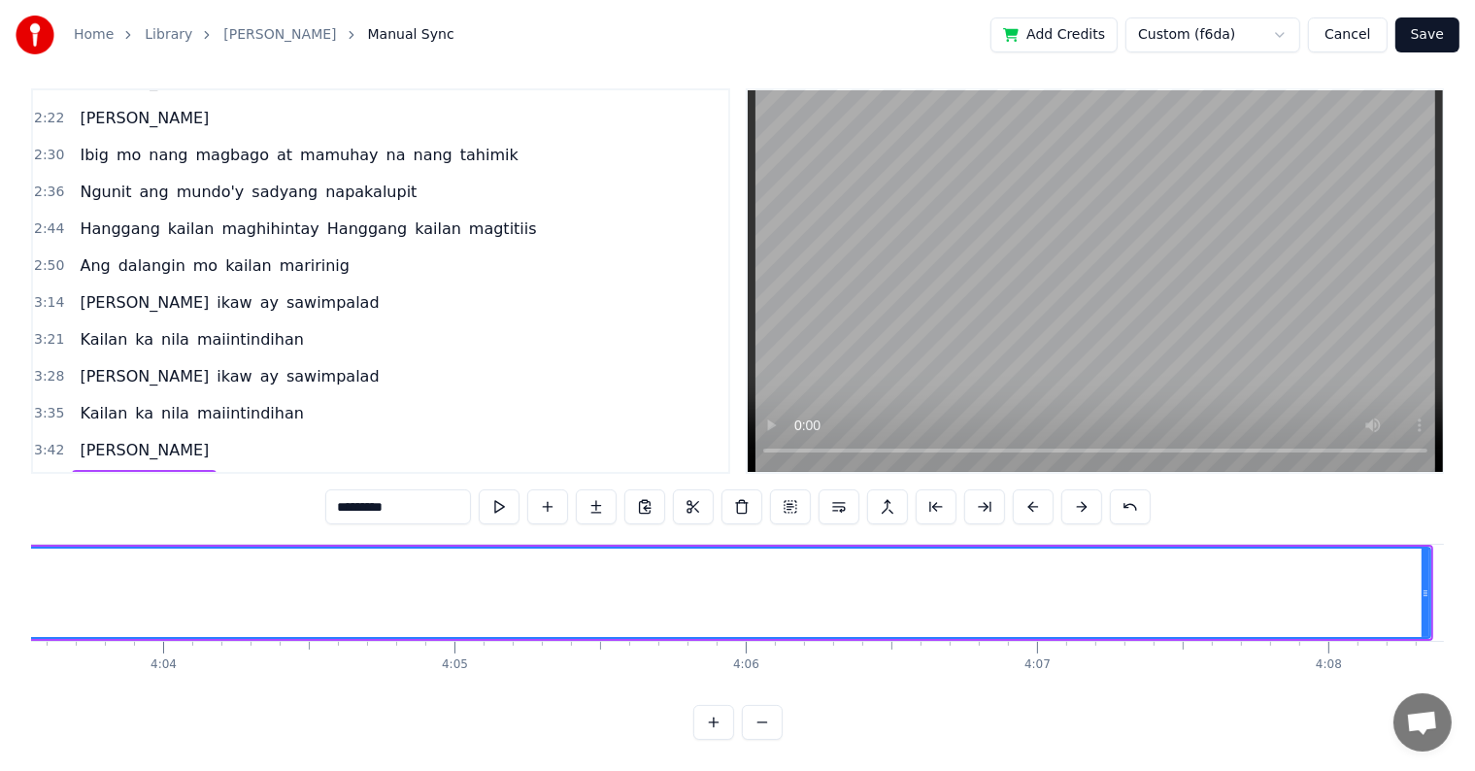
scroll to position [0, 70924]
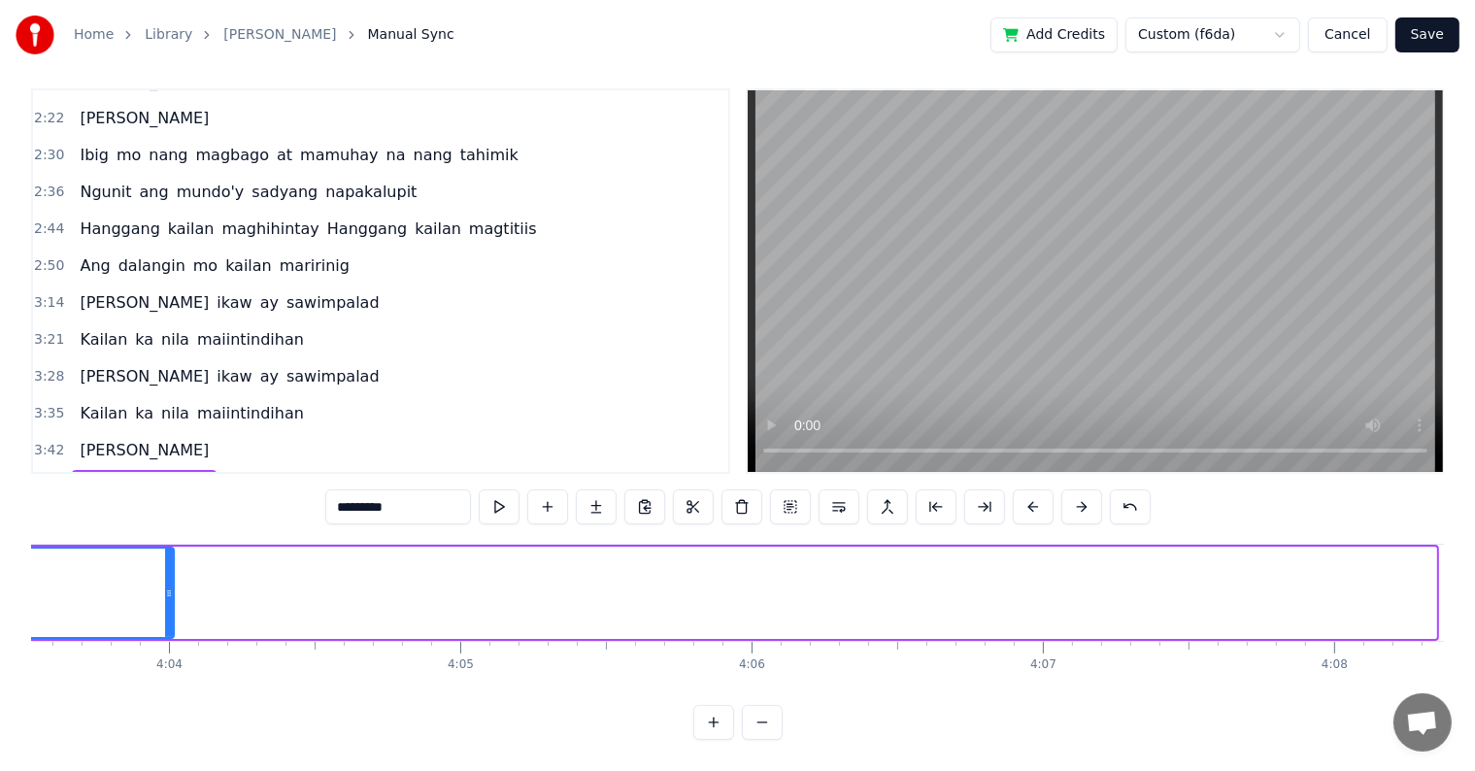
drag, startPoint x: 1429, startPoint y: 576, endPoint x: 167, endPoint y: 666, distance: 1265.3
click at [167, 666] on div "Tingin sa 'yo'y isang putik larawan mo'y nilalait [PERSON_NAME] ikaw ay 'di mai…" at bounding box center [737, 617] width 1412 height 146
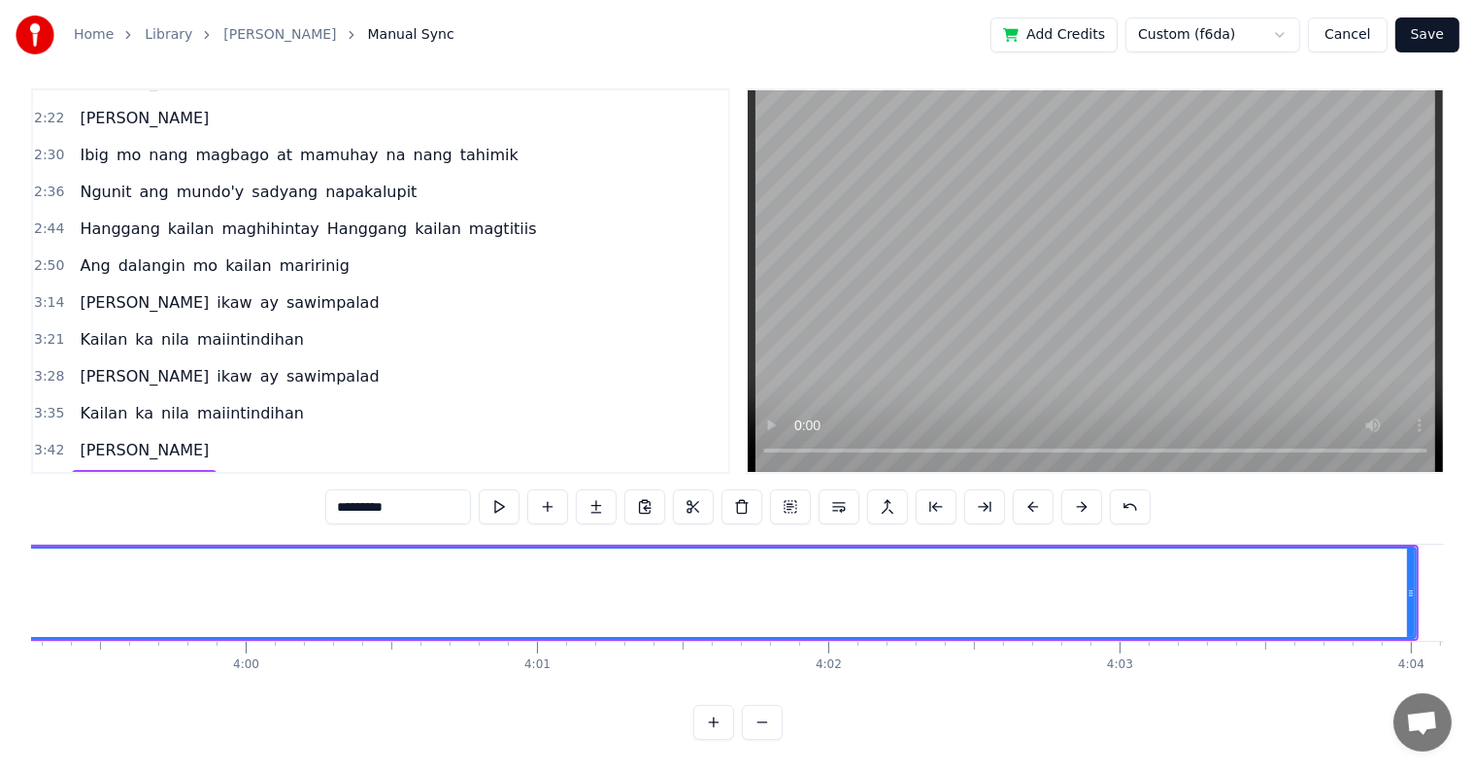
scroll to position [0, 69681]
